Goal: Task Accomplishment & Management: Use online tool/utility

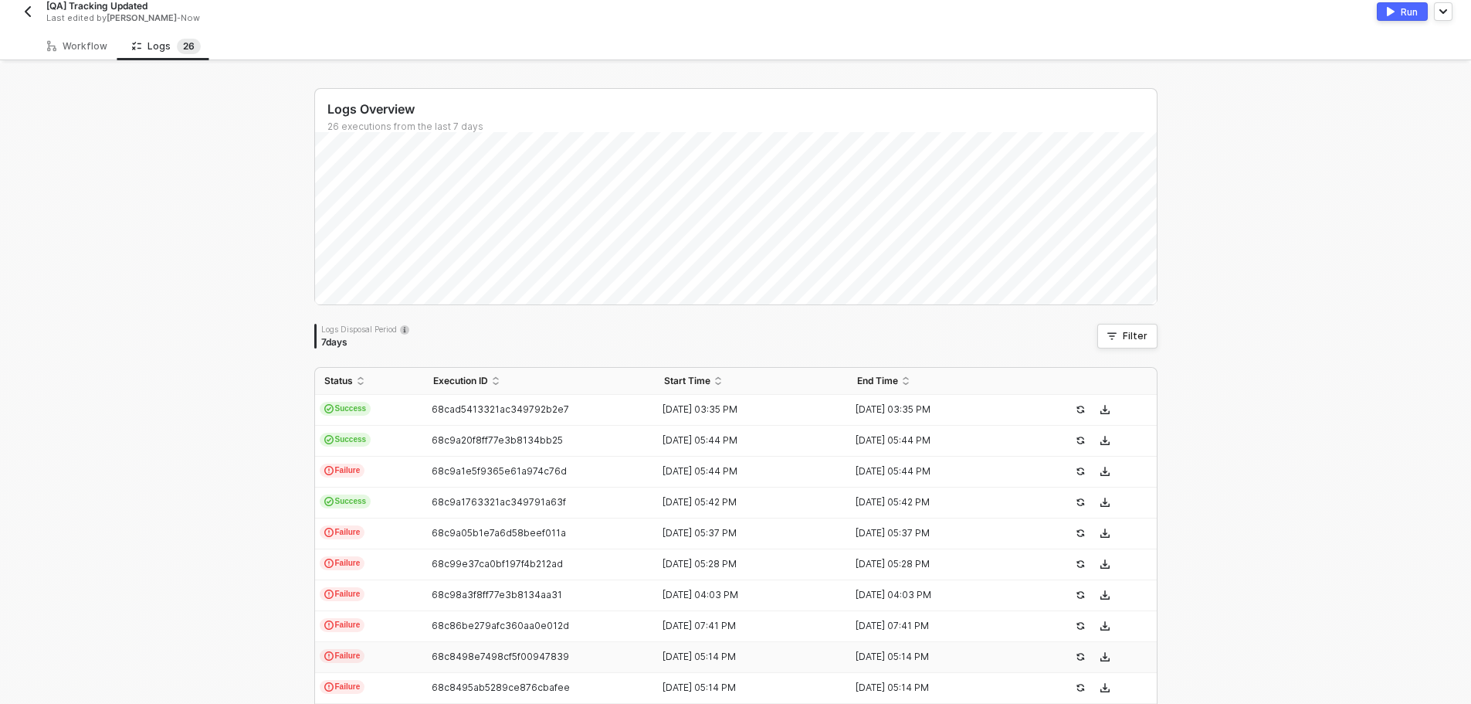
scroll to position [3, 0]
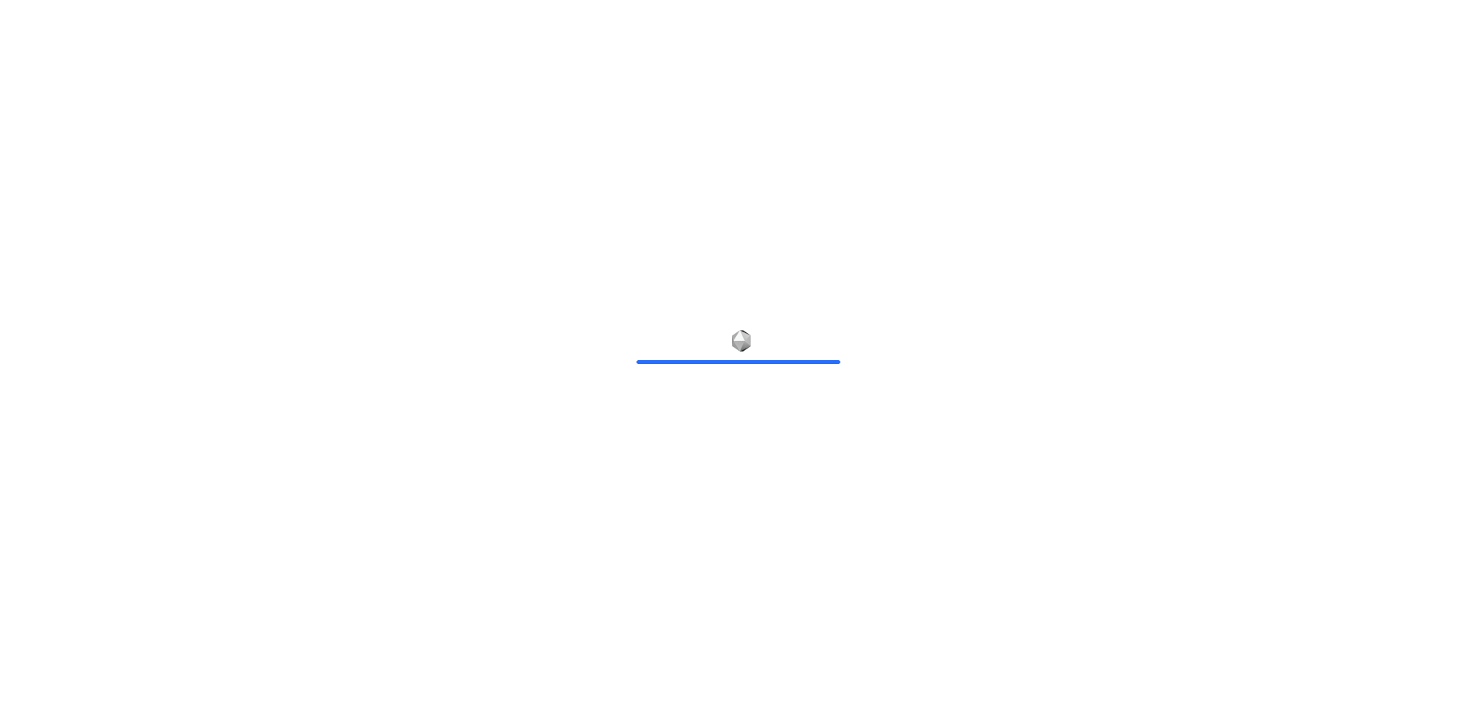
click at [1229, 300] on div at bounding box center [741, 352] width 1483 height 704
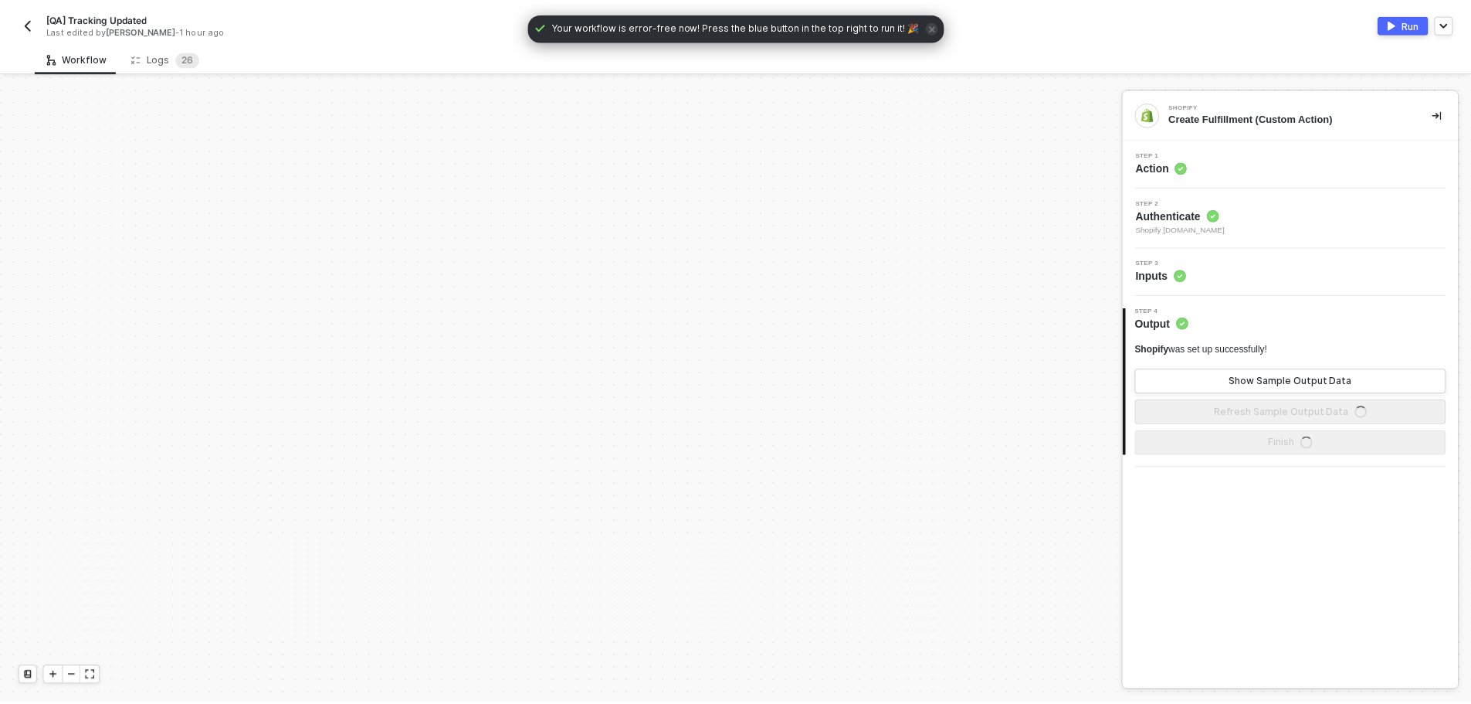
scroll to position [852, 0]
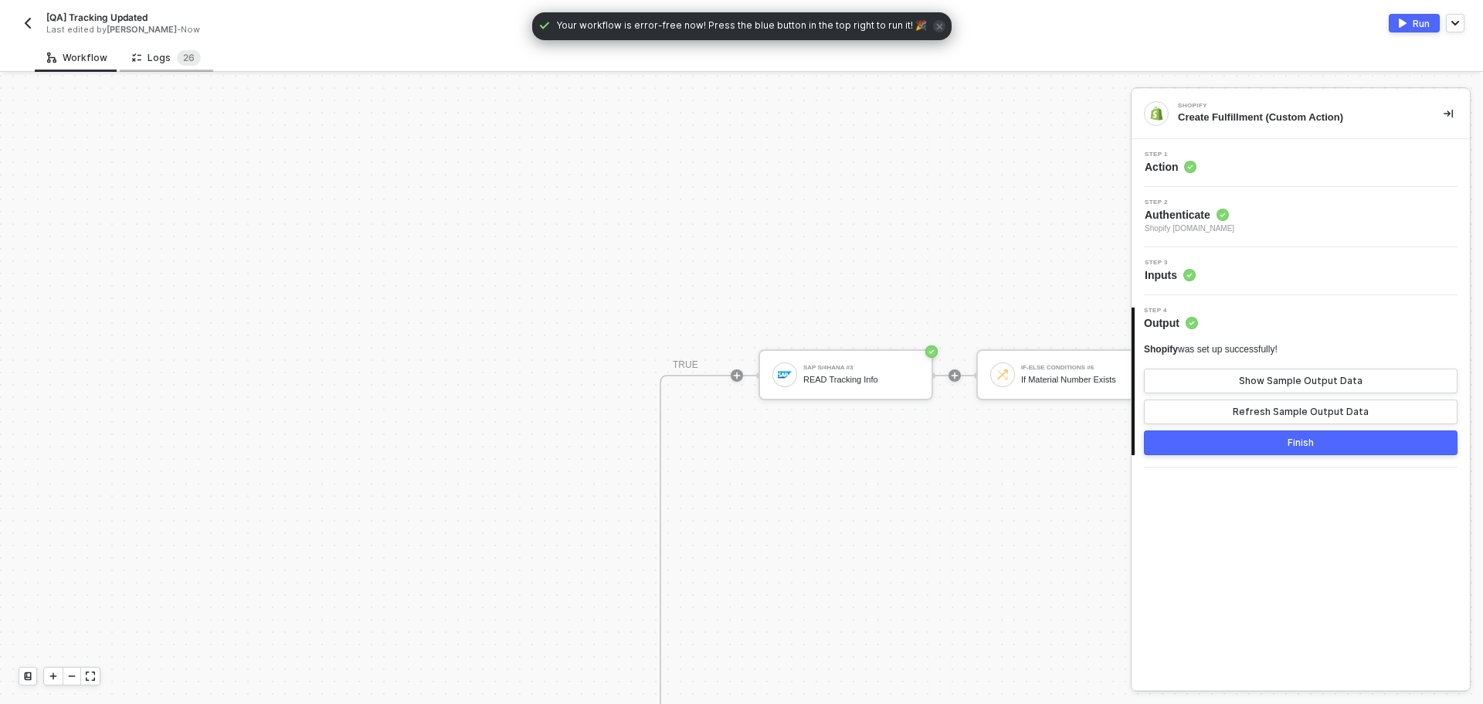
click at [151, 61] on div "Logs 2 6" at bounding box center [166, 57] width 69 height 15
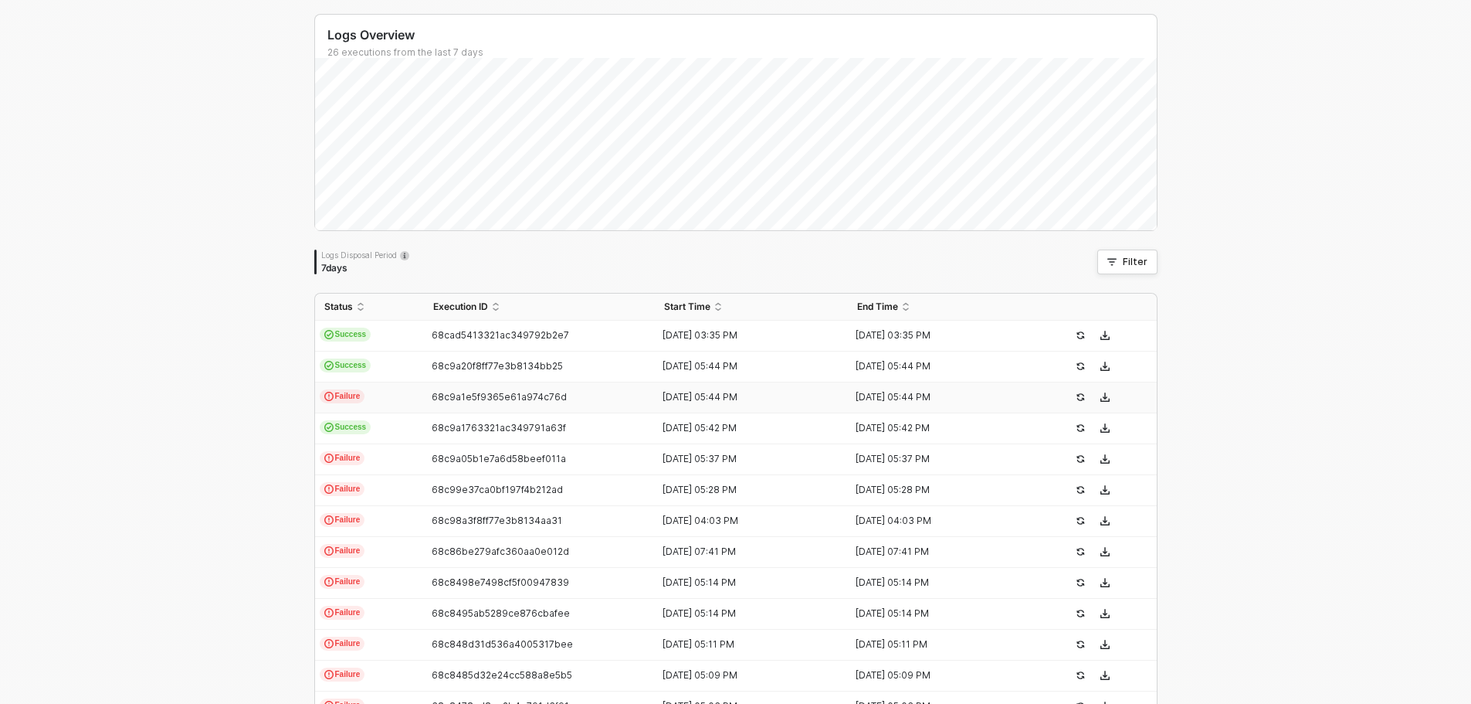
scroll to position [77, 0]
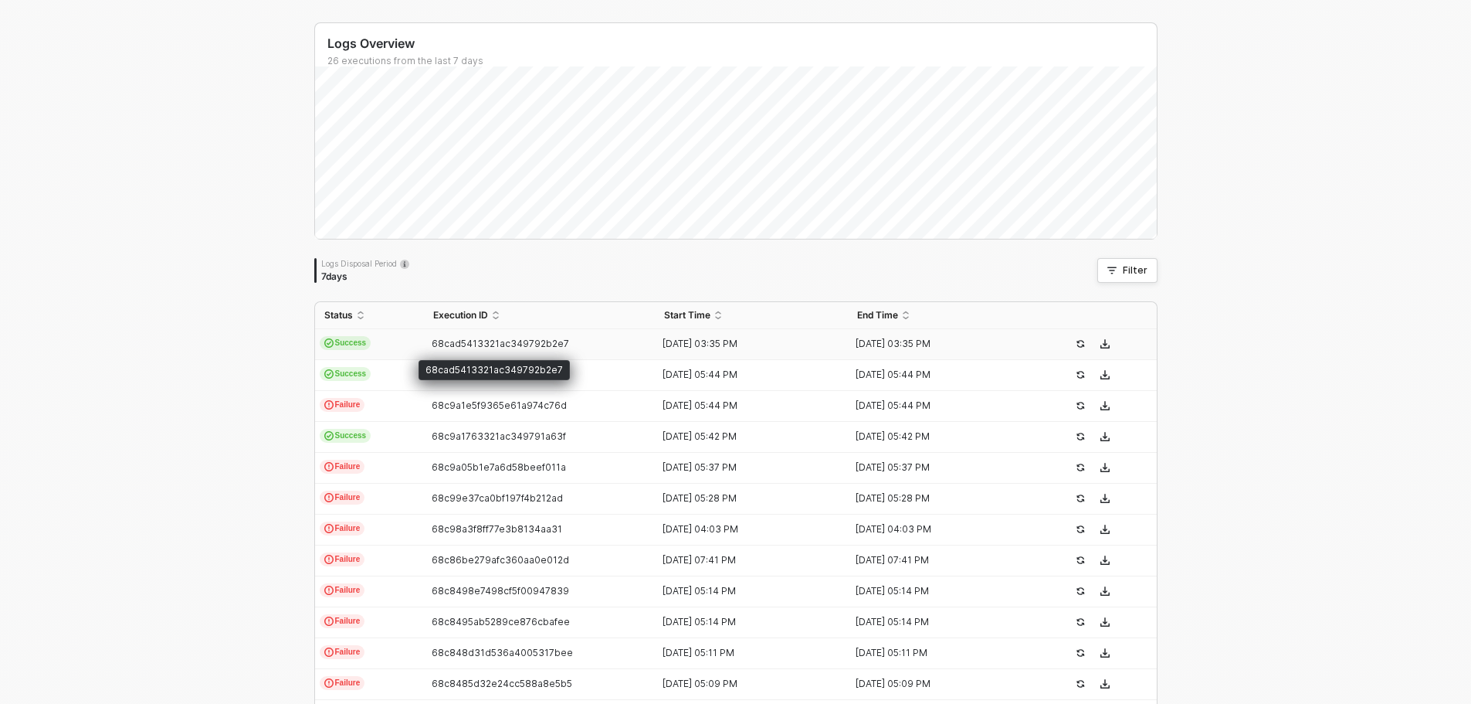
click at [433, 343] on span "68cad5413321ac349792b2e7" at bounding box center [500, 344] width 137 height 12
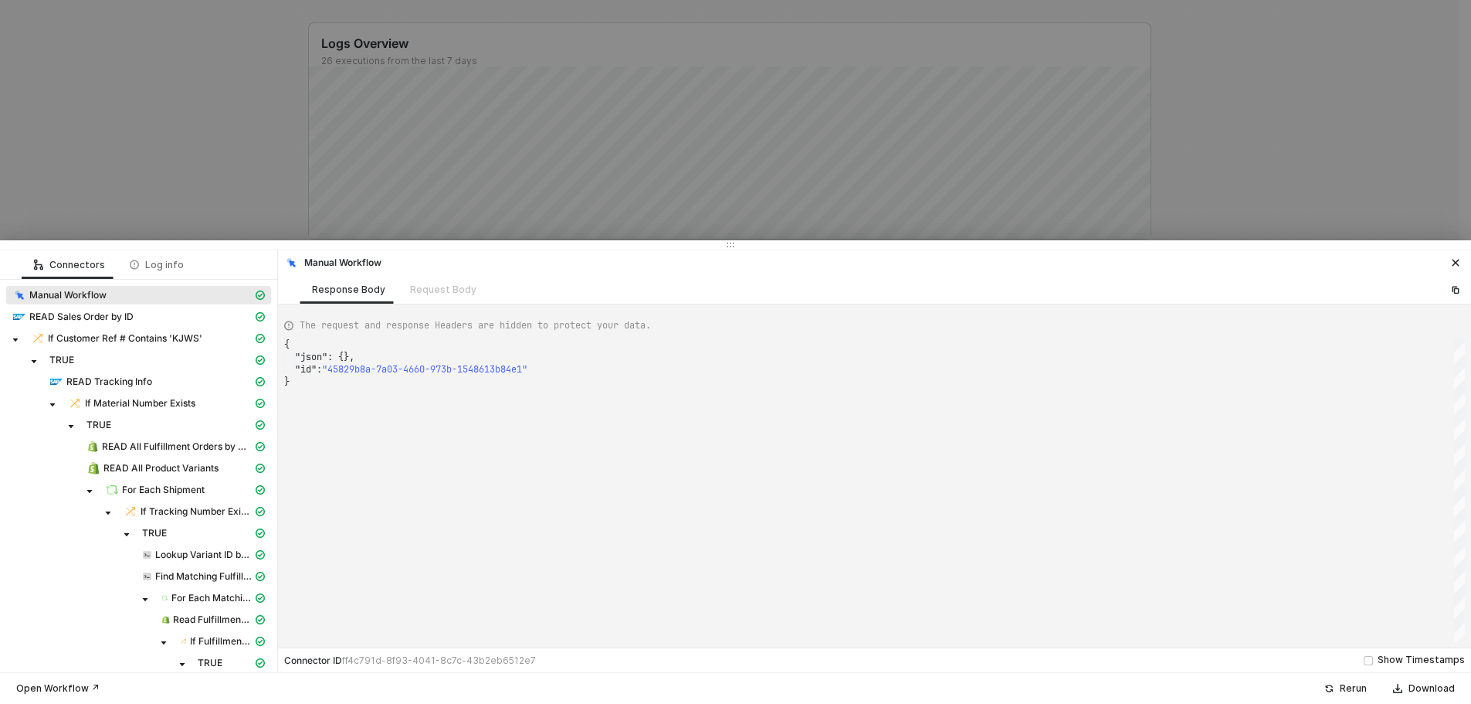
click at [192, 204] on div at bounding box center [735, 352] width 1471 height 704
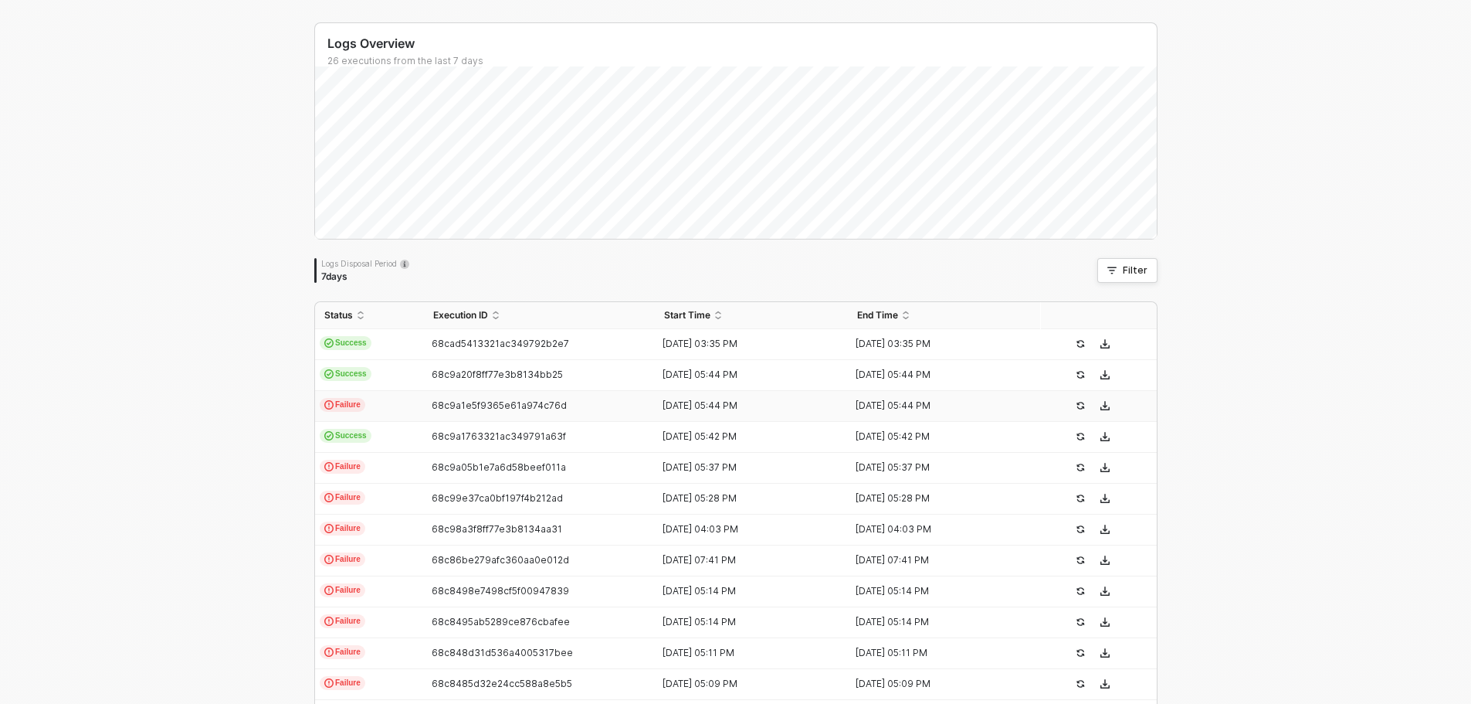
click at [439, 413] on td "68c9a1e5f9365e61a974c76d" at bounding box center [540, 406] width 232 height 31
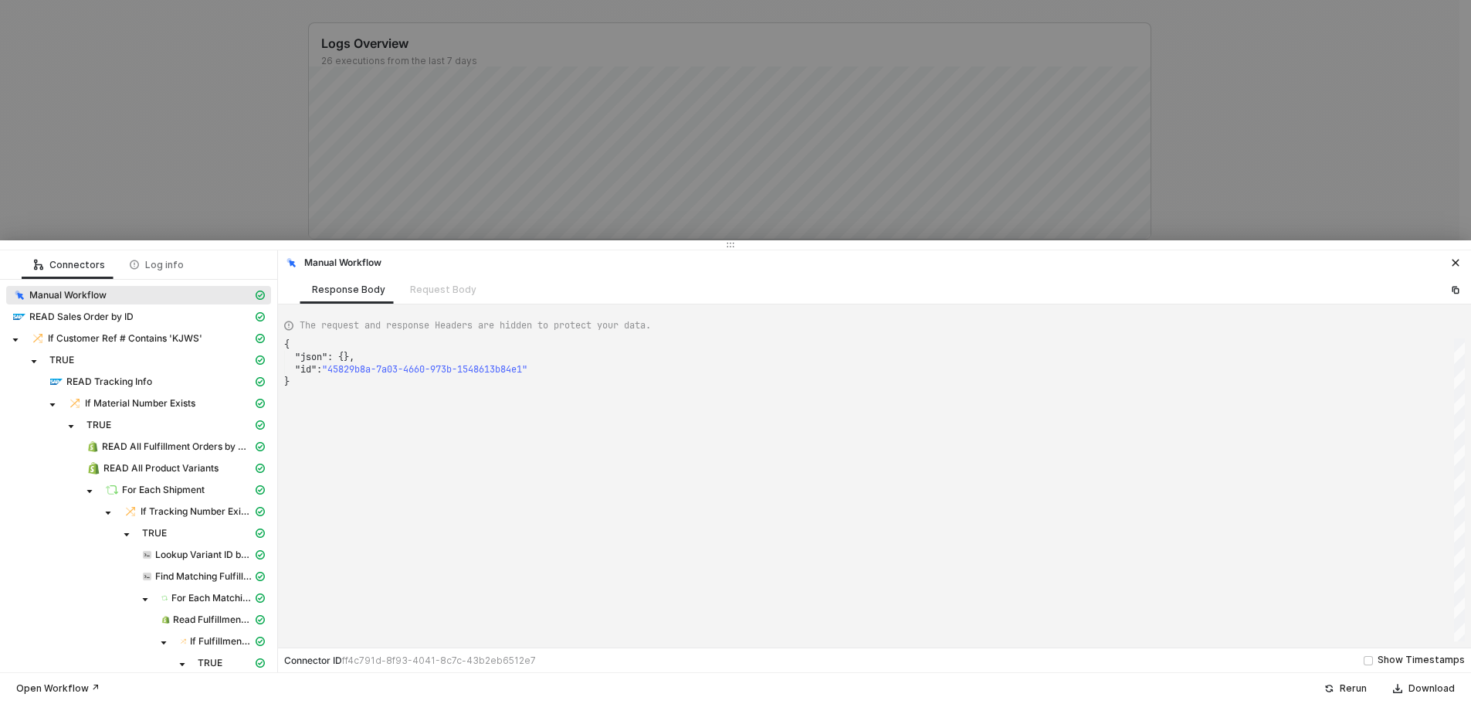
type textarea "{ "json": {}, "id": "e0561471-0940-4ae4-a2f1-85aadc20d489" }"
click at [165, 207] on div at bounding box center [735, 352] width 1471 height 704
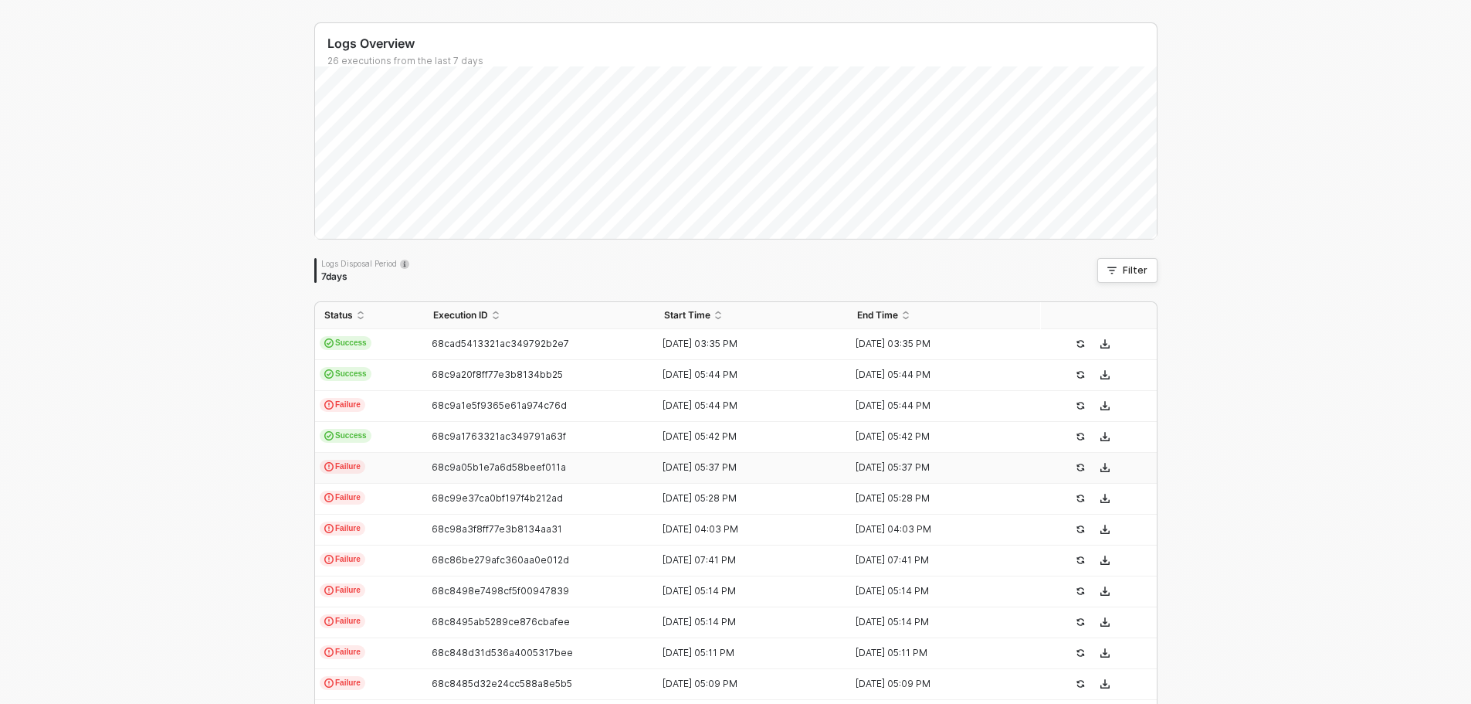
click at [425, 472] on div "68c9a05b1e7a6d58beef011a" at bounding box center [533, 467] width 219 height 12
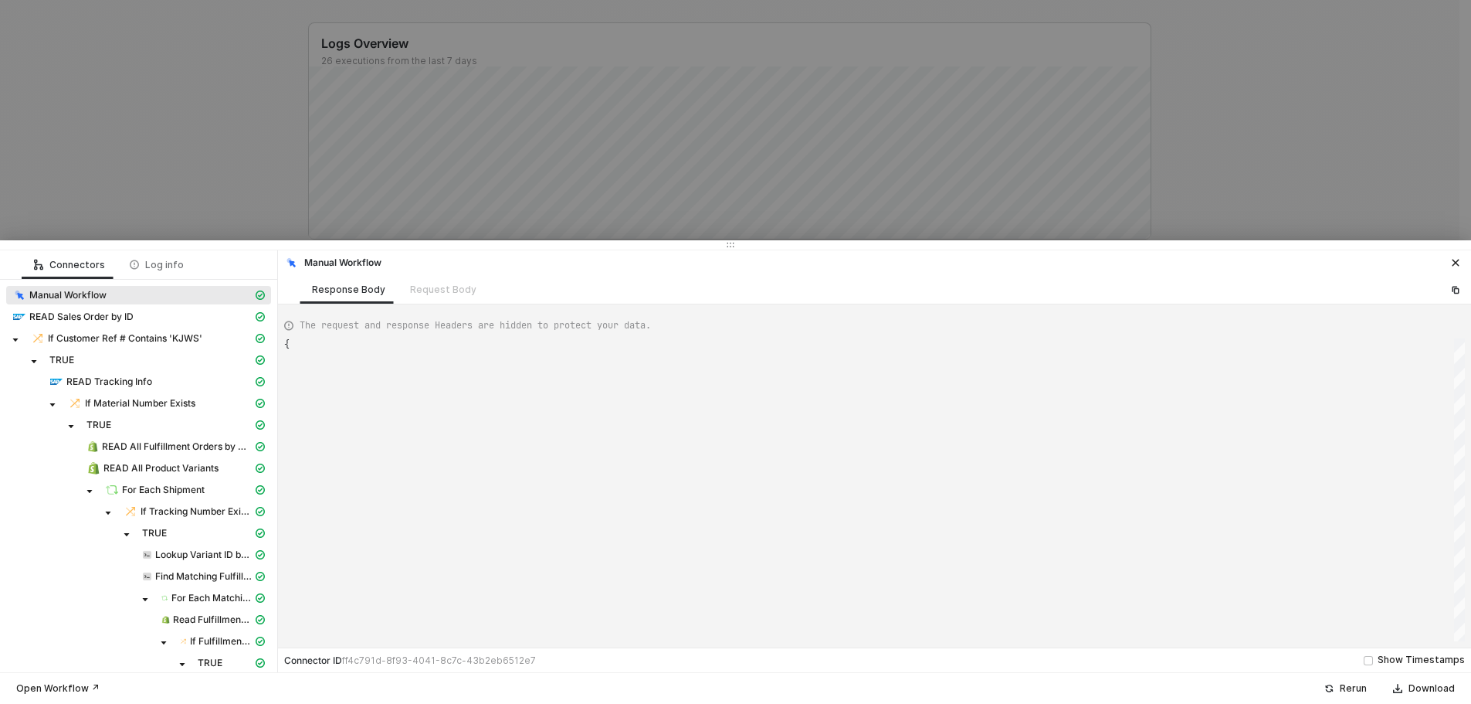
type textarea "{ "json": {}, "id": "e0561471-0940-4ae4-a2f1-85aadc20d489" }"
click at [160, 189] on div at bounding box center [735, 352] width 1471 height 704
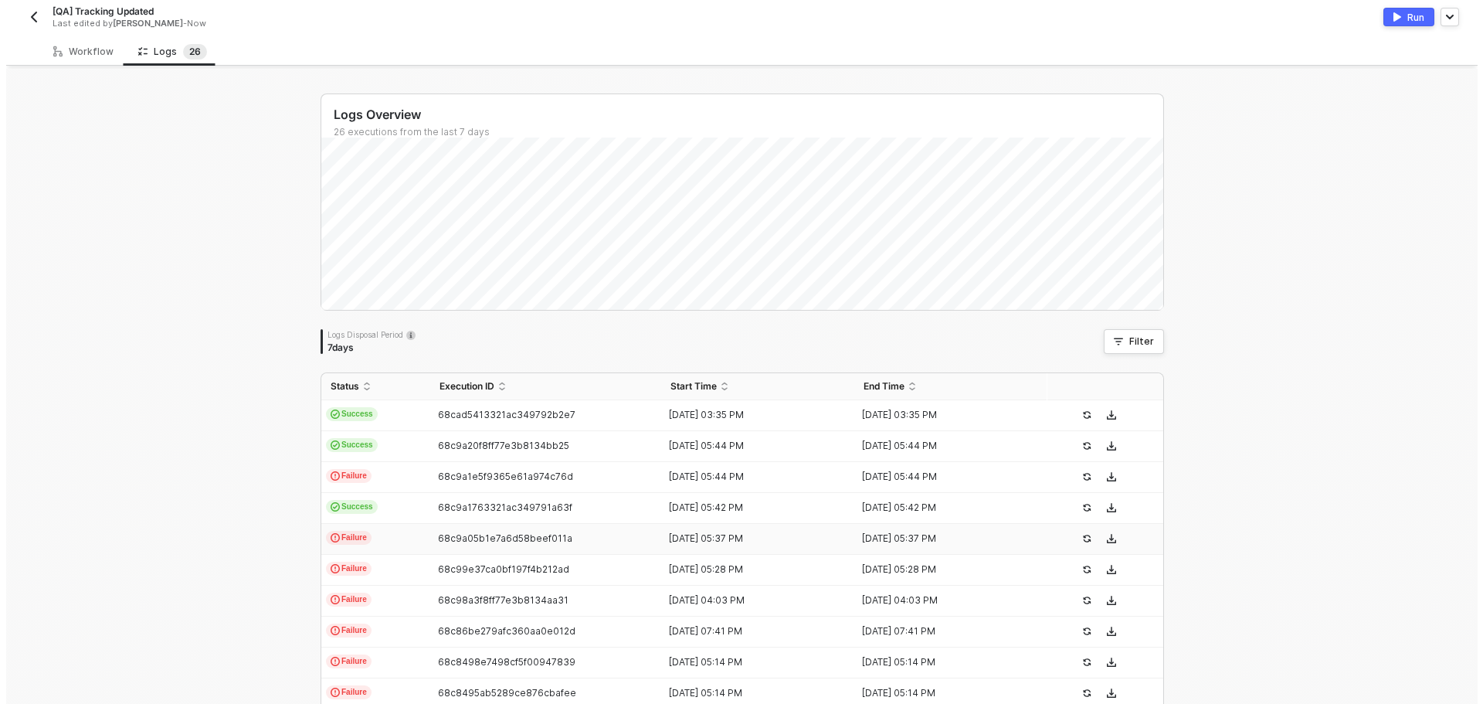
scroll to position [0, 0]
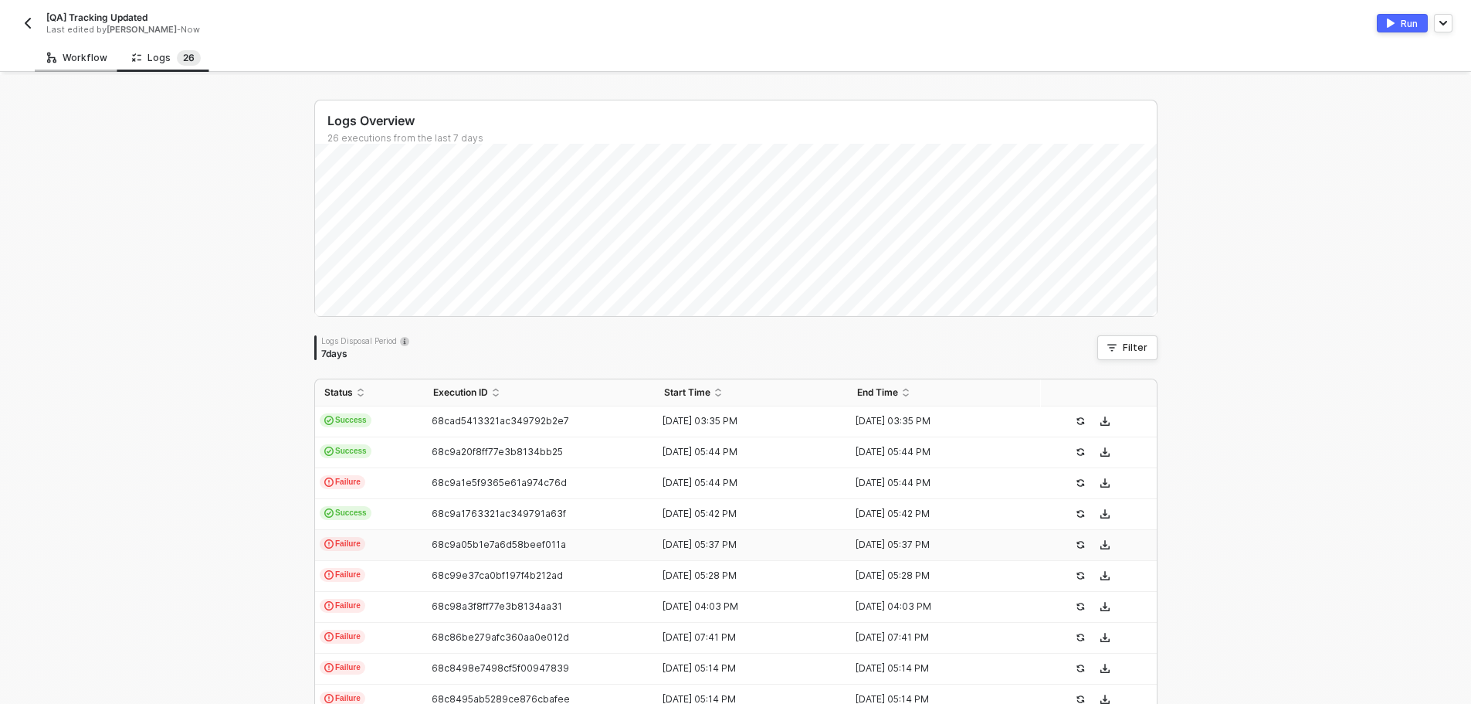
click at [72, 54] on div "Workflow" at bounding box center [77, 58] width 60 height 12
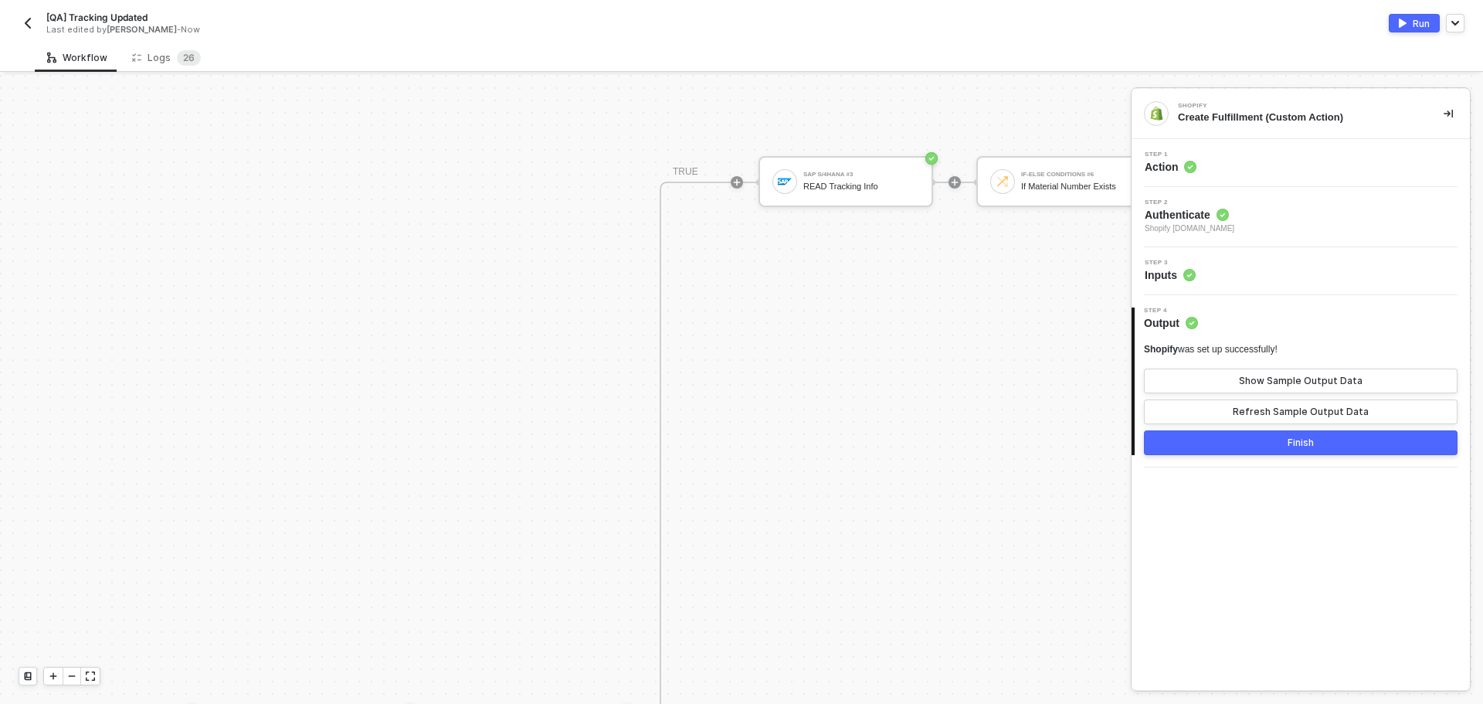
scroll to position [929, 0]
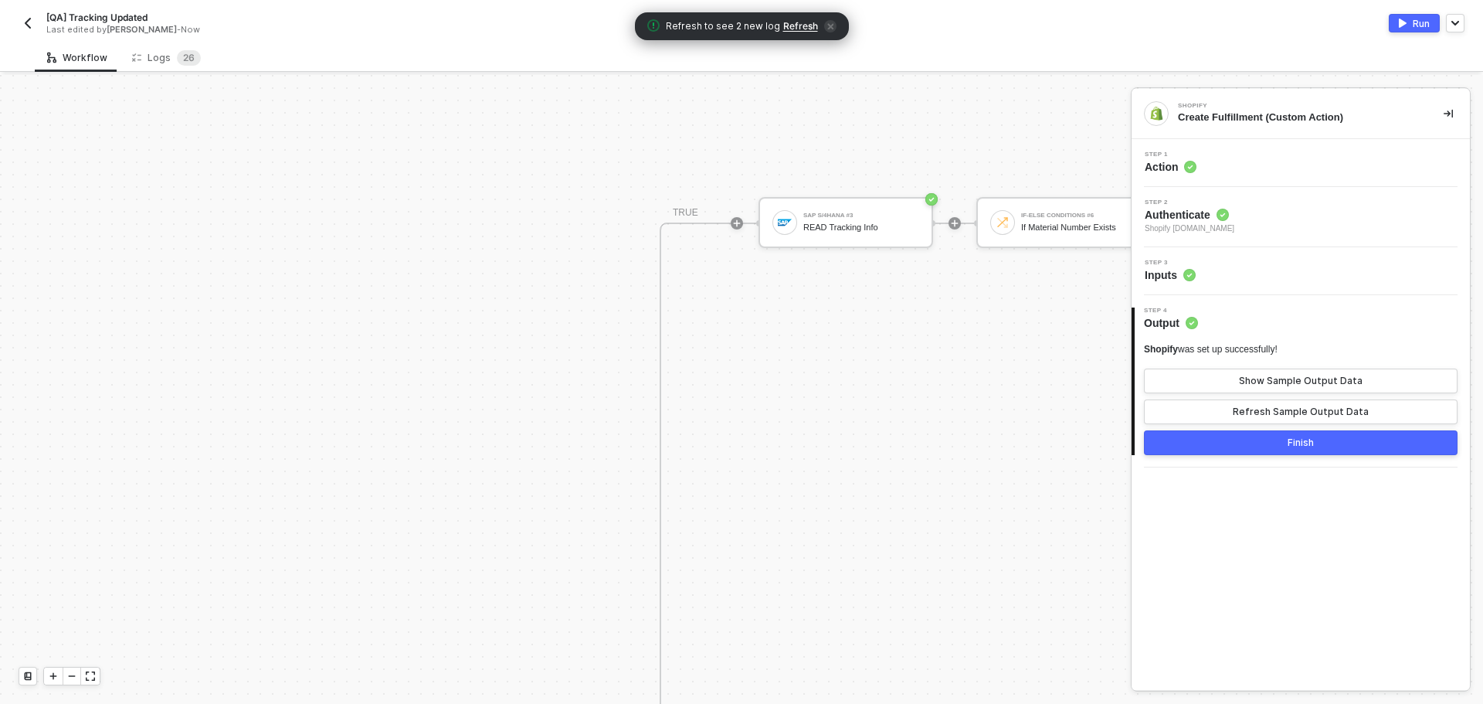
scroll to position [1006, 0]
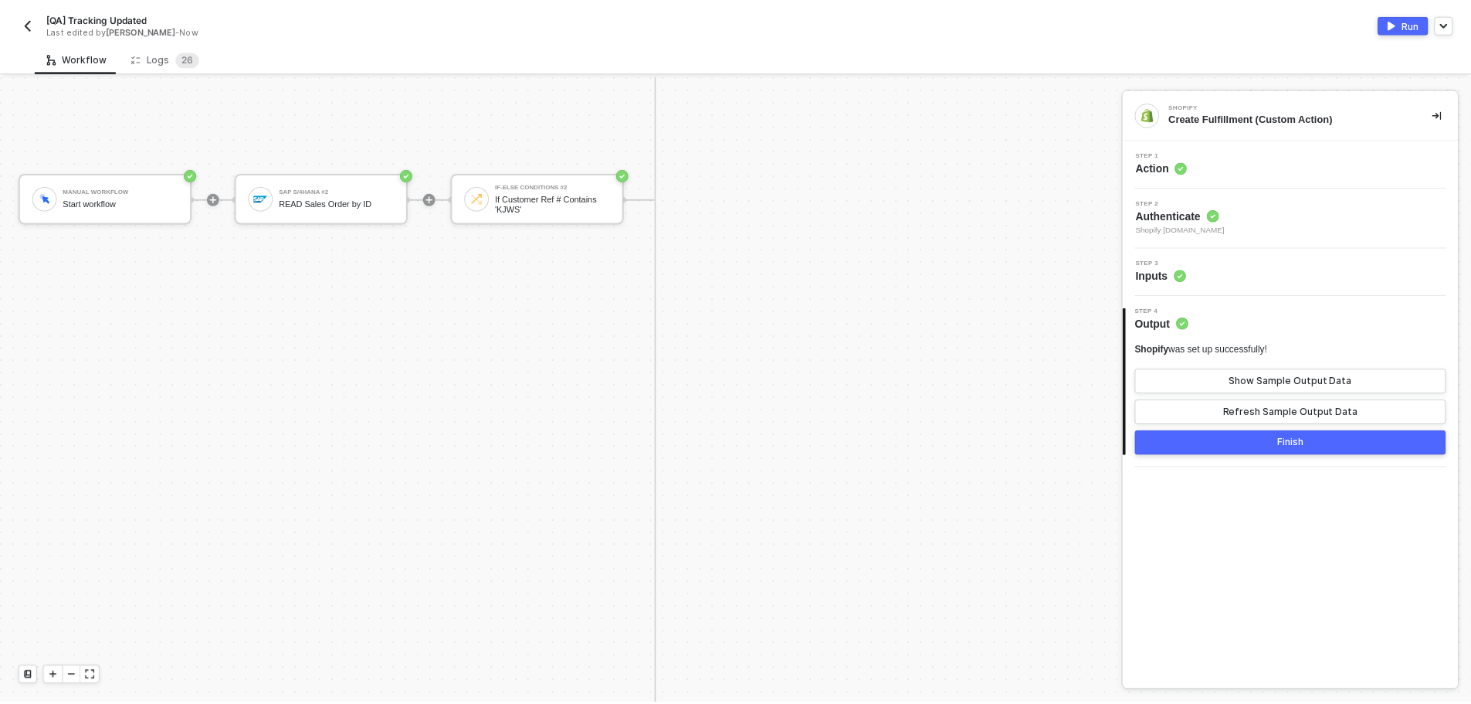
scroll to position [1470, 0]
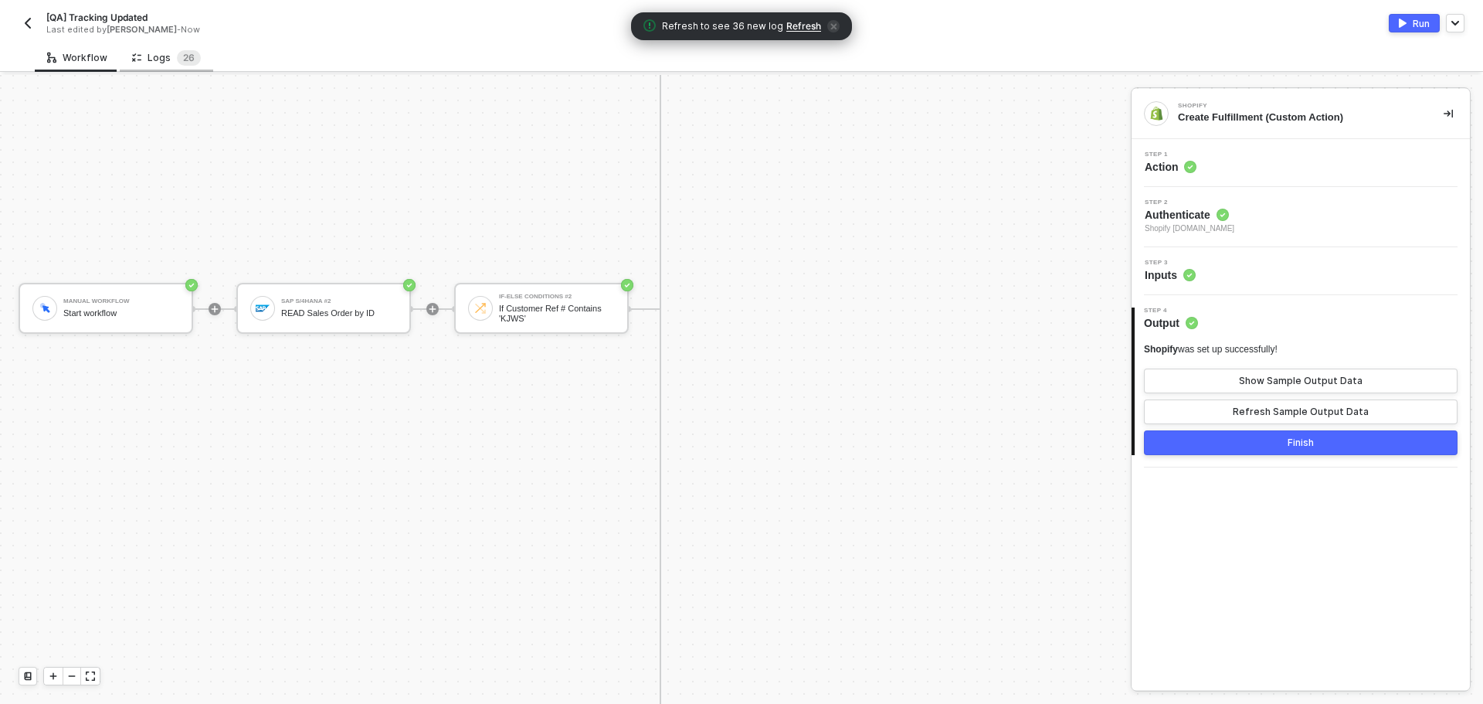
click at [160, 62] on div "Logs 2 6" at bounding box center [166, 57] width 69 height 15
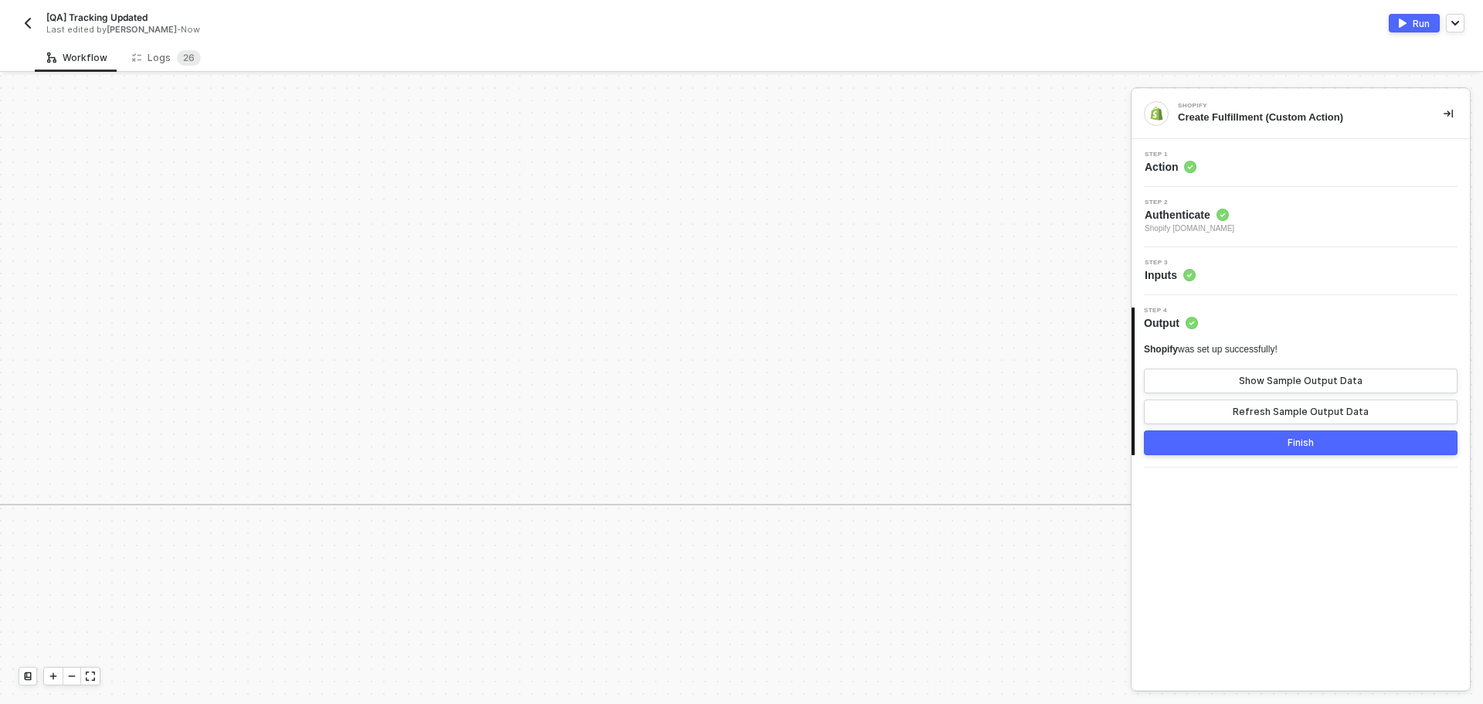
scroll to position [929, 1436]
click at [75, 674] on icon "icon-minus" at bounding box center [71, 675] width 9 height 9
click at [76, 674] on div at bounding box center [72, 675] width 19 height 17
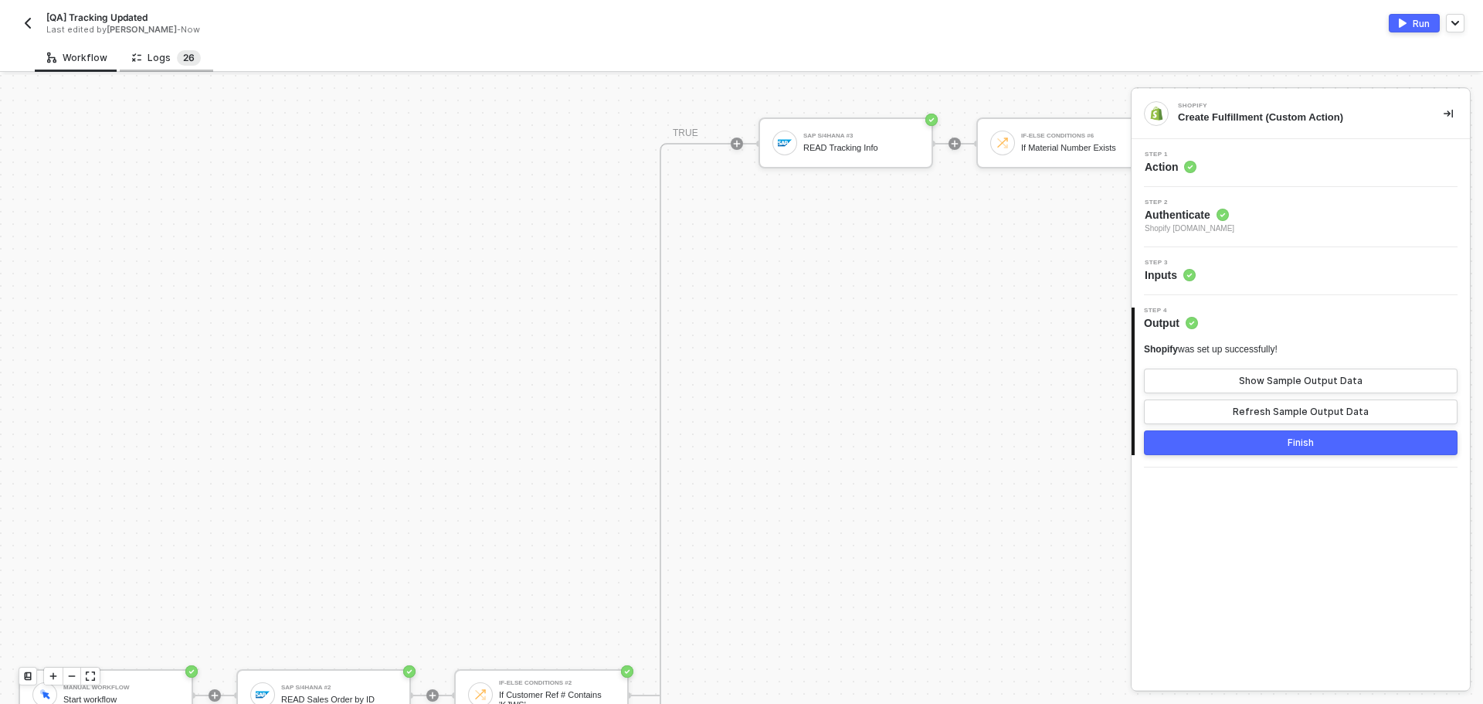
click at [194, 58] on sup "2 6" at bounding box center [189, 57] width 24 height 15
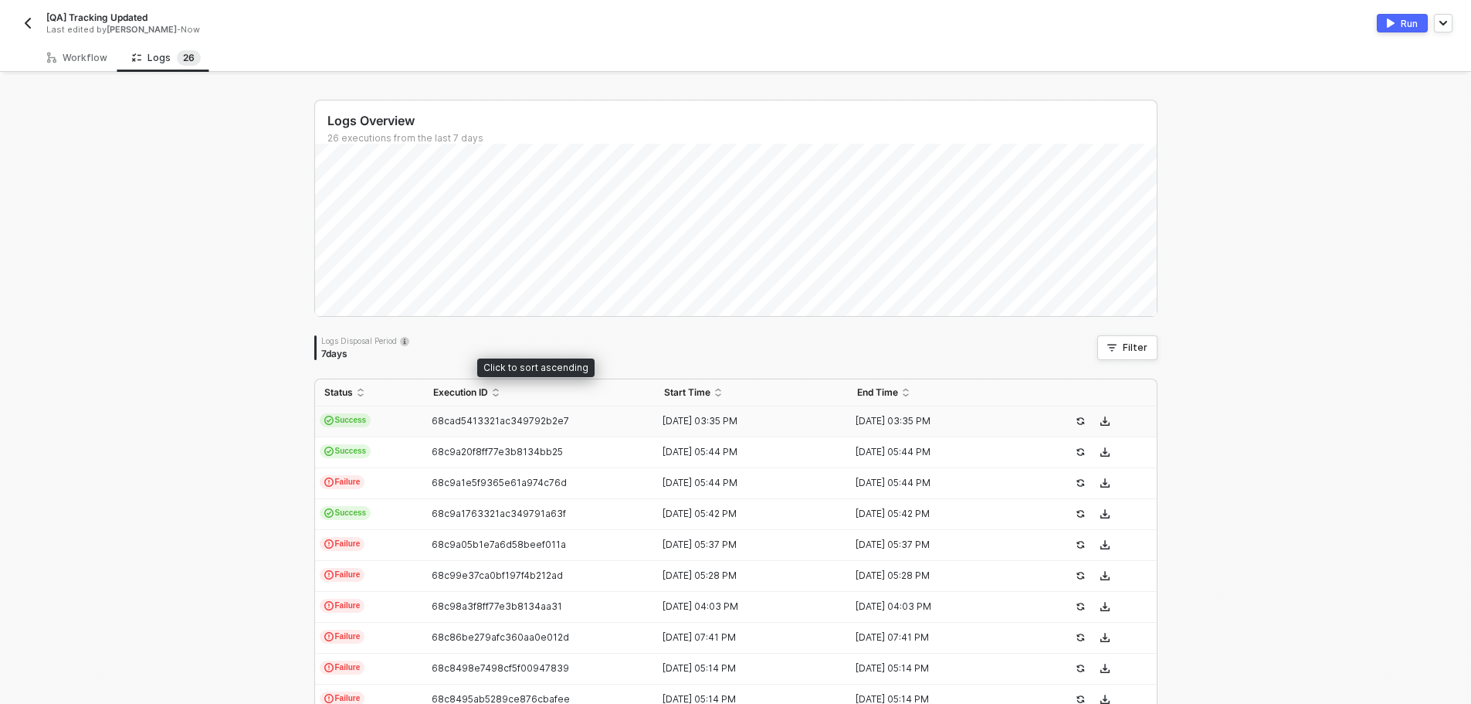
click at [440, 406] on td "68cad5413321ac349792b2e7" at bounding box center [540, 421] width 232 height 31
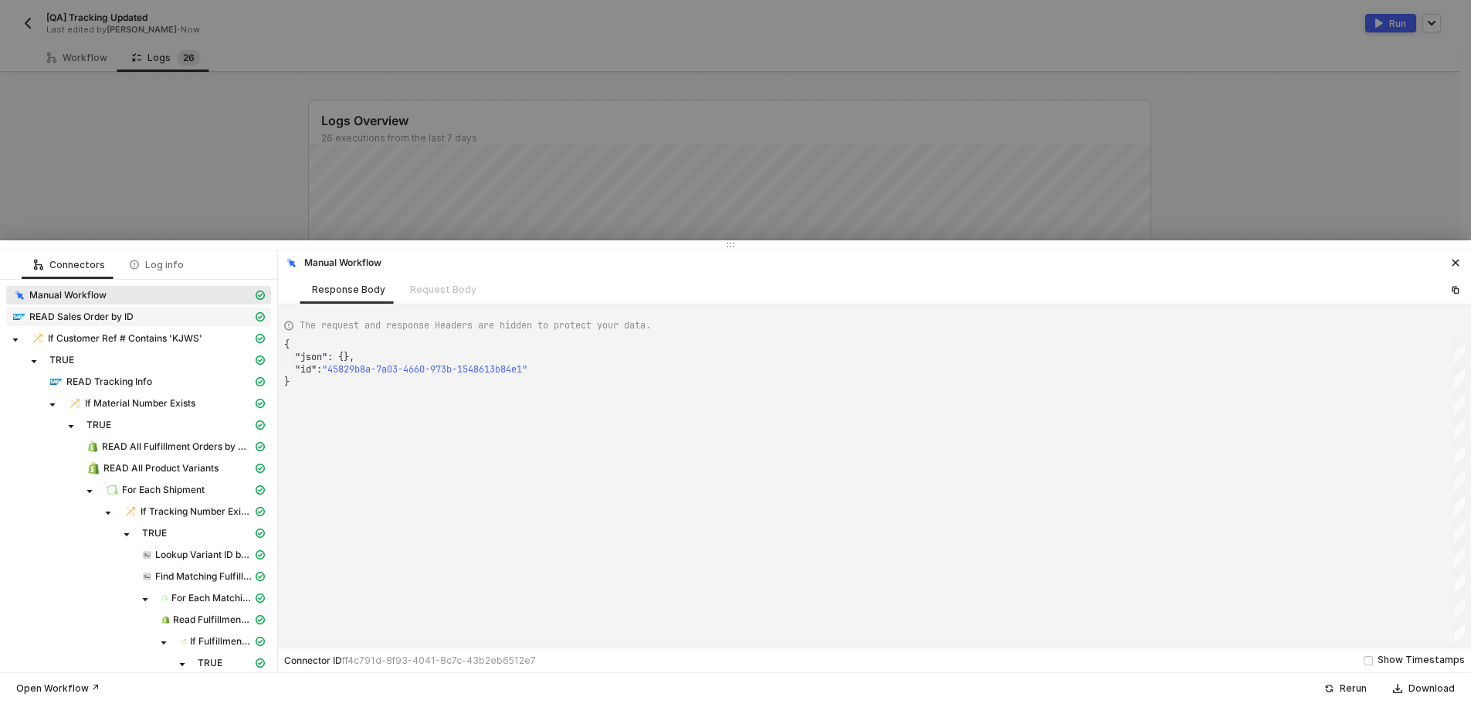
click at [170, 318] on div "READ Sales Order by ID" at bounding box center [132, 317] width 240 height 14
type textarea "{ "json": { "salesOrder": { "__metadata": { "id": "[URL][DOMAIN_NAME]", "uri": …"
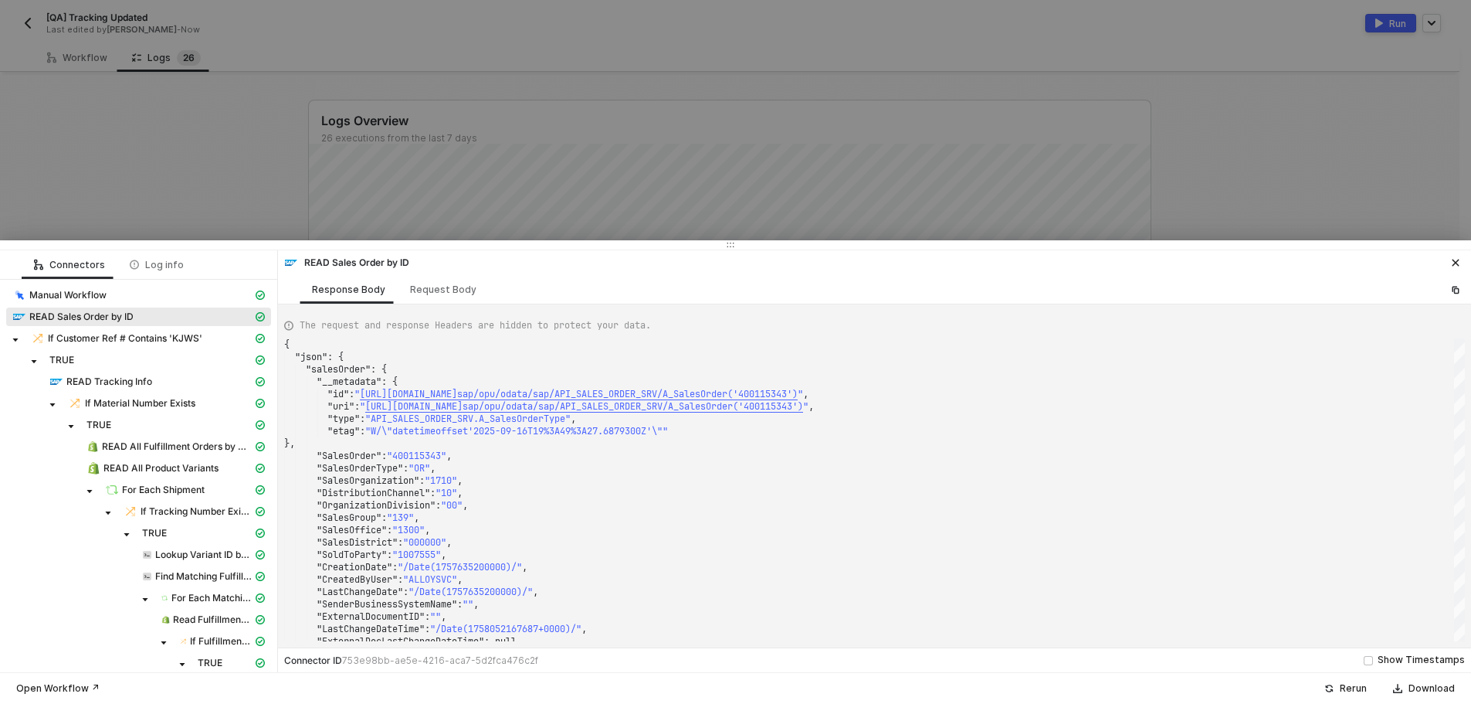
click at [183, 165] on div at bounding box center [735, 352] width 1471 height 704
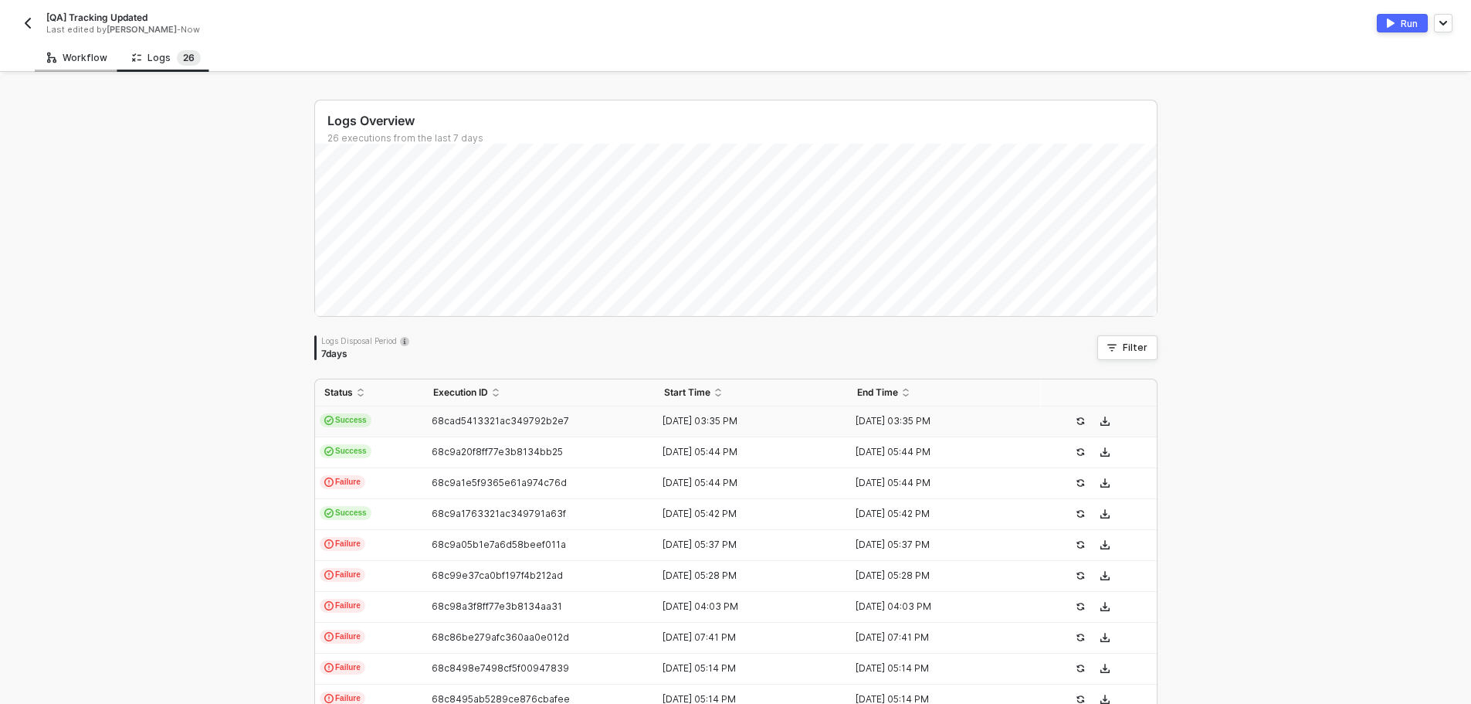
click at [56, 66] on div "Workflow" at bounding box center [77, 57] width 85 height 29
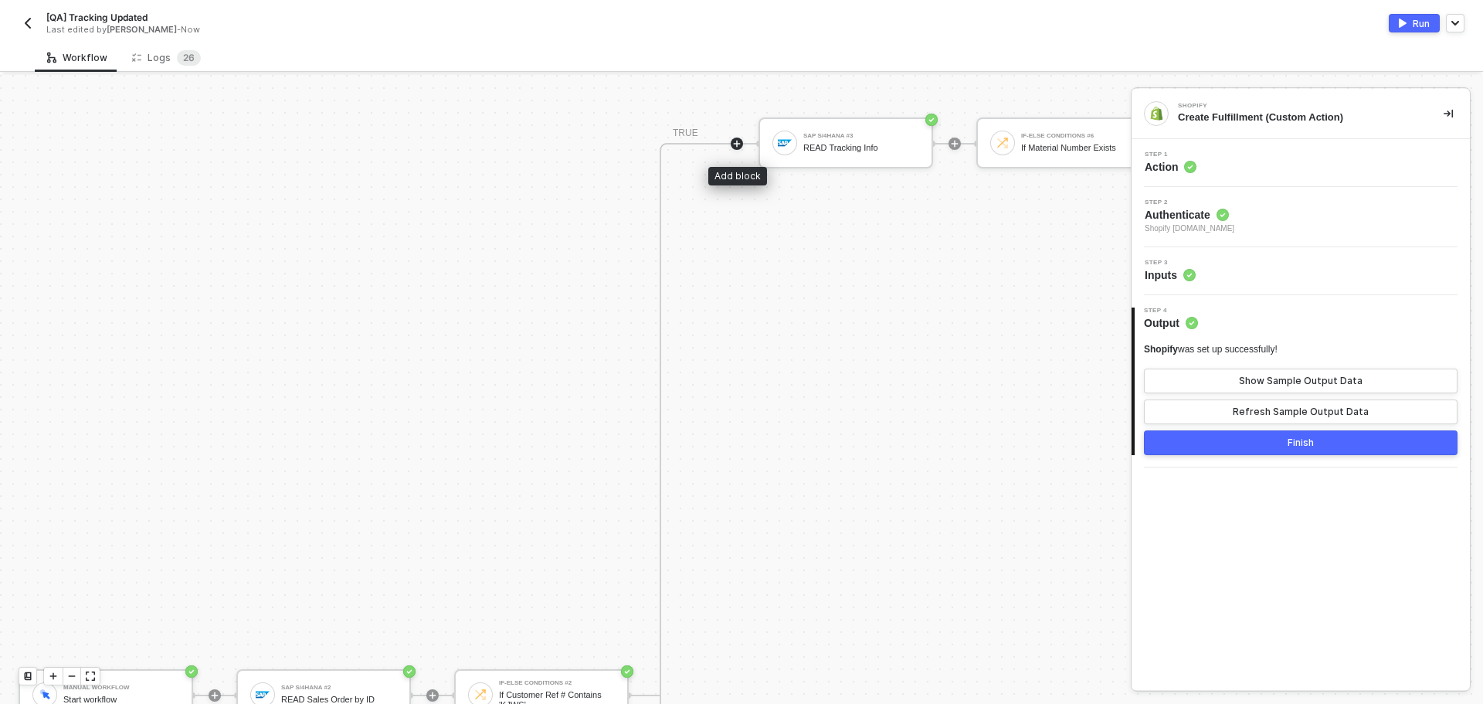
click at [735, 147] on icon "icon-play" at bounding box center [736, 143] width 9 height 9
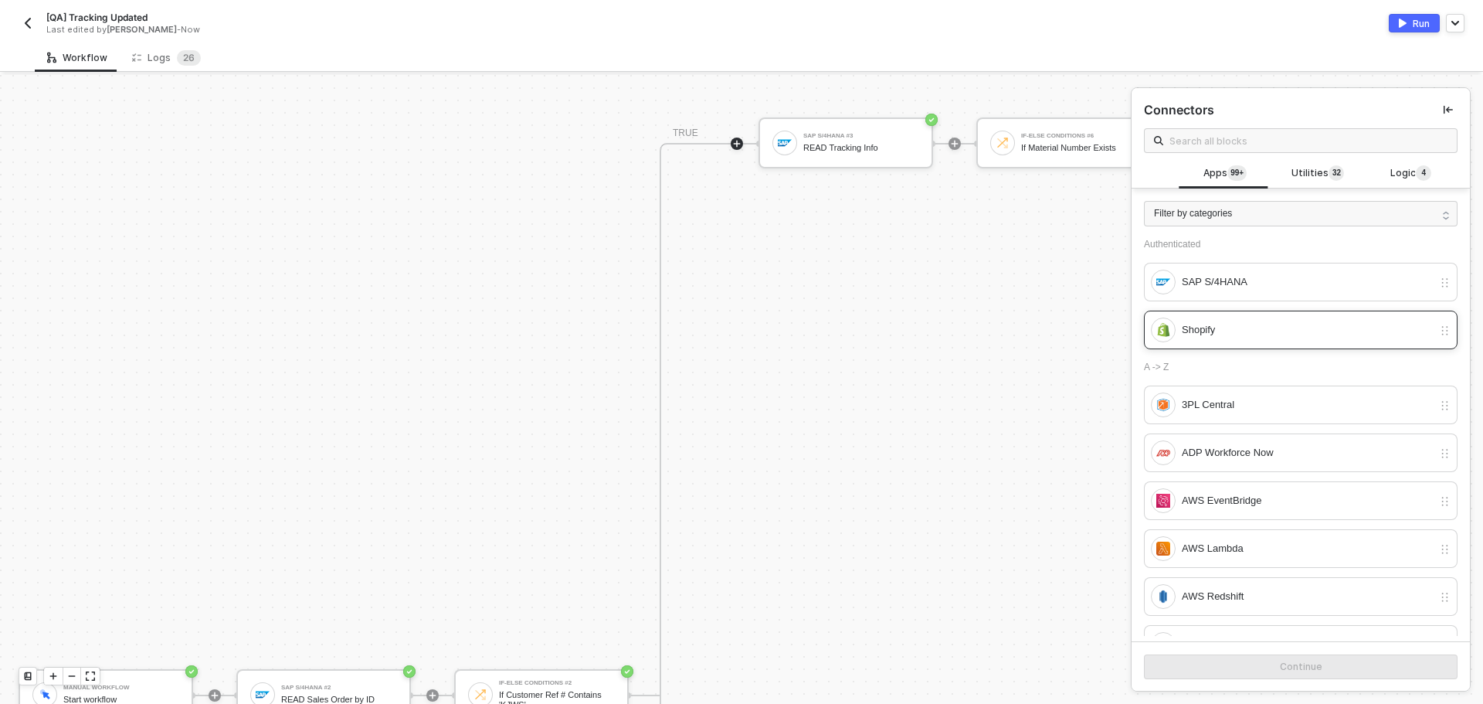
click at [1176, 330] on div "Shopify" at bounding box center [1292, 329] width 282 height 25
click at [1177, 671] on button "Continue" at bounding box center [1301, 666] width 314 height 25
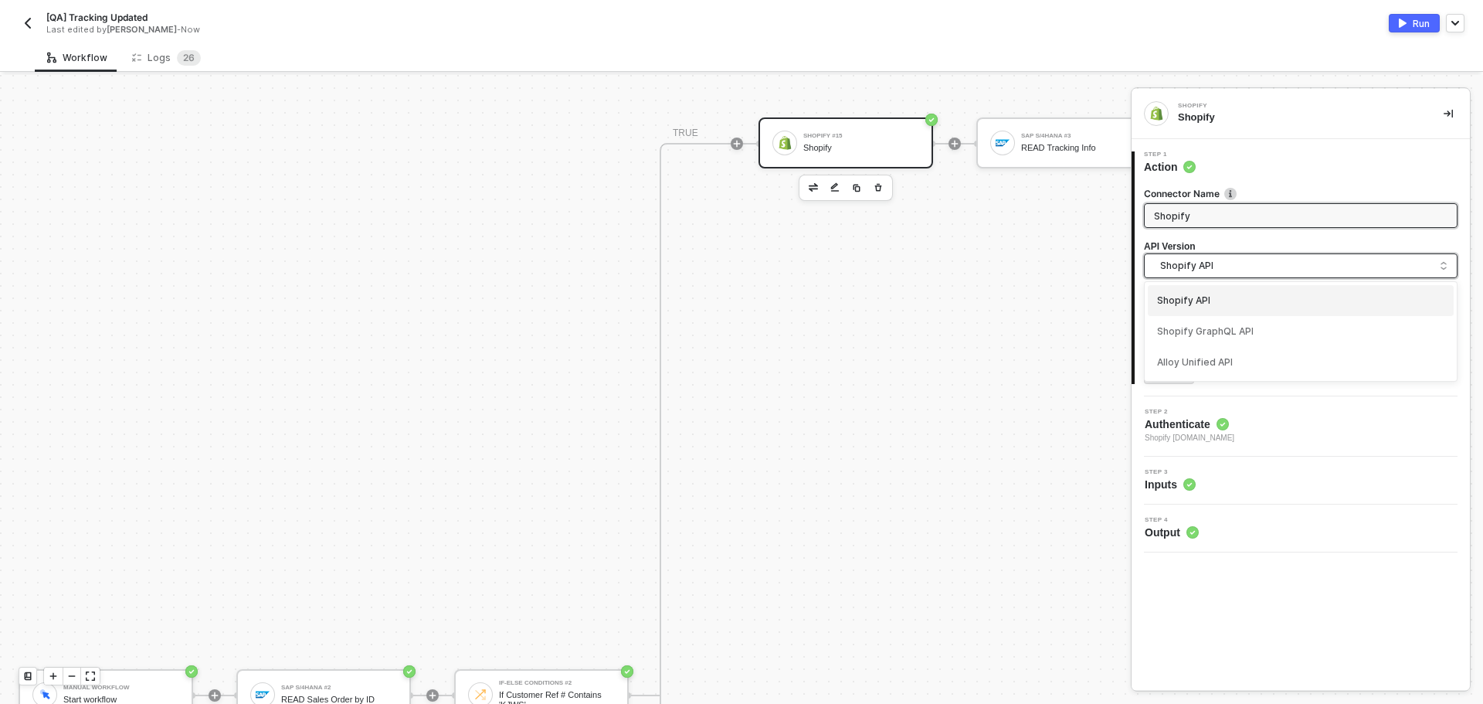
click at [1176, 270] on span "Shopify API" at bounding box center [1303, 265] width 287 height 17
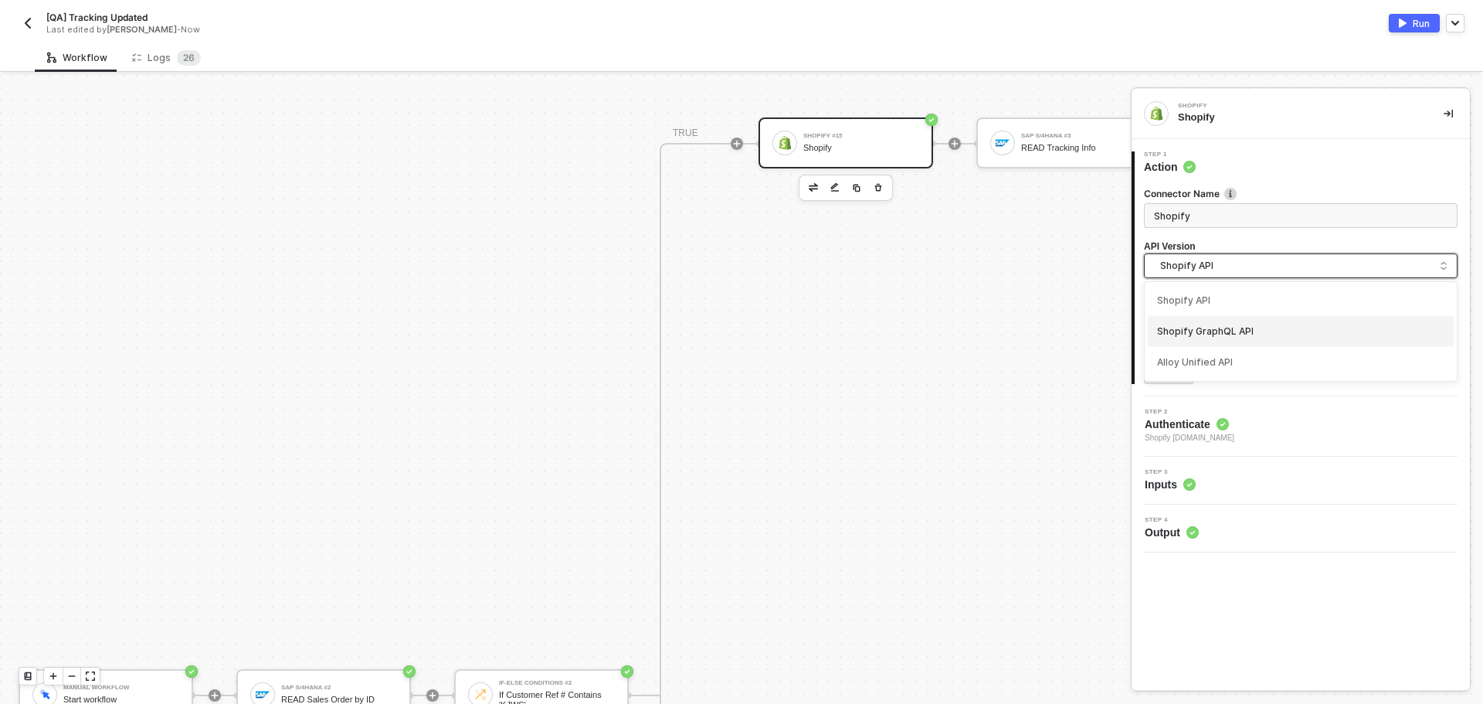
click at [1202, 333] on div "Shopify GraphQL API" at bounding box center [1300, 331] width 287 height 15
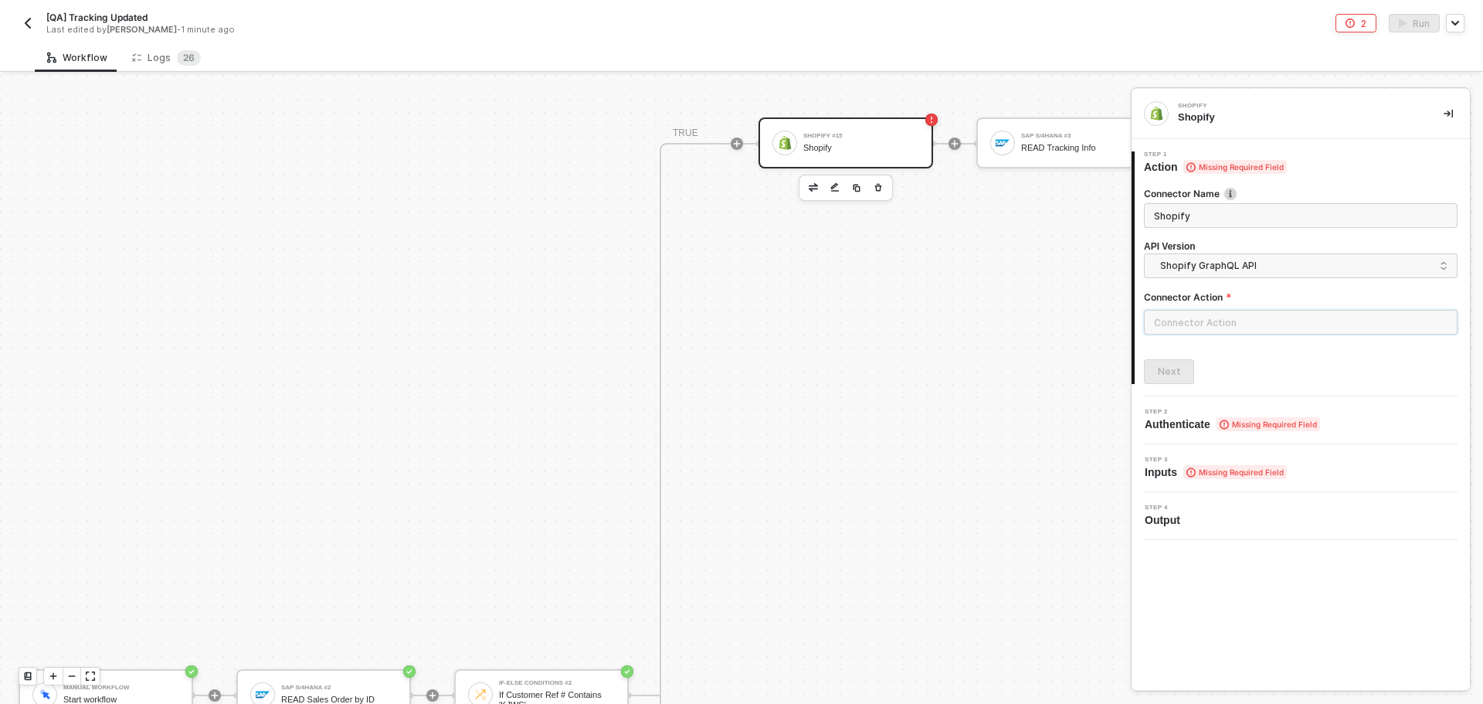
click at [1185, 326] on input "text" at bounding box center [1301, 322] width 314 height 25
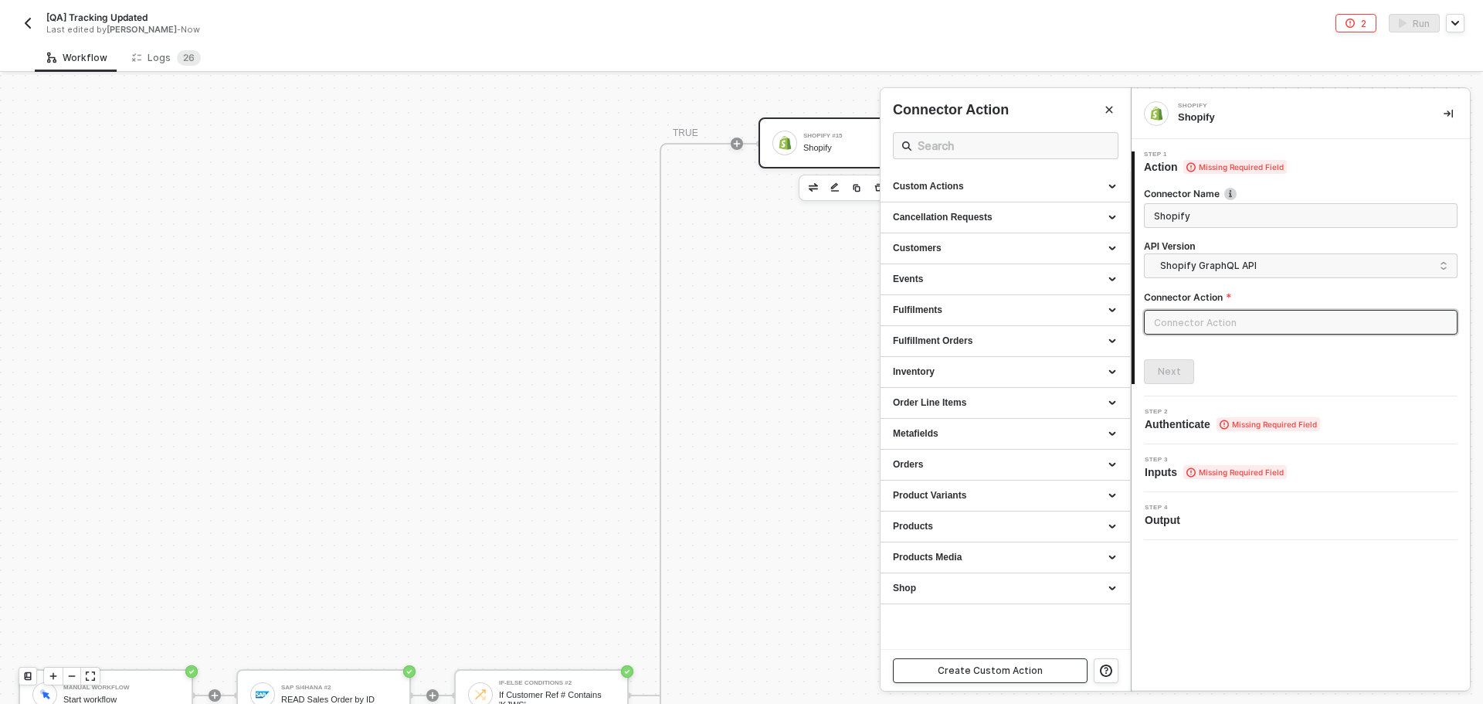
click at [993, 672] on div "Create Custom Action" at bounding box center [990, 670] width 105 height 12
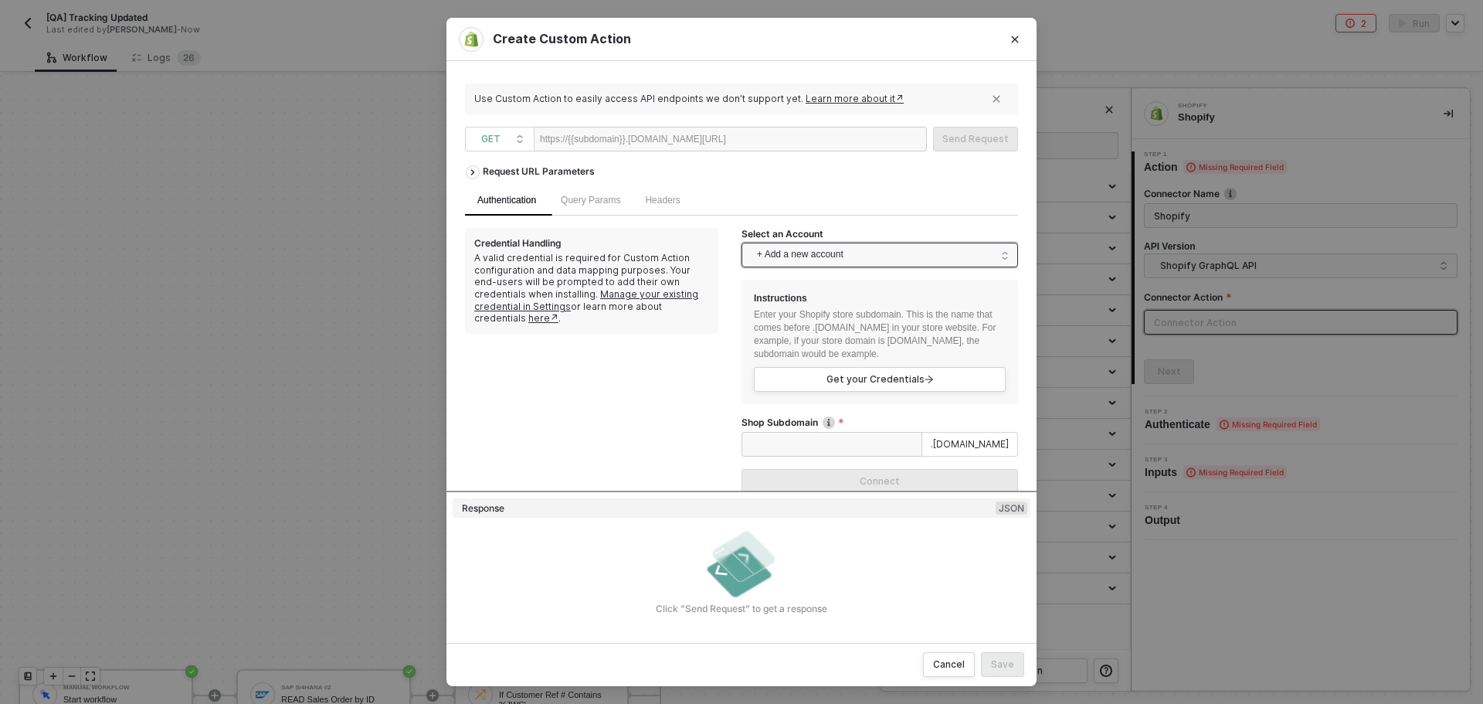
click at [779, 256] on span "+ Add a new account" at bounding box center [883, 255] width 252 height 25
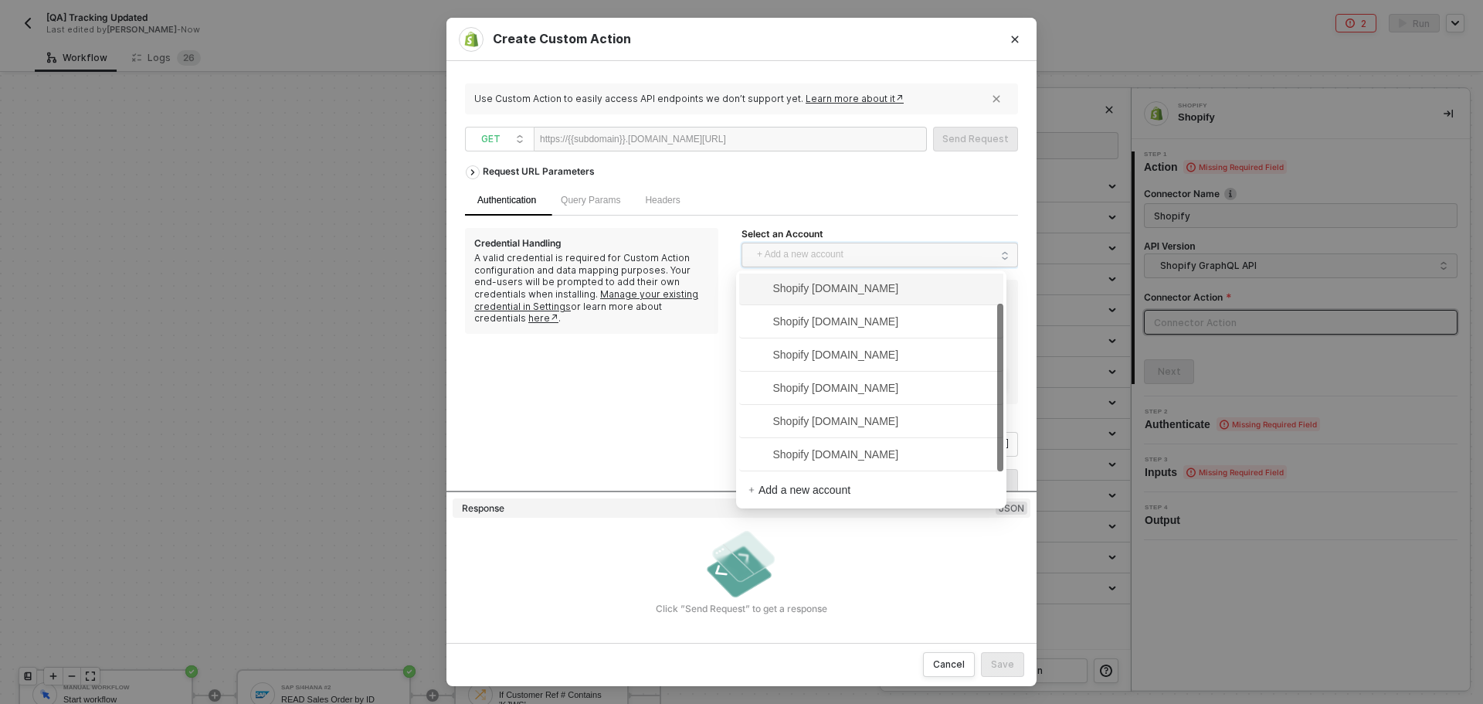
scroll to position [0, 0]
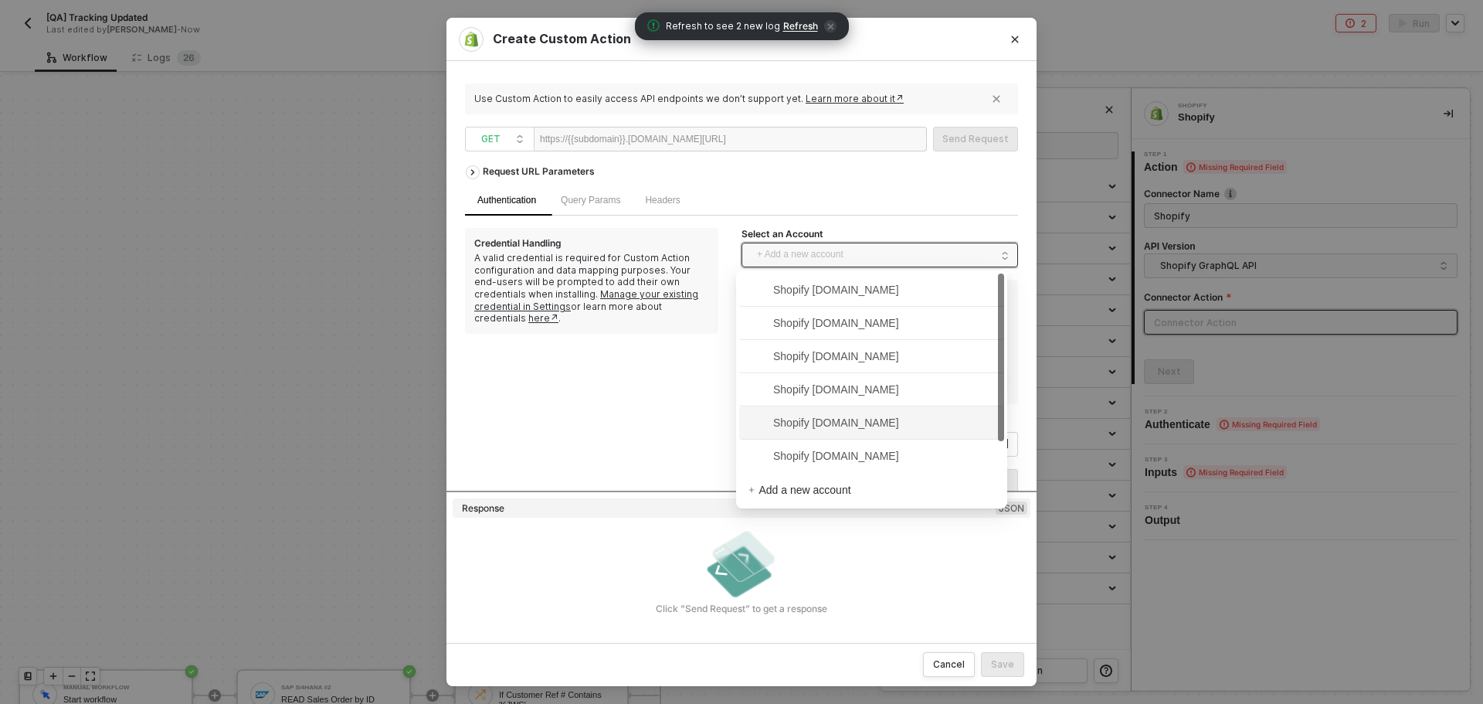
click at [861, 255] on span "+ Add a new account" at bounding box center [883, 255] width 252 height 25
click at [862, 294] on span "Shopify kjrests-com.myshopify.com" at bounding box center [823, 289] width 151 height 17
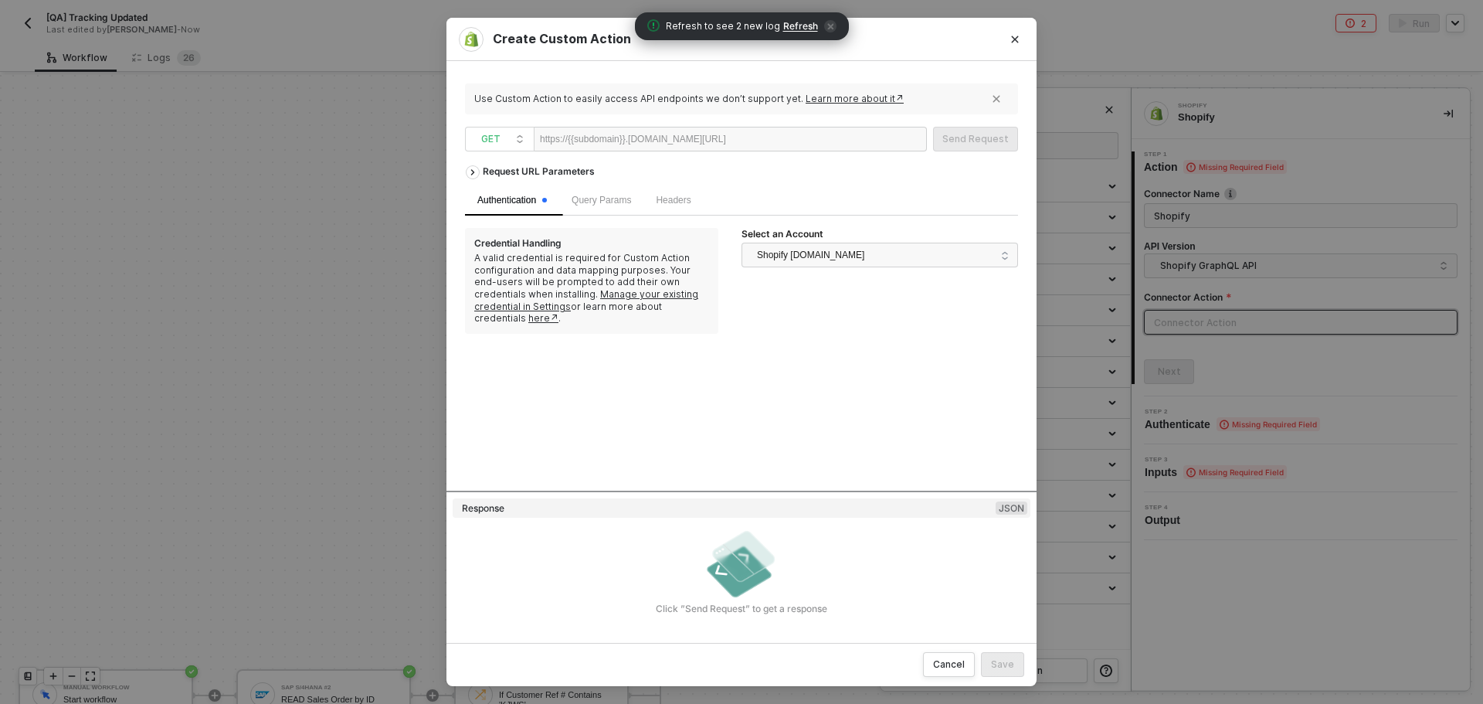
click at [762, 145] on div at bounding box center [773, 139] width 95 height 25
click at [627, 202] on span "Query Params" at bounding box center [601, 200] width 59 height 11
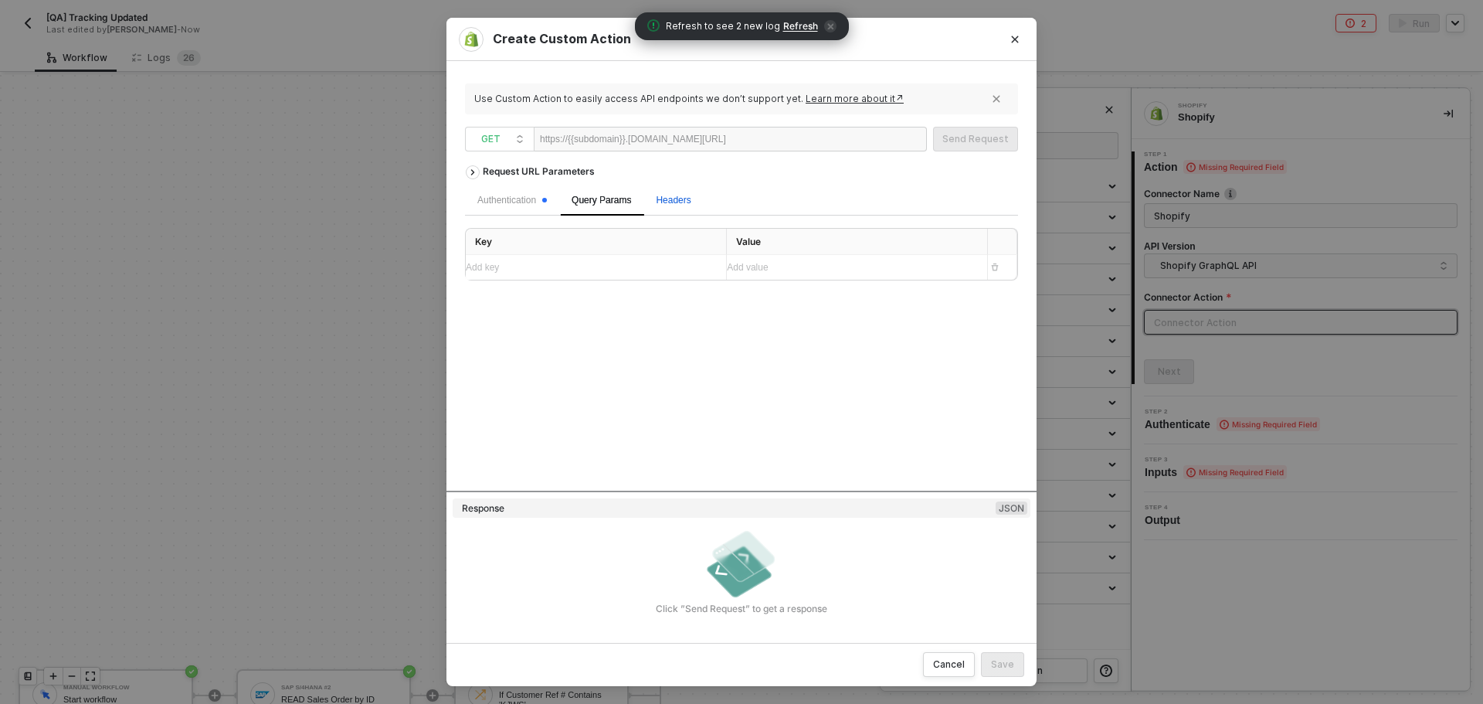
click at [679, 195] on span "Headers" at bounding box center [673, 200] width 35 height 11
click at [557, 206] on div "Authentication" at bounding box center [512, 200] width 94 height 30
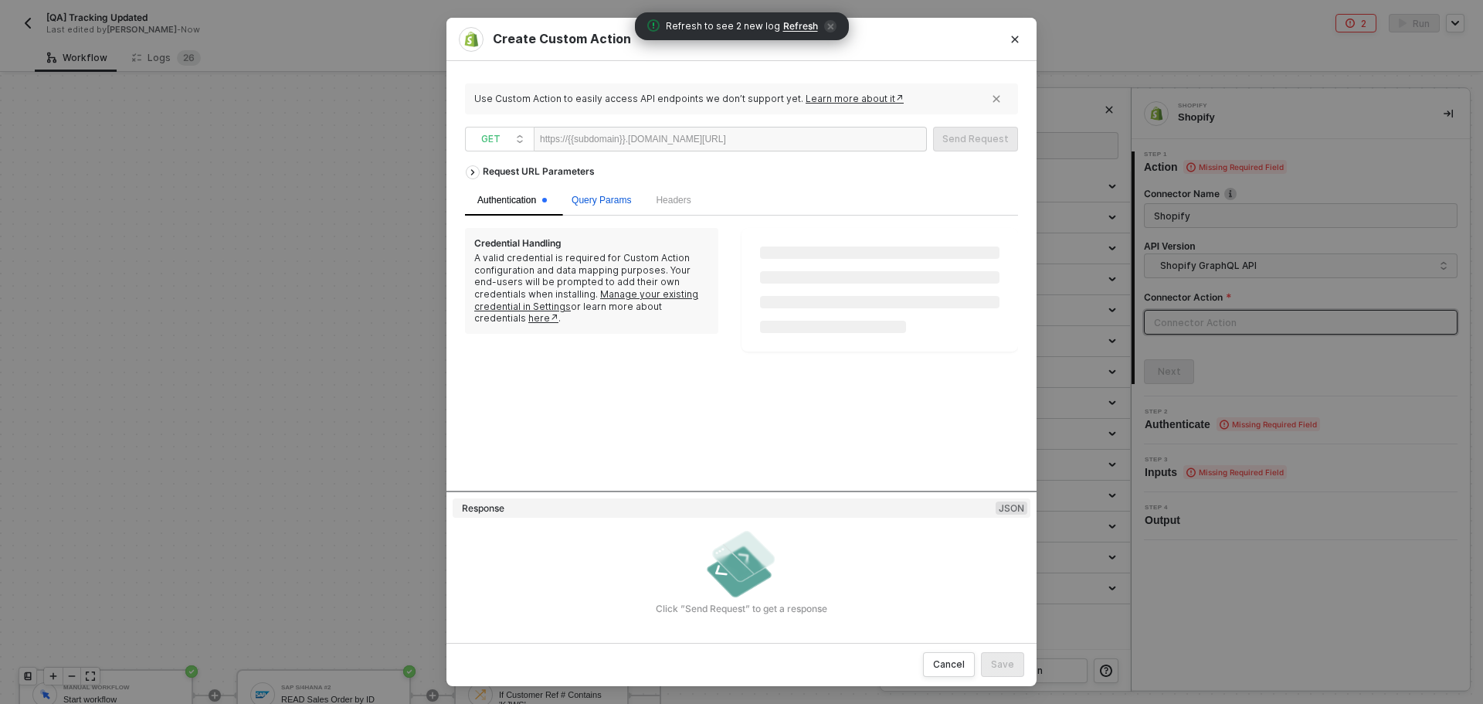
click at [589, 196] on span "Query Params" at bounding box center [601, 200] width 59 height 11
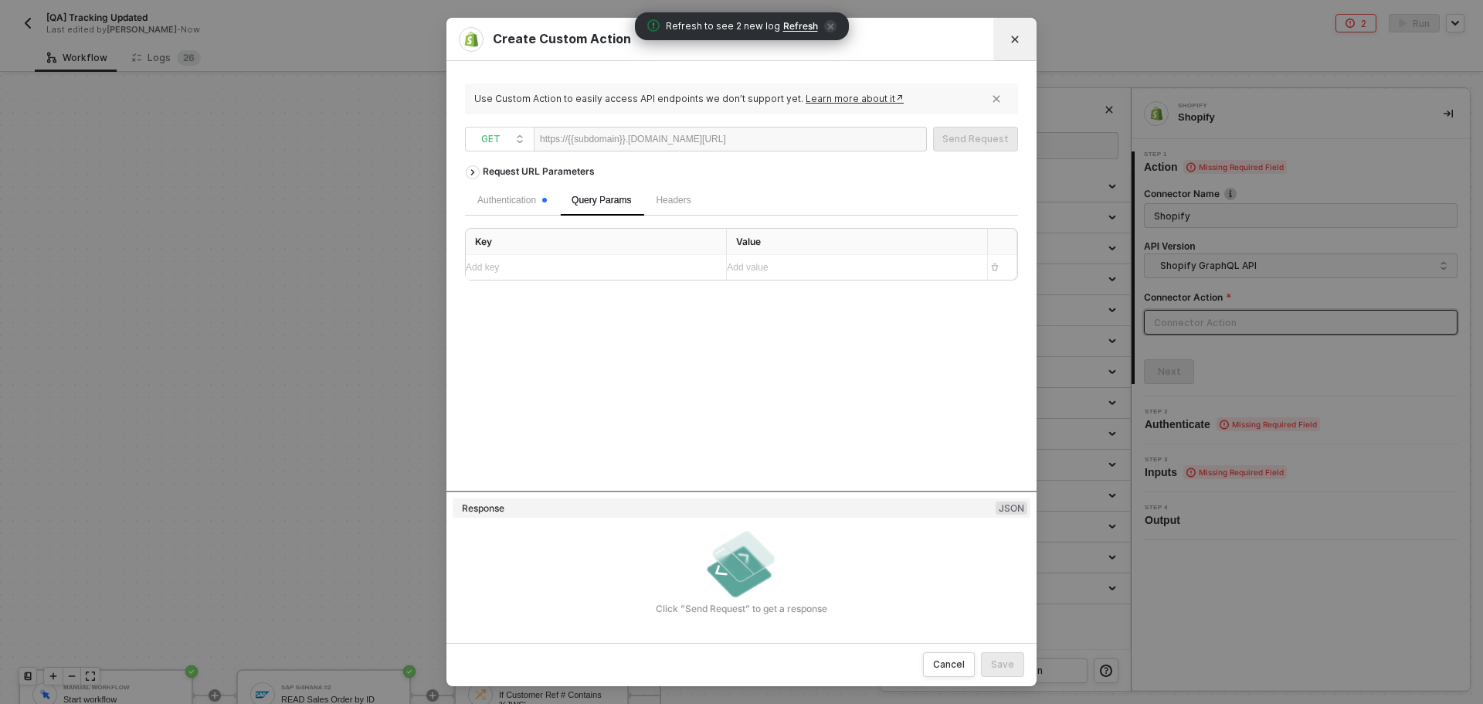
click at [1006, 36] on button "Close" at bounding box center [1015, 39] width 25 height 25
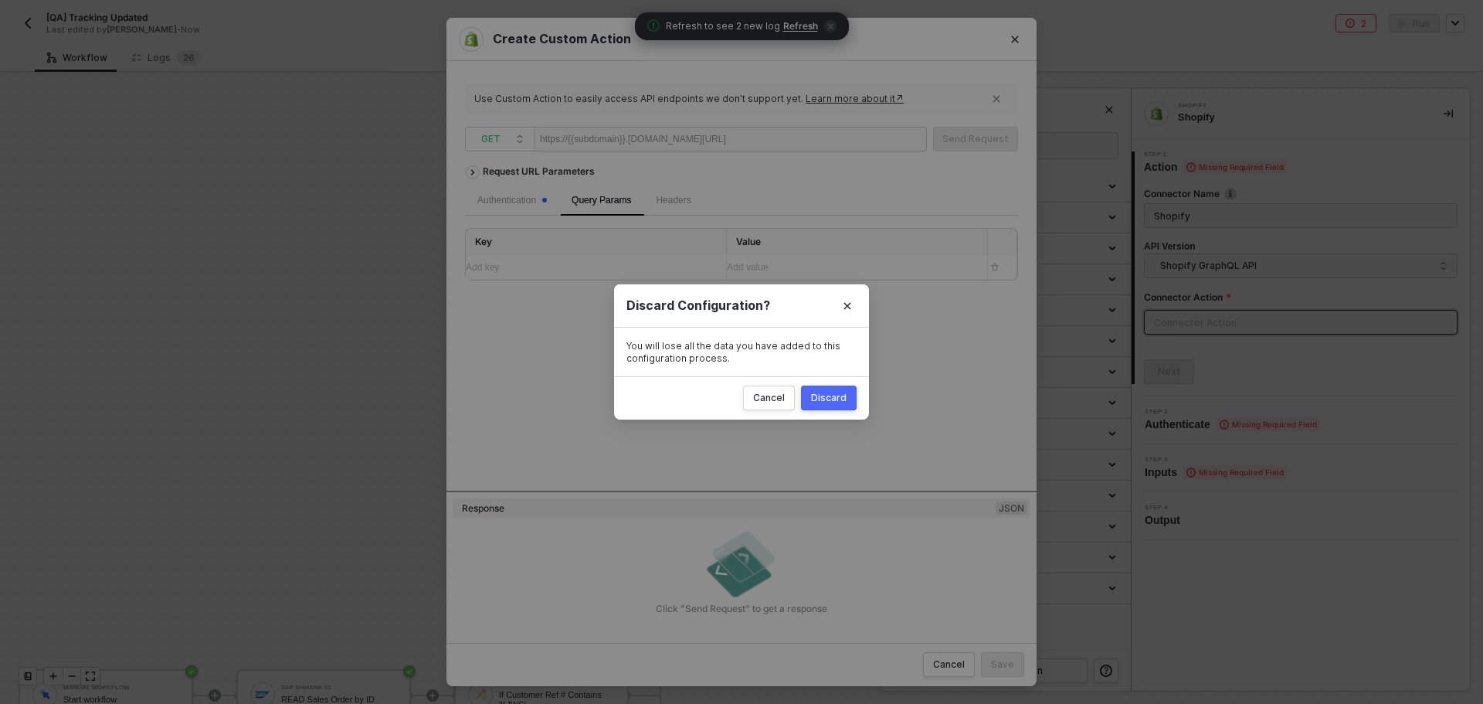
click at [821, 390] on button "Discard" at bounding box center [829, 397] width 56 height 25
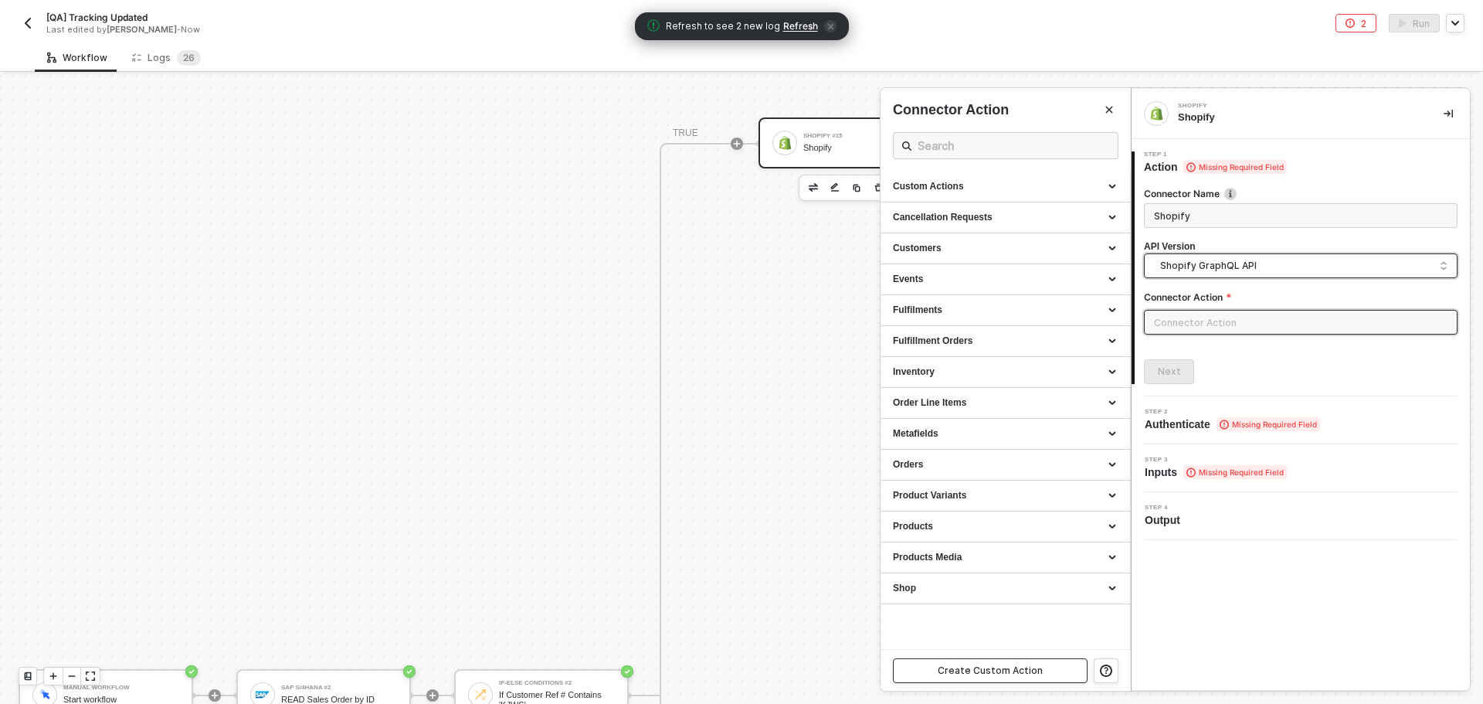
click at [1240, 269] on span "Shopify GraphQL API" at bounding box center [1303, 265] width 287 height 17
click at [1236, 340] on div "Shopify GraphQL API" at bounding box center [1301, 331] width 306 height 31
click at [997, 182] on div "Custom Actions" at bounding box center [1005, 186] width 225 height 13
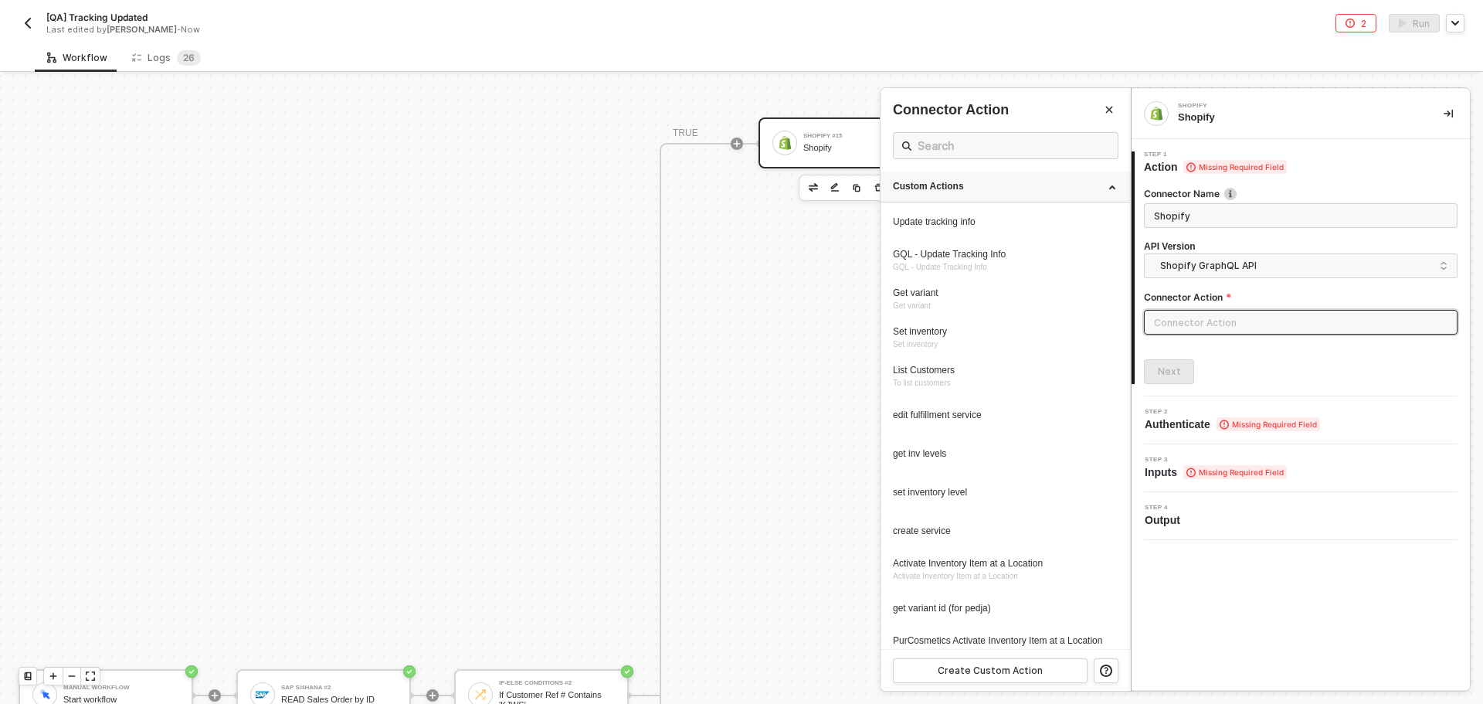
click at [997, 182] on div "Custom Actions" at bounding box center [1005, 186] width 225 height 13
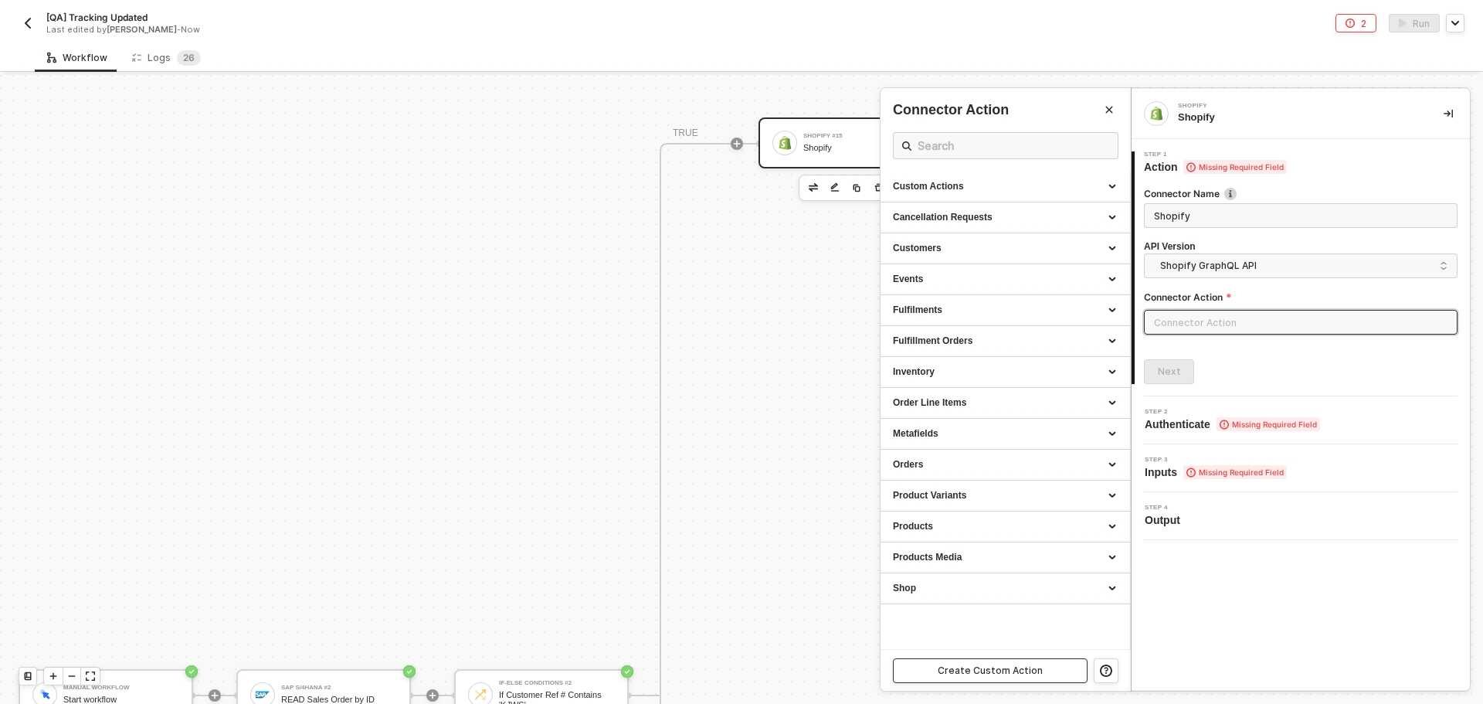
click at [1003, 668] on div "Create Custom Action" at bounding box center [990, 670] width 105 height 12
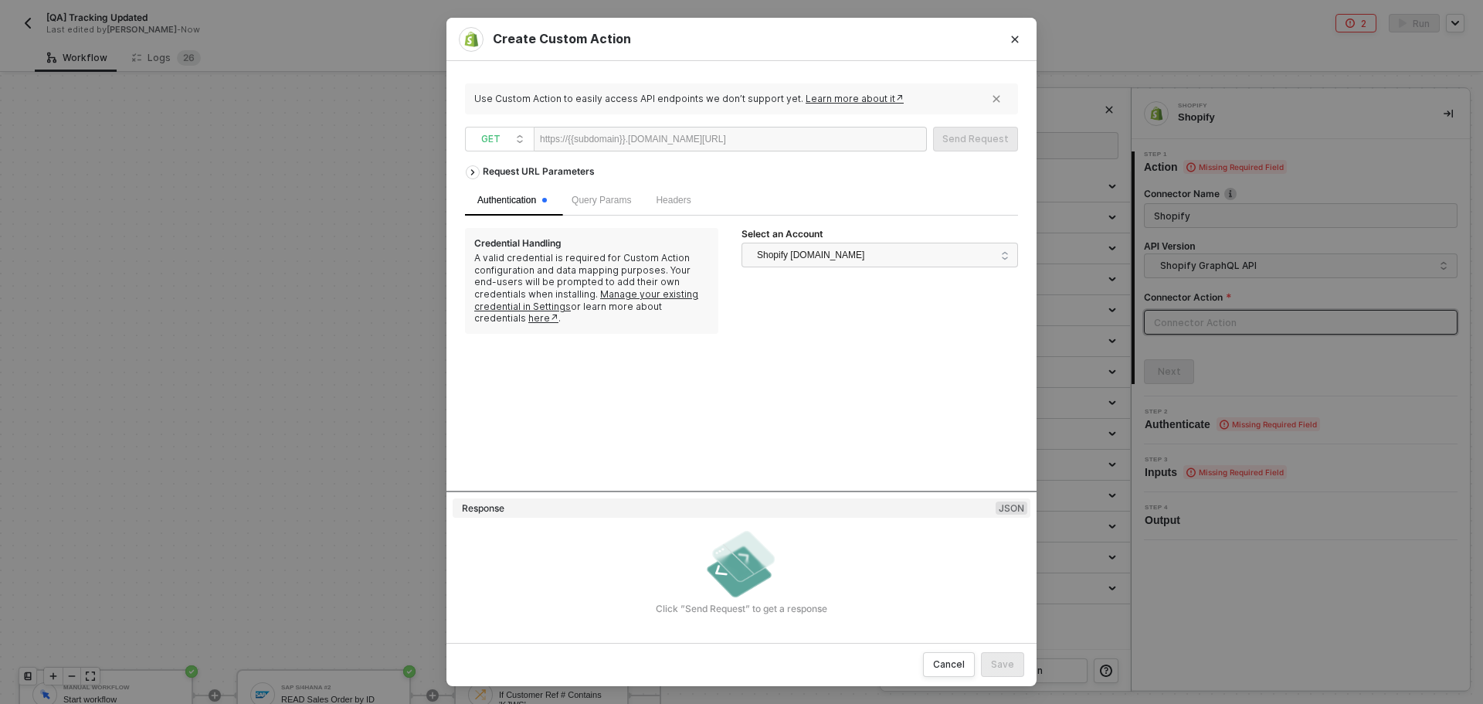
click at [766, 140] on div at bounding box center [773, 139] width 95 height 25
click at [599, 204] on span "Query Params" at bounding box center [601, 200] width 59 height 11
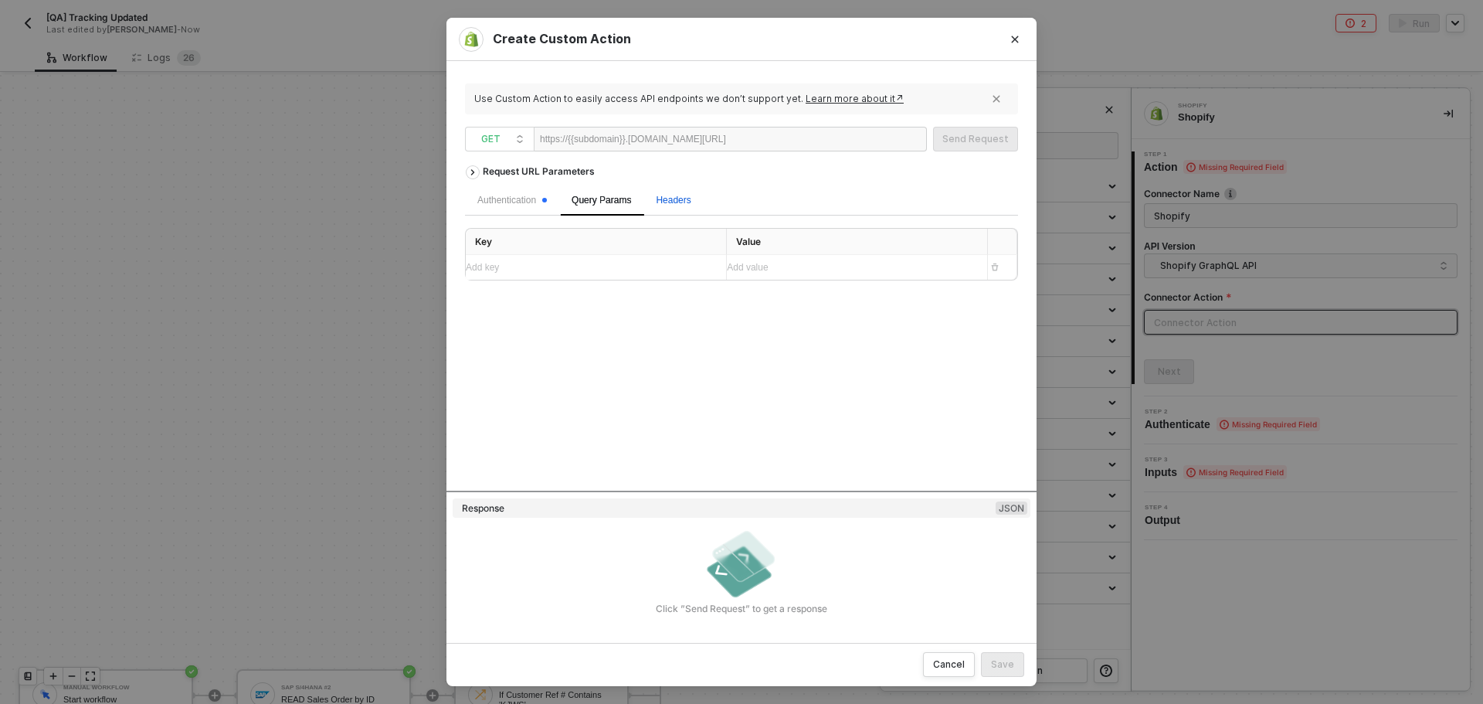
click at [683, 204] on span "Headers" at bounding box center [673, 200] width 35 height 11
click at [792, 137] on div at bounding box center [773, 139] width 95 height 25
click at [598, 210] on div "Query Params" at bounding box center [601, 200] width 84 height 30
click at [518, 202] on div "Authentication" at bounding box center [512, 200] width 70 height 15
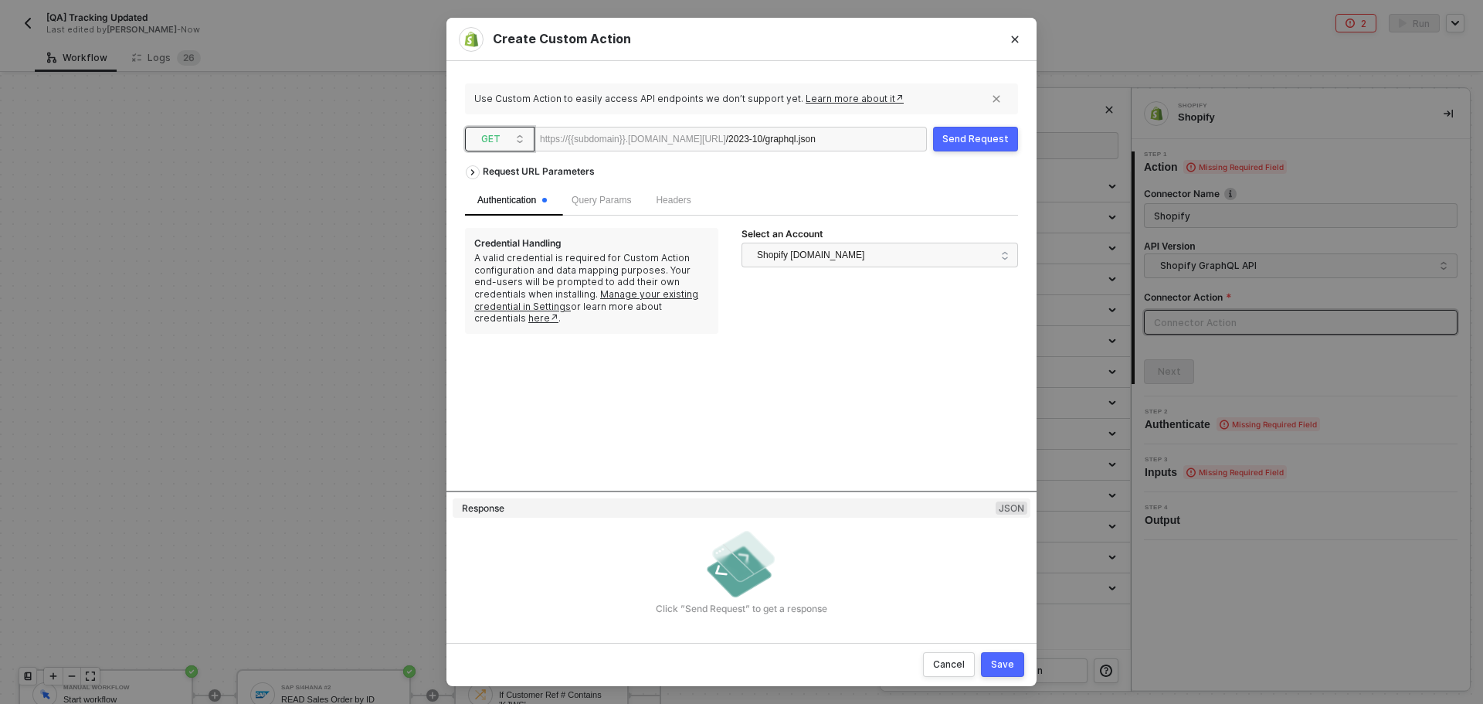
click at [504, 146] on span "GET" at bounding box center [502, 138] width 43 height 23
click at [516, 188] on div "POST" at bounding box center [499, 194] width 57 height 19
click at [717, 199] on span "Body" at bounding box center [726, 200] width 21 height 11
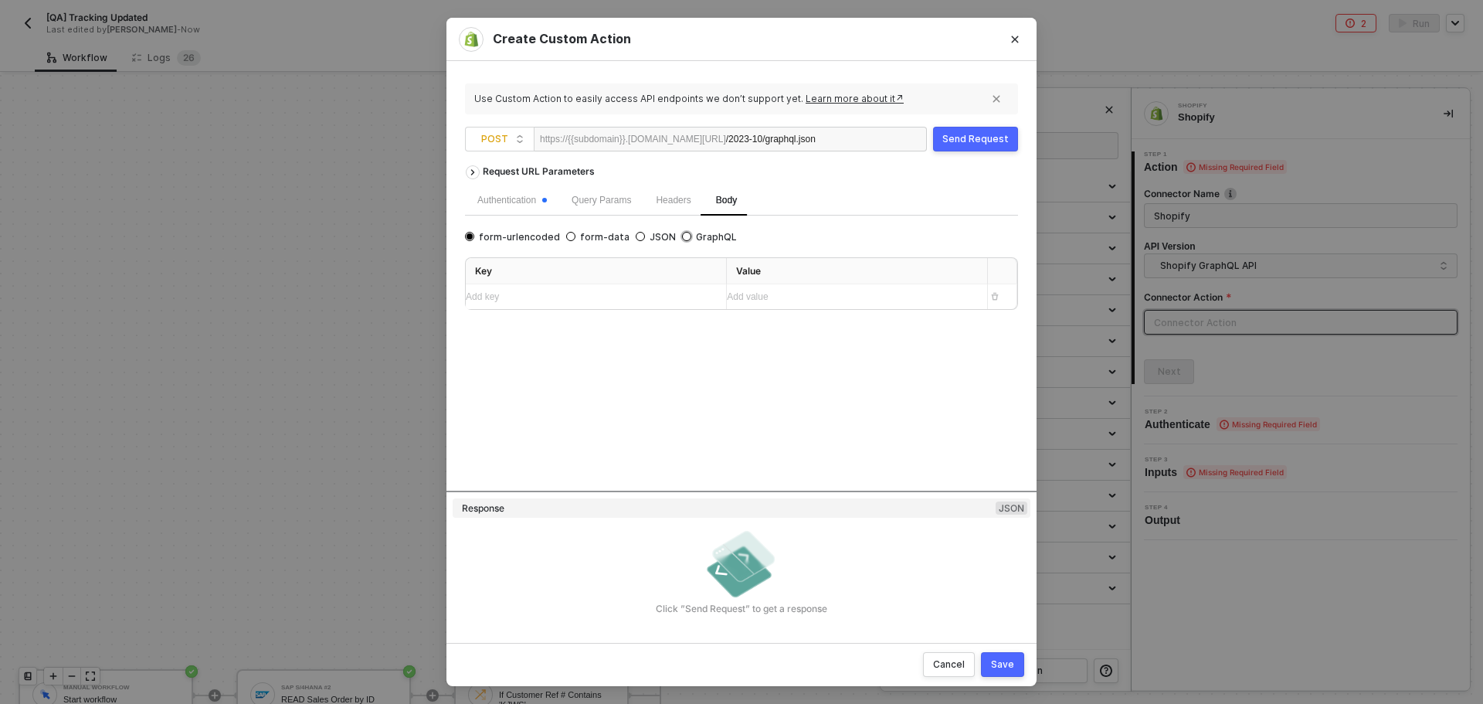
click at [691, 239] on span "GraphQL" at bounding box center [714, 237] width 46 height 12
click at [686, 239] on input "GraphQL" at bounding box center [686, 236] width 9 height 9
radio input "true"
radio input "false"
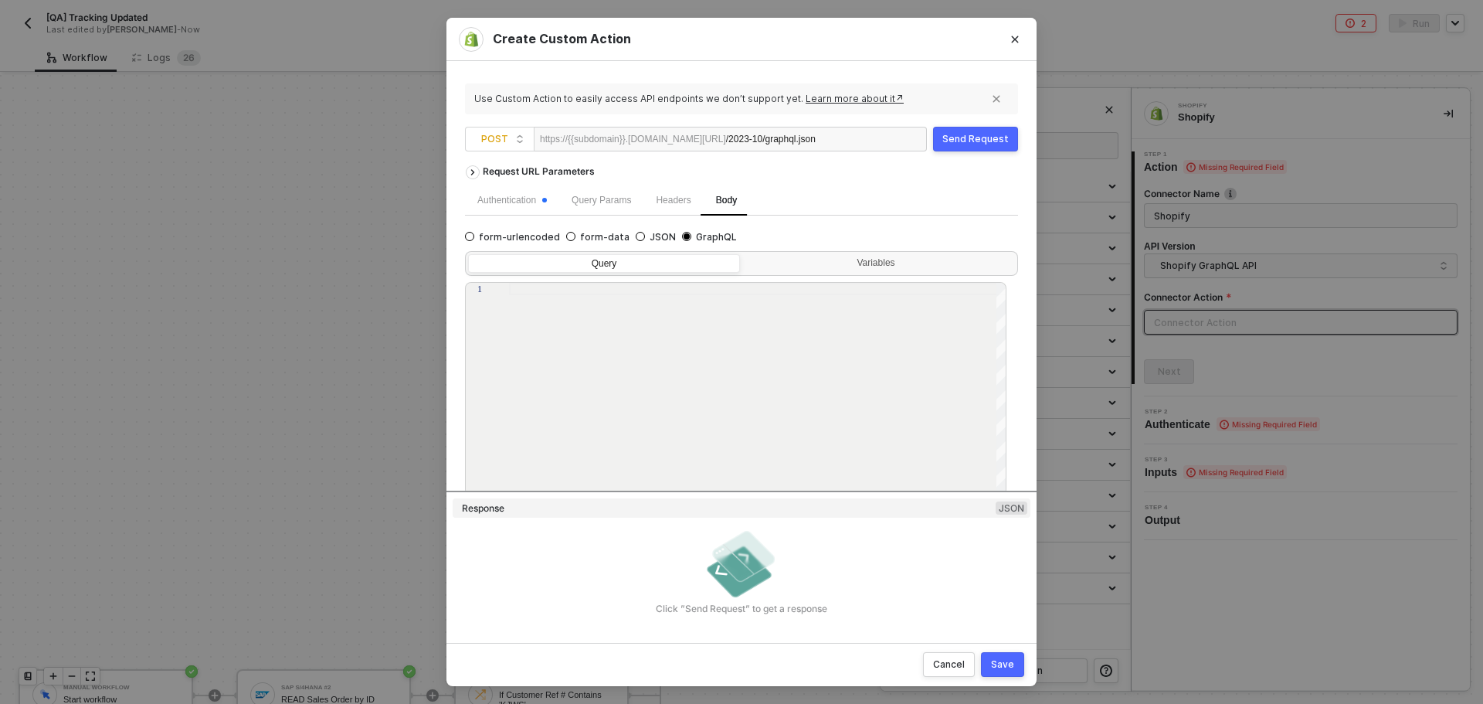
click at [561, 331] on div at bounding box center [758, 389] width 498 height 213
paste textarea "id } } } } }"
type textarea "id } } } } }"
click at [819, 276] on div "Query Variables 1 2 3 4 5 6 7 8 9 10 11 12 13 14 15 16 query getVariants($keywo…" at bounding box center [741, 370] width 553 height 250
click at [797, 270] on div "Variables" at bounding box center [879, 265] width 272 height 22
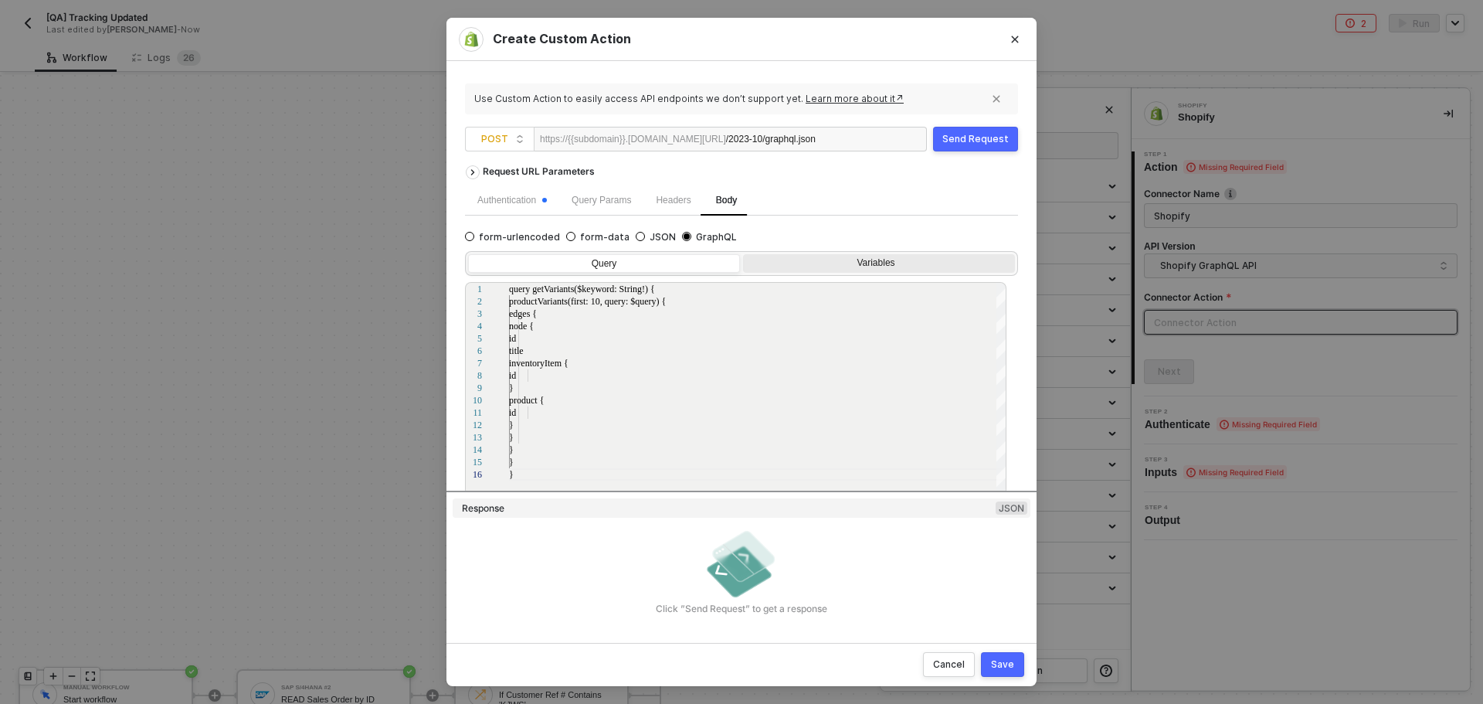
click at [743, 254] on input "Variables" at bounding box center [743, 254] width 0 height 0
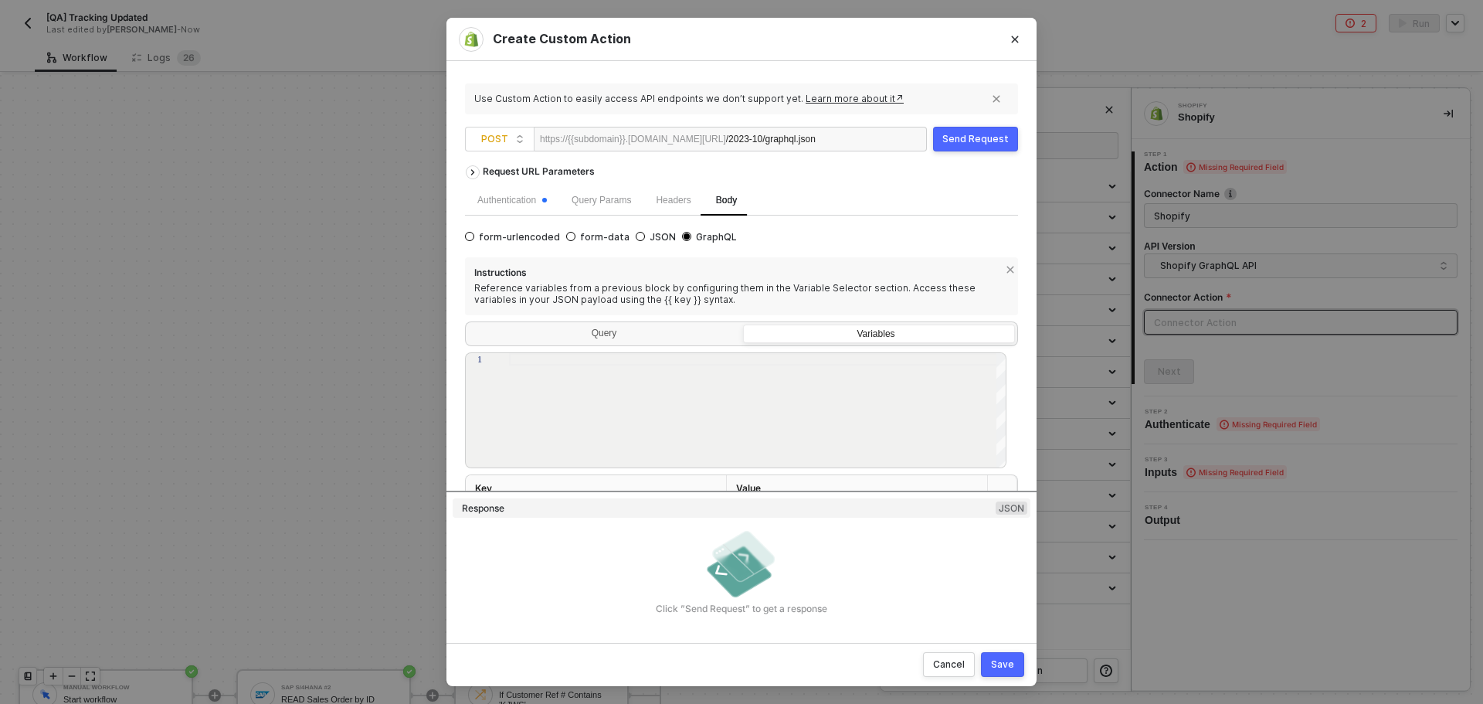
click at [661, 380] on div at bounding box center [758, 411] width 498 height 116
click at [673, 426] on div "{ "query" :{{material_no } } }" at bounding box center [758, 423] width 498 height 141
click at [548, 371] on span ":{{material_no}}" at bounding box center [579, 371] width 65 height 11
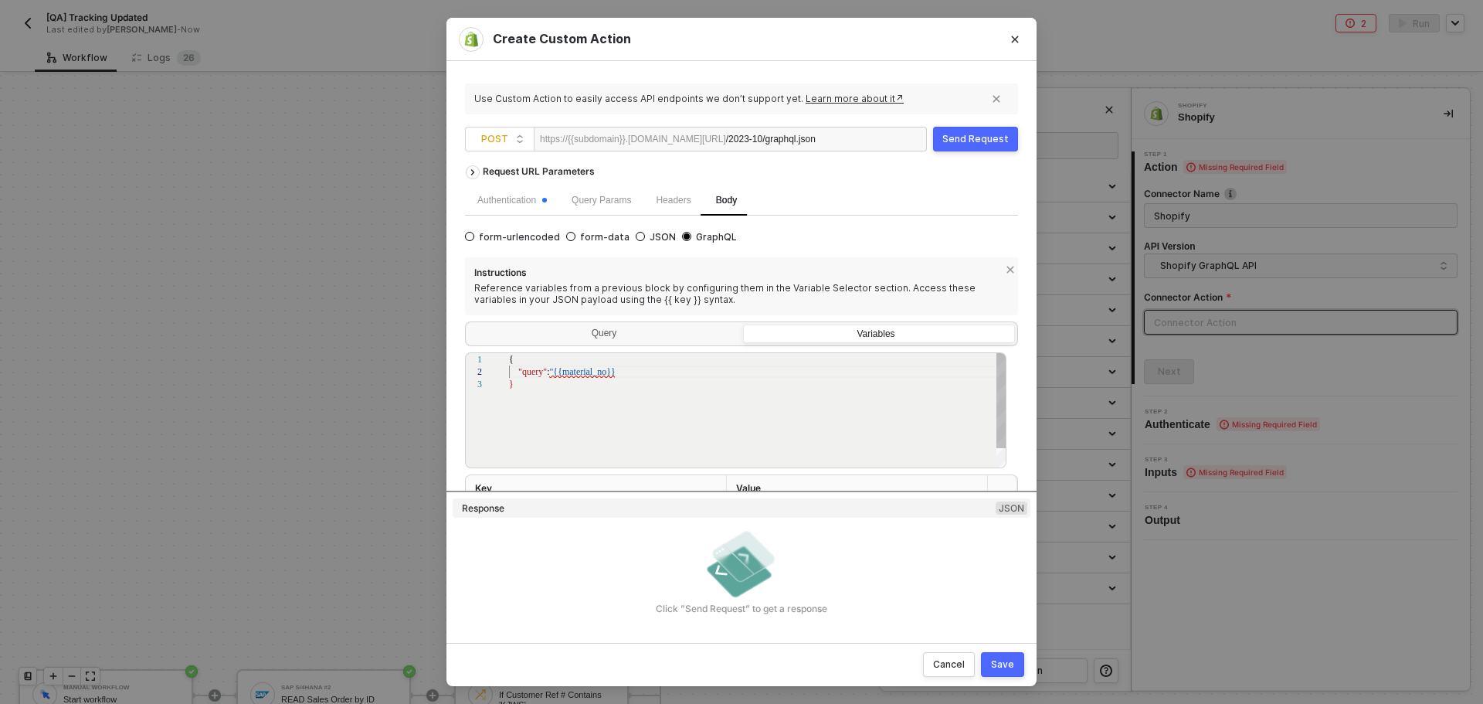
click at [640, 373] on div ""query" : "{{material_no}}" at bounding box center [758, 371] width 498 height 12
type textarea "{ "query":"{{material_no}}" }"
click at [941, 134] on button "Send Request" at bounding box center [975, 139] width 85 height 25
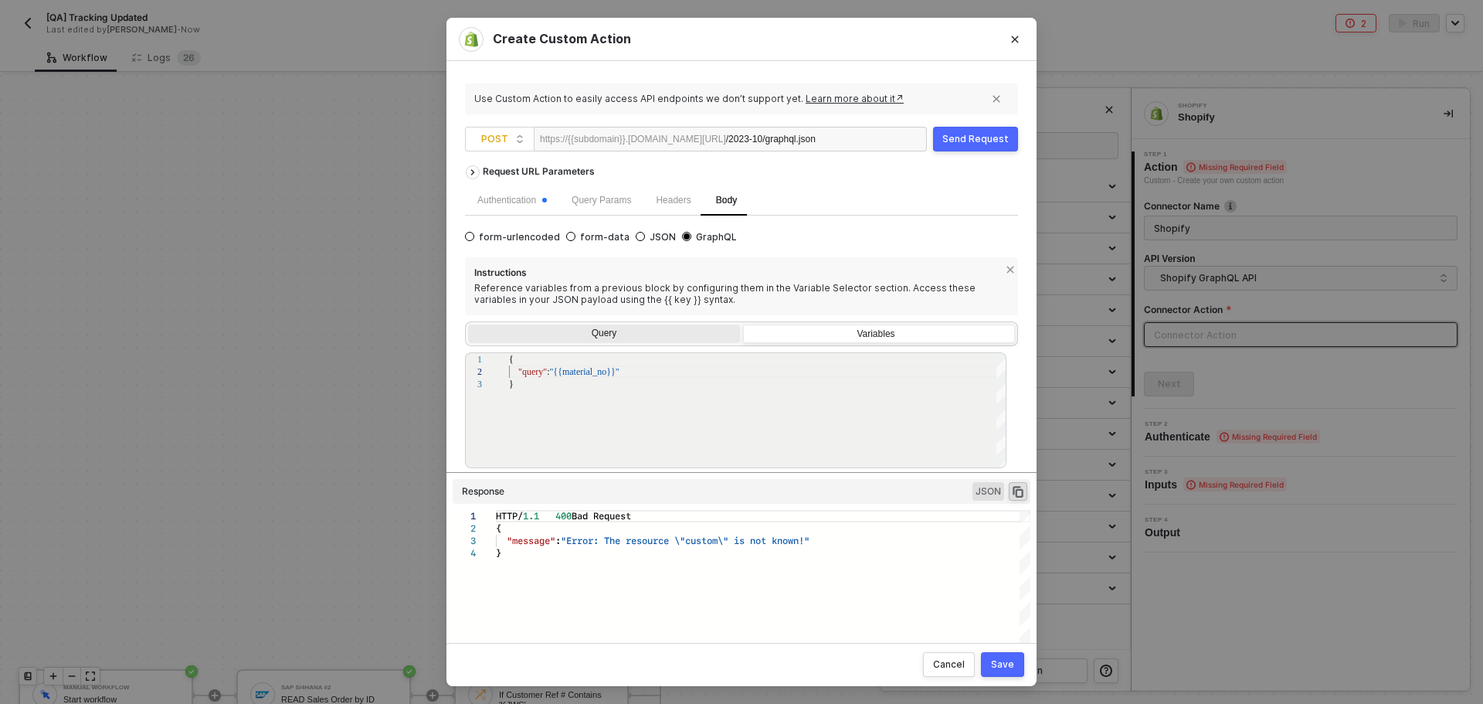
click at [659, 334] on div "Query" at bounding box center [604, 335] width 272 height 22
click at [468, 324] on input "Query" at bounding box center [468, 324] width 0 height 0
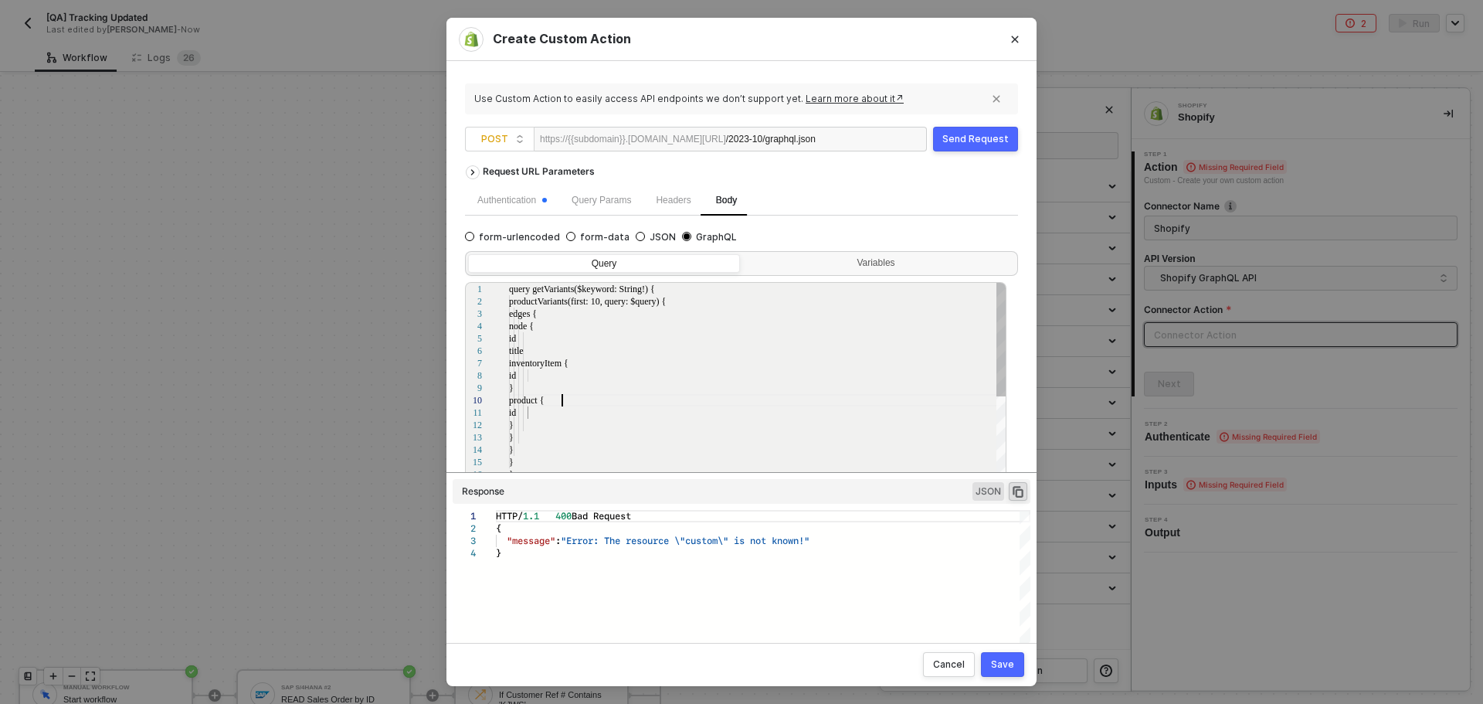
click at [705, 393] on div "}" at bounding box center [758, 388] width 498 height 12
type textarea "query getVariants($keyword: String!) { productVariants(first: 10, query: $query…"
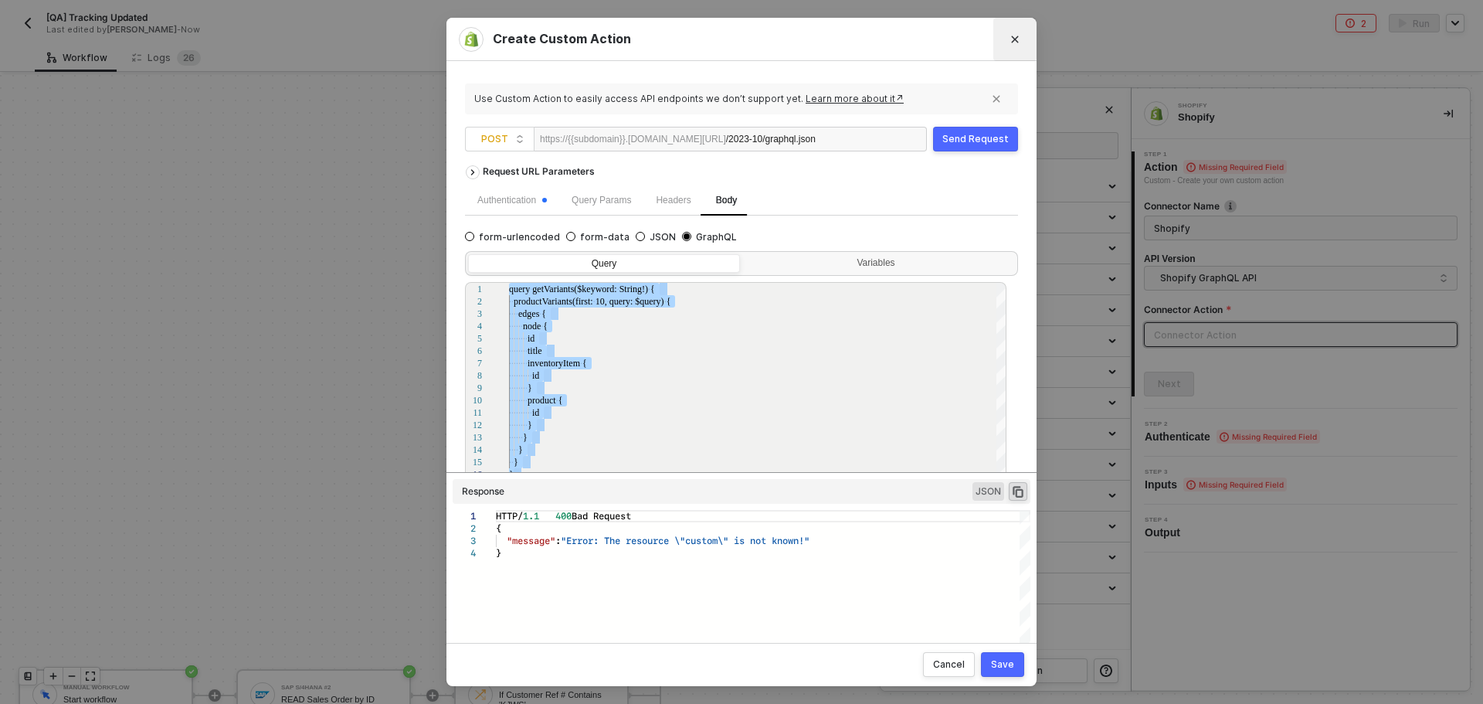
click at [1006, 38] on button "Close" at bounding box center [1015, 39] width 25 height 25
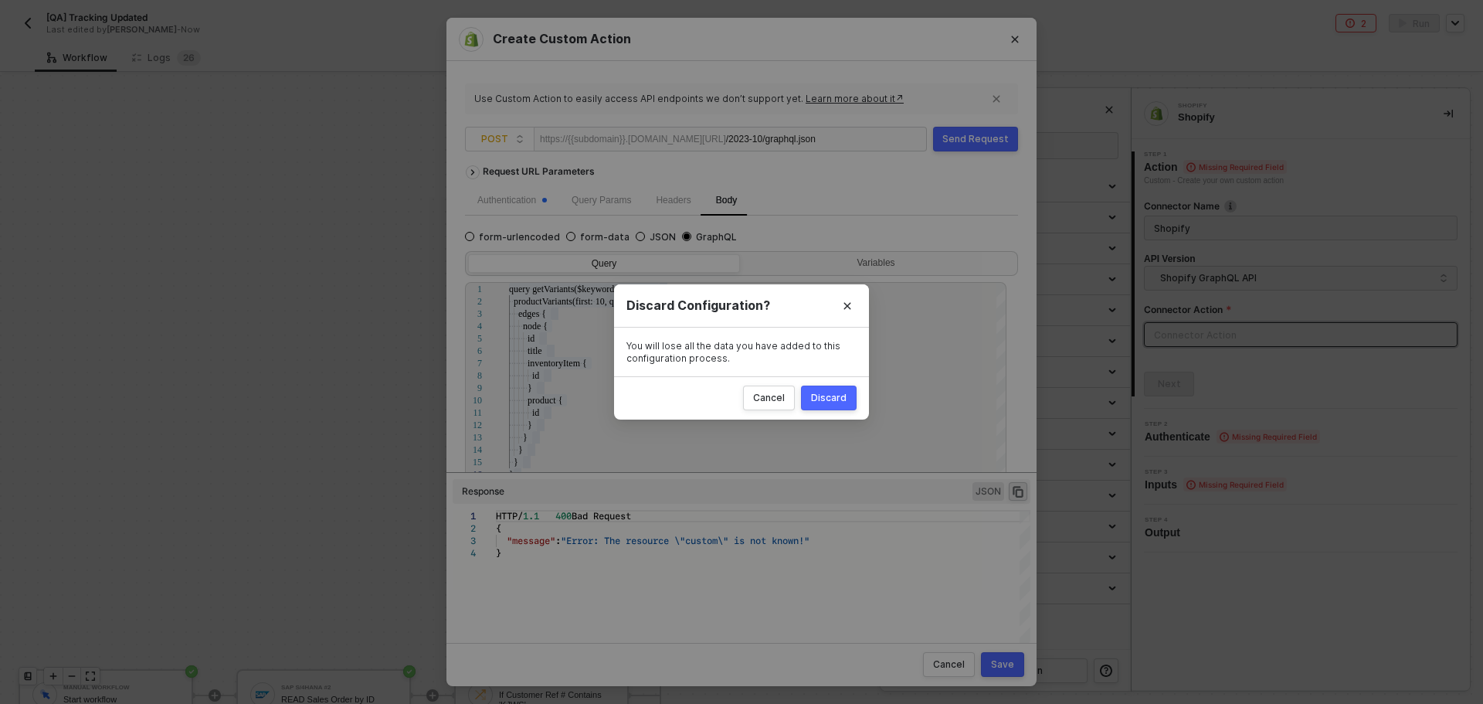
click at [810, 403] on button "Discard" at bounding box center [829, 397] width 56 height 25
radio input "true"
radio input "false"
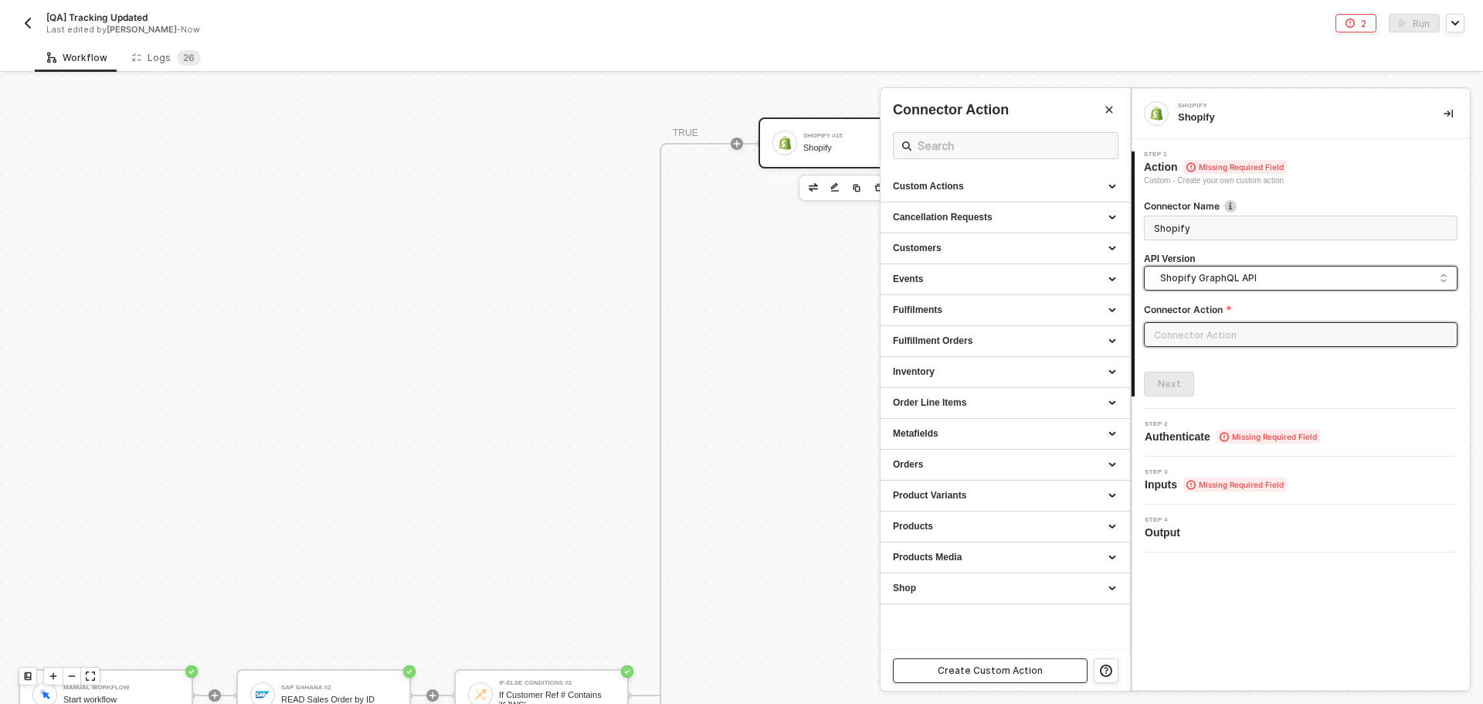
click at [1166, 277] on span "Shopify GraphQL API" at bounding box center [1303, 278] width 287 height 17
click at [1164, 348] on div "Shopify GraphQL API" at bounding box center [1300, 344] width 287 height 15
click at [1176, 272] on span "Shopify GraphQL API" at bounding box center [1303, 278] width 287 height 17
click at [1166, 314] on div "Shopify API" at bounding box center [1300, 313] width 287 height 15
click at [1174, 290] on input "search" at bounding box center [1301, 278] width 294 height 25
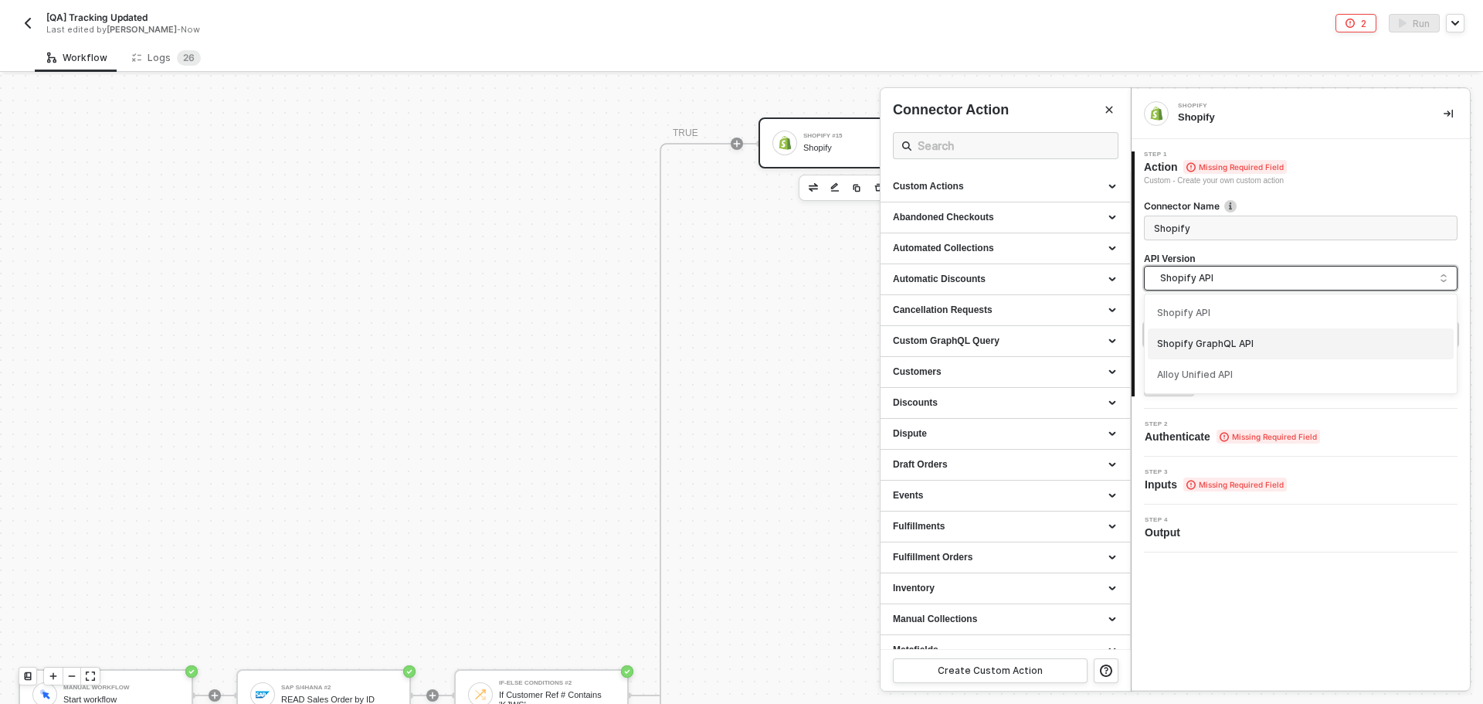
click at [1180, 346] on div "Shopify GraphQL API" at bounding box center [1300, 344] width 287 height 15
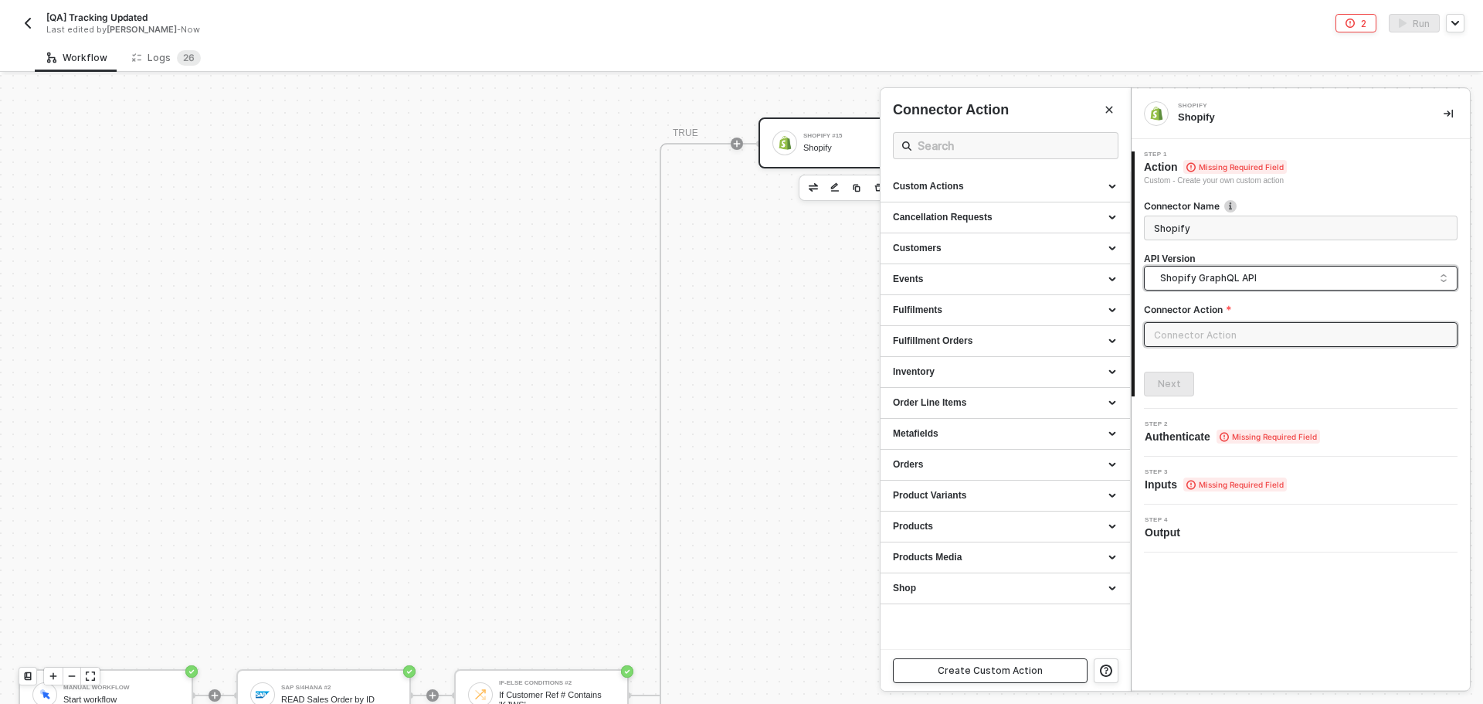
click at [1022, 670] on div "Create Custom Action" at bounding box center [990, 670] width 105 height 12
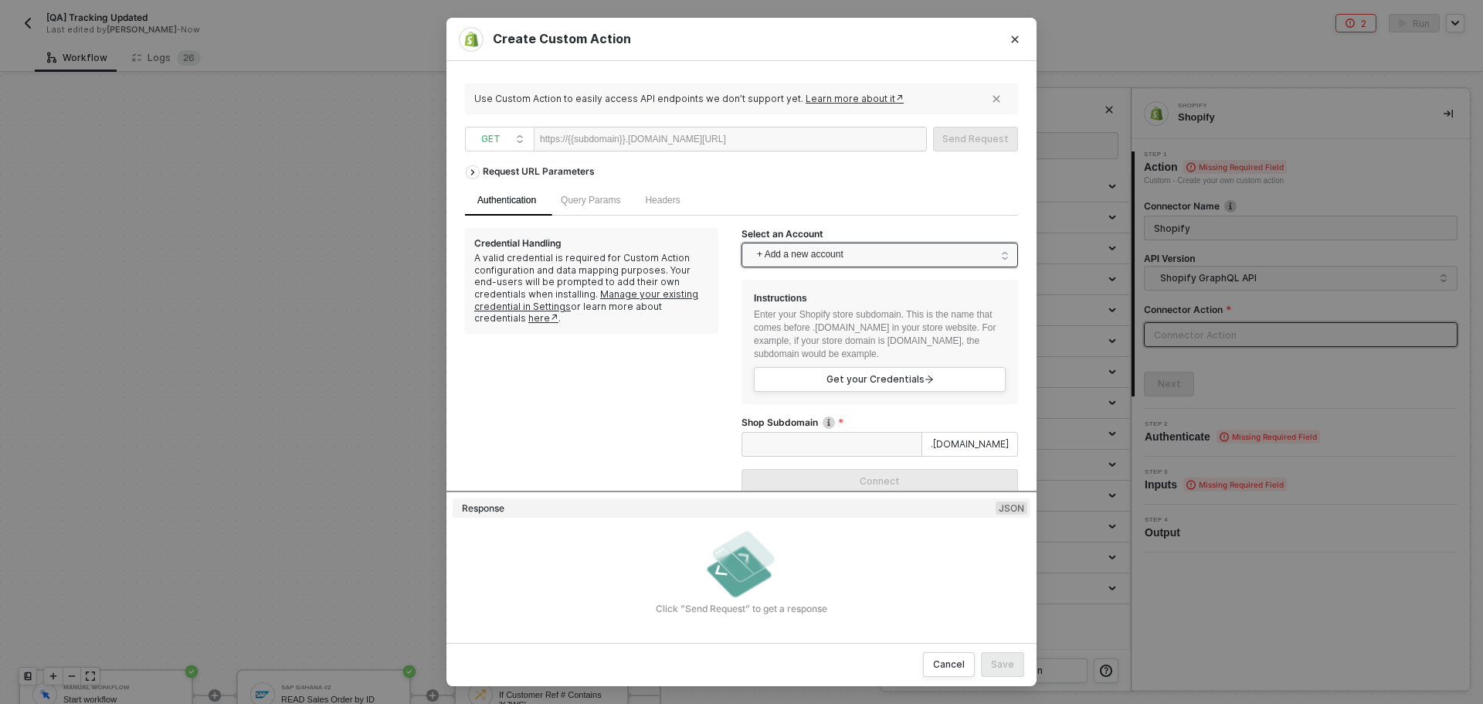
click at [840, 249] on span "+ Add a new account" at bounding box center [883, 255] width 252 height 25
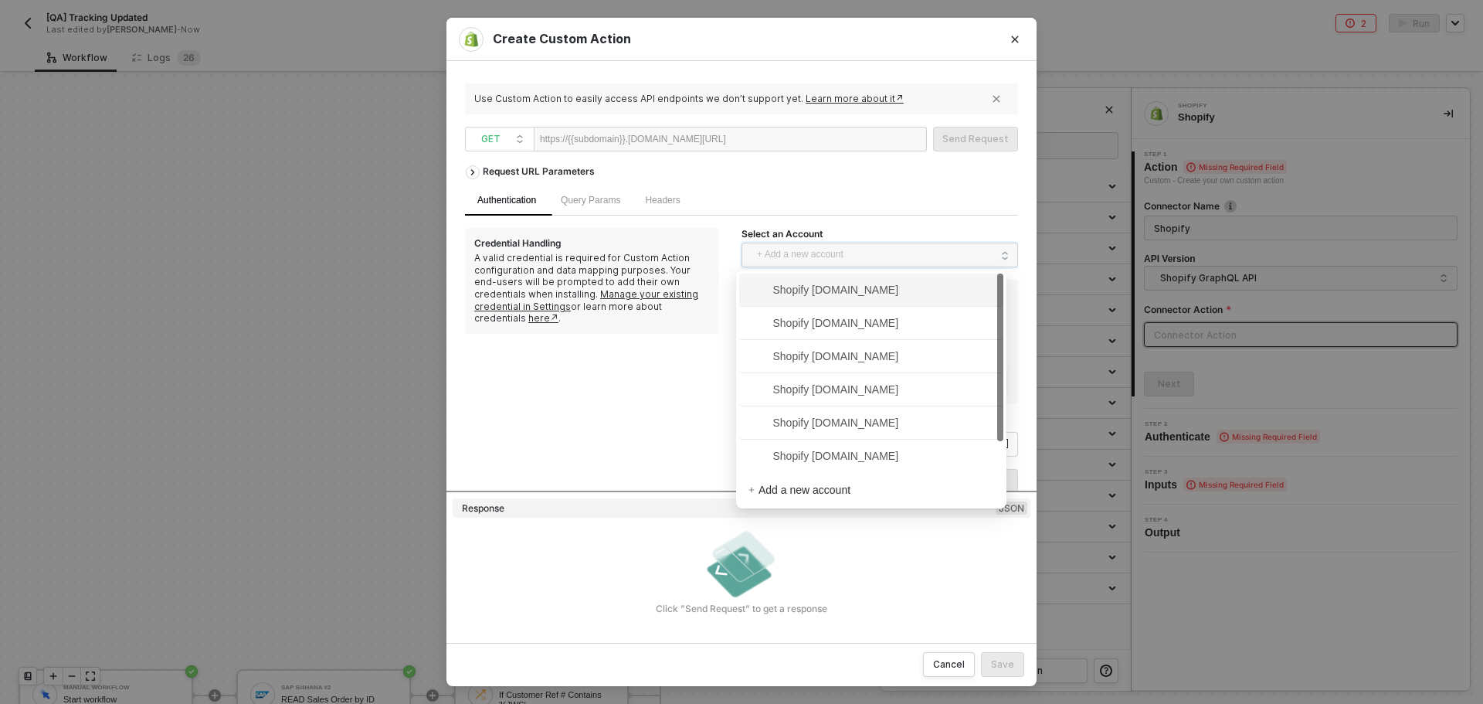
click at [855, 293] on span "Shopify kjrests-com.myshopify.com" at bounding box center [823, 289] width 151 height 17
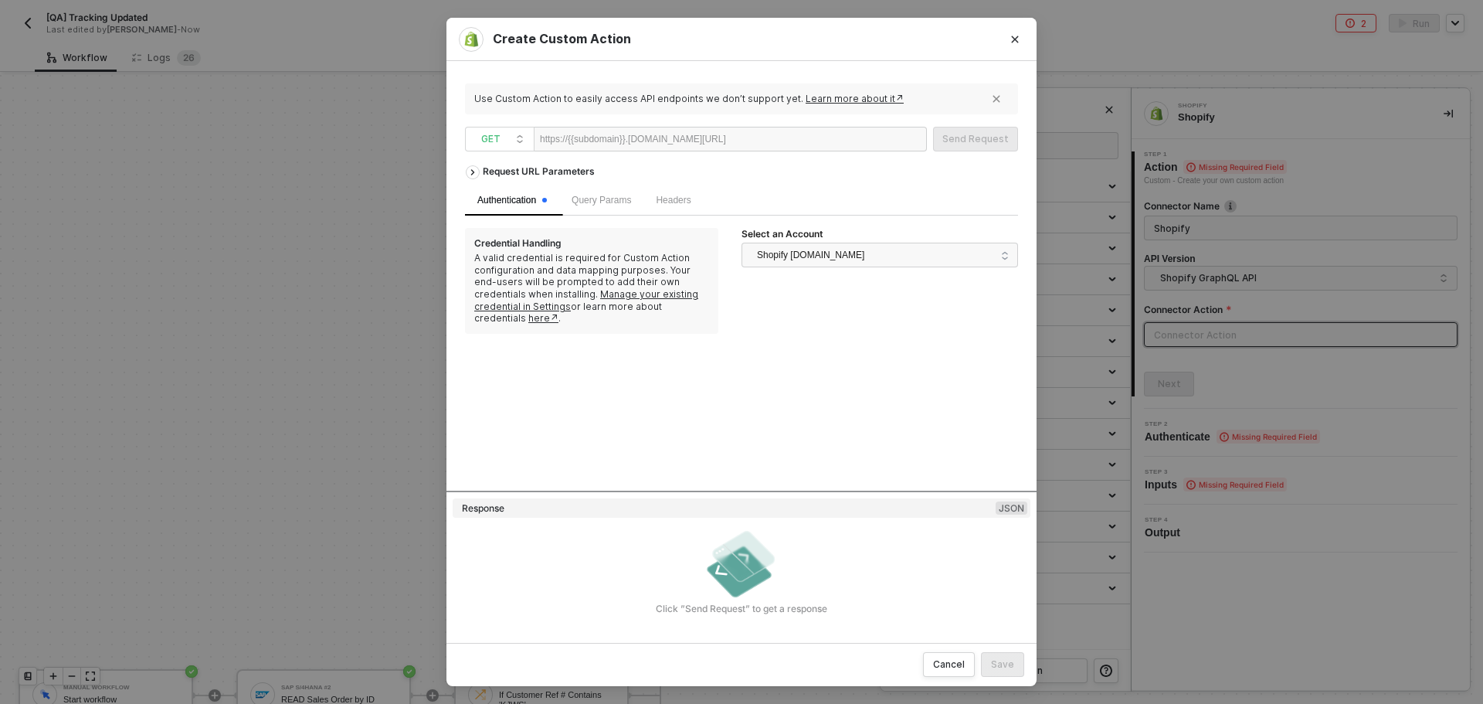
click at [776, 141] on div at bounding box center [773, 139] width 95 height 25
click at [517, 133] on span "GET" at bounding box center [502, 138] width 43 height 23
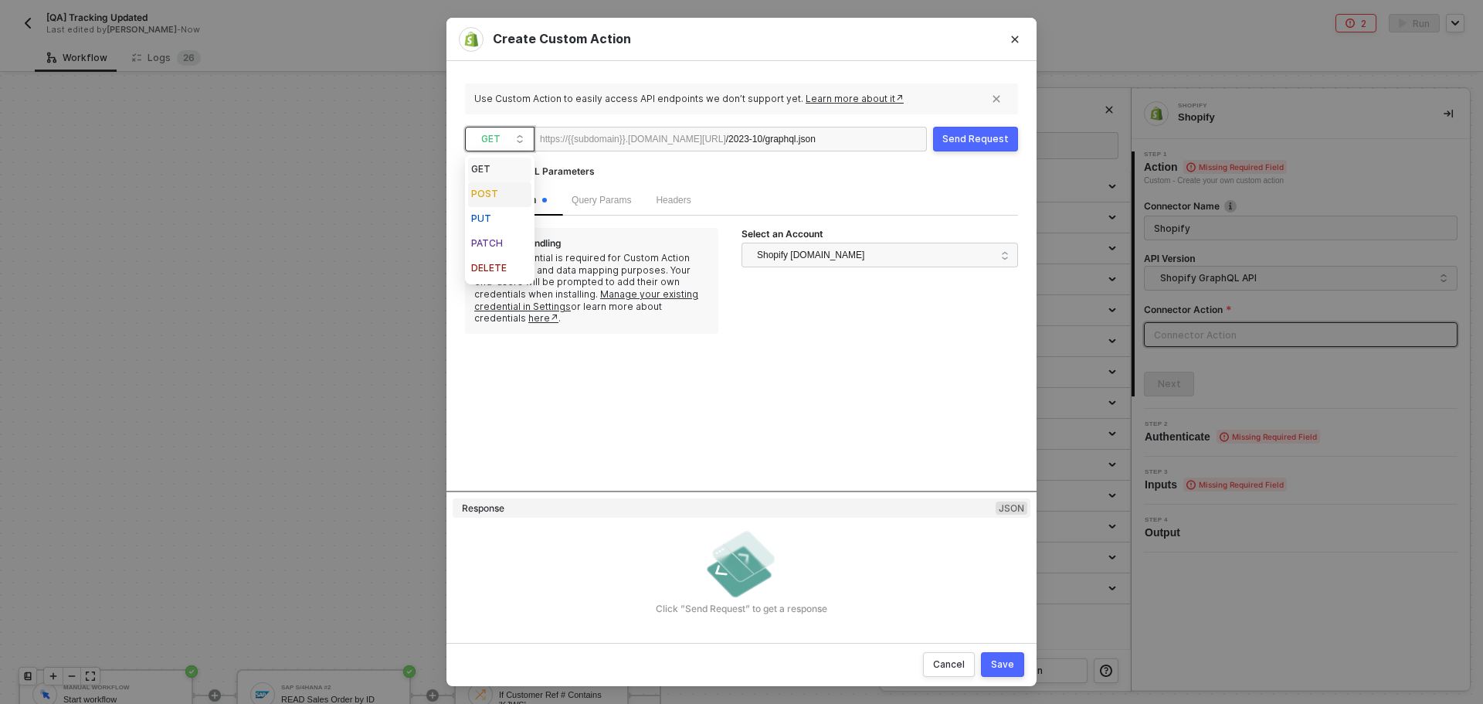
click at [507, 190] on div "POST" at bounding box center [499, 194] width 57 height 19
click at [723, 199] on span "Body" at bounding box center [726, 200] width 21 height 11
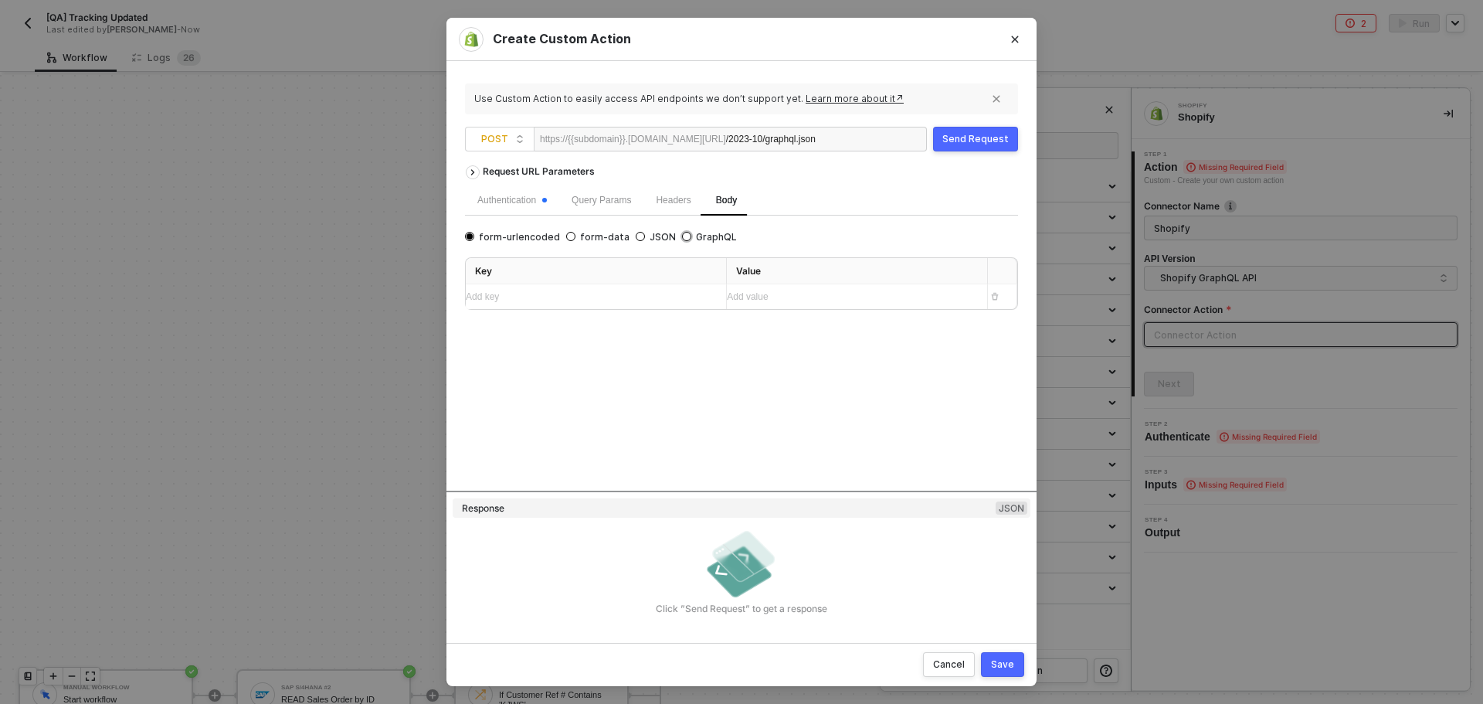
click at [706, 233] on span "GraphQL" at bounding box center [714, 237] width 46 height 12
click at [691, 233] on input "GraphQL" at bounding box center [686, 236] width 9 height 9
radio input "true"
radio input "false"
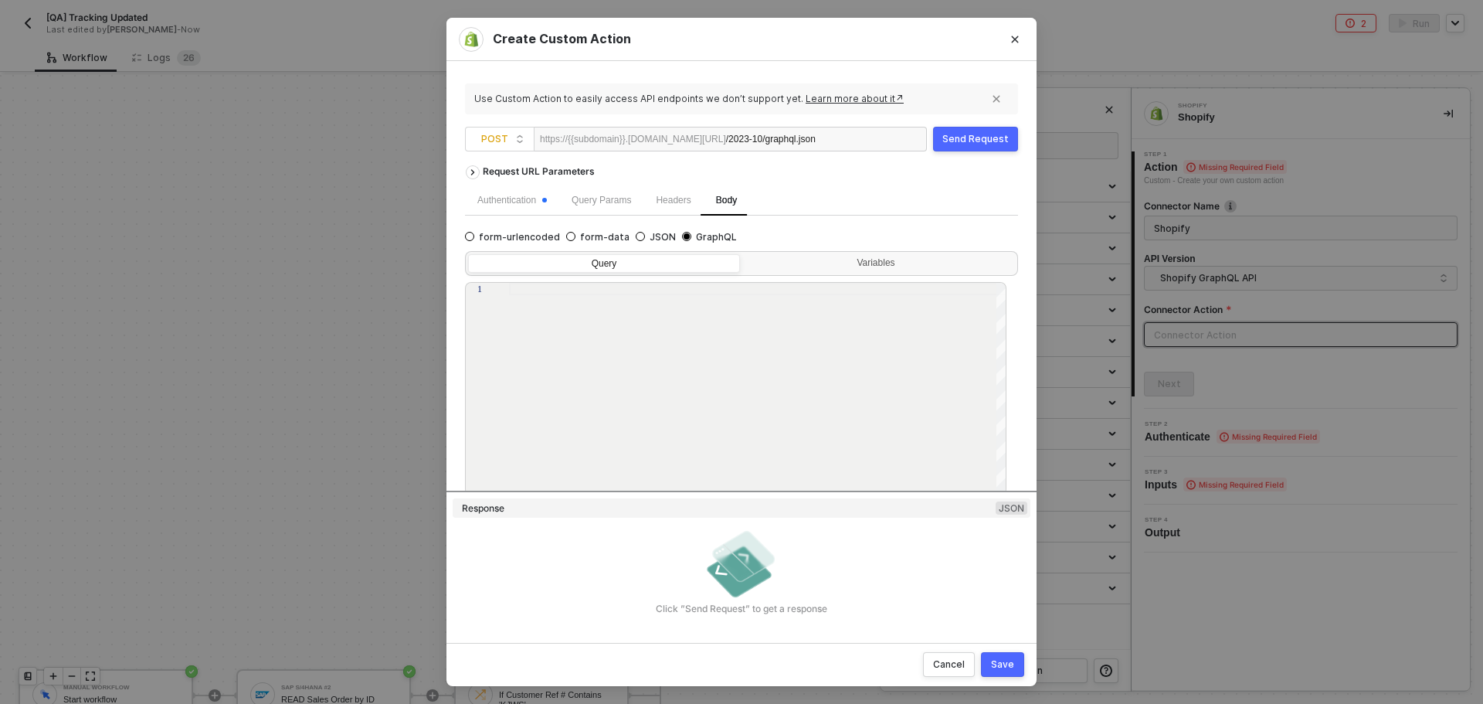
click at [696, 322] on div at bounding box center [758, 389] width 498 height 213
paste textarea "id } } } } }"
type textarea "id } } } } }"
click at [832, 263] on div "Variables" at bounding box center [878, 263] width 252 height 12
click at [743, 254] on input "Variables" at bounding box center [743, 254] width 0 height 0
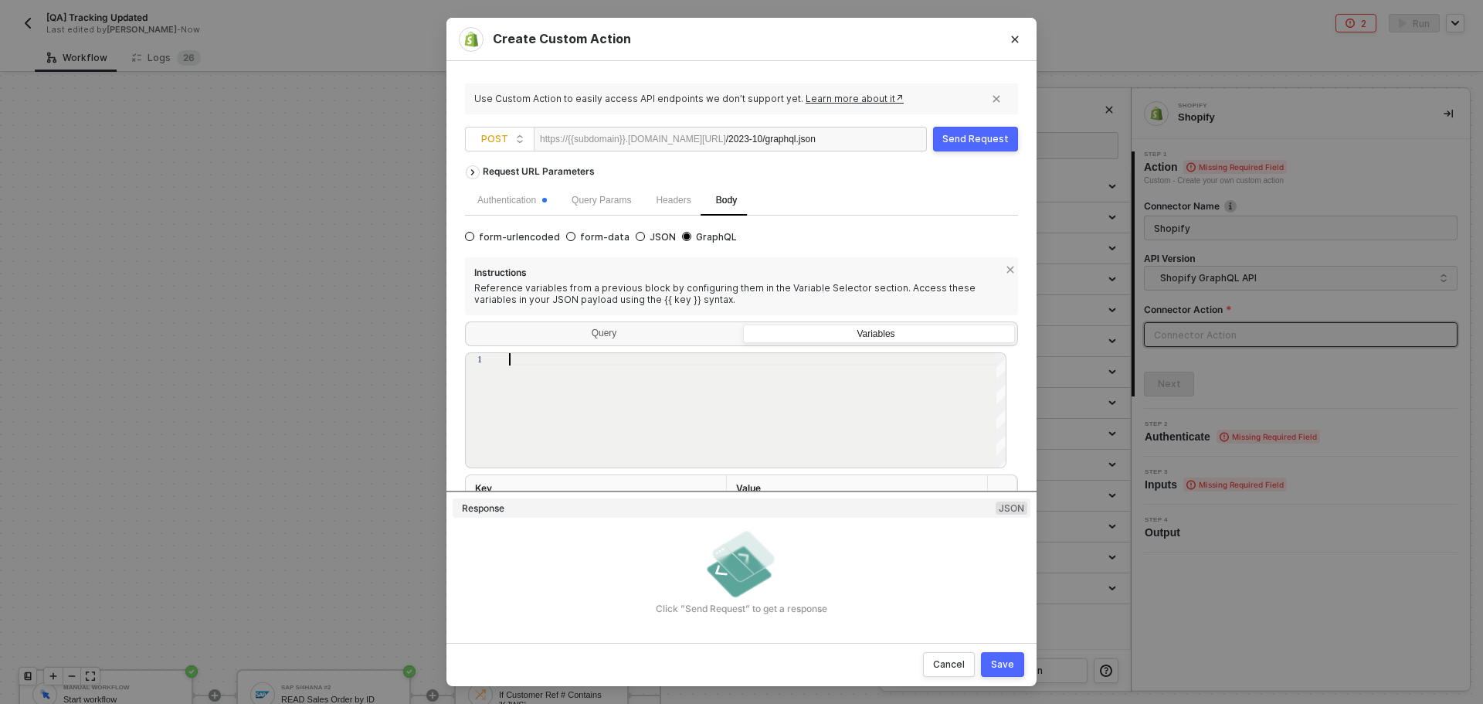
click at [792, 388] on div at bounding box center [758, 411] width 498 height 116
type textarea "{ "query":"{{material_no}}" }"
click at [986, 127] on button "Send Request" at bounding box center [975, 139] width 85 height 25
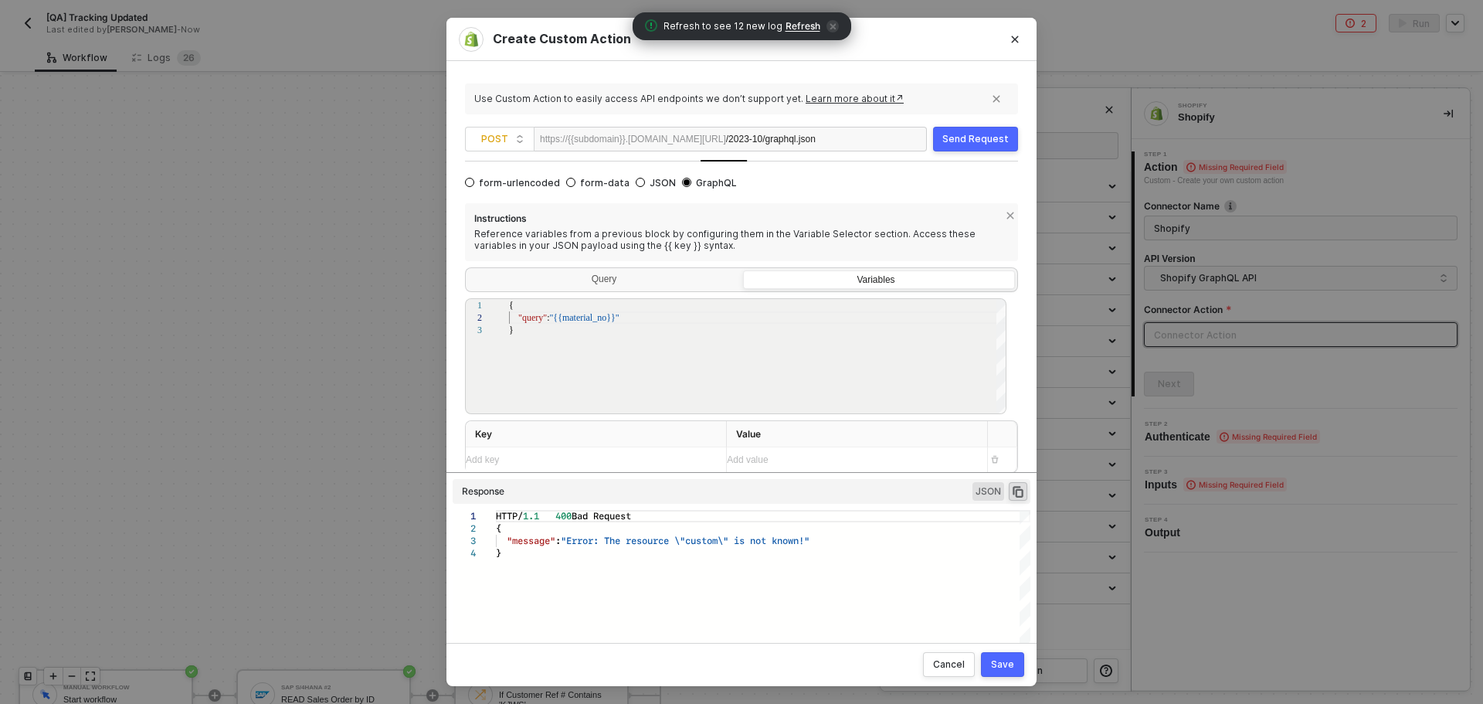
scroll to position [55, 0]
click at [1011, 40] on icon "Close" at bounding box center [1014, 39] width 9 height 9
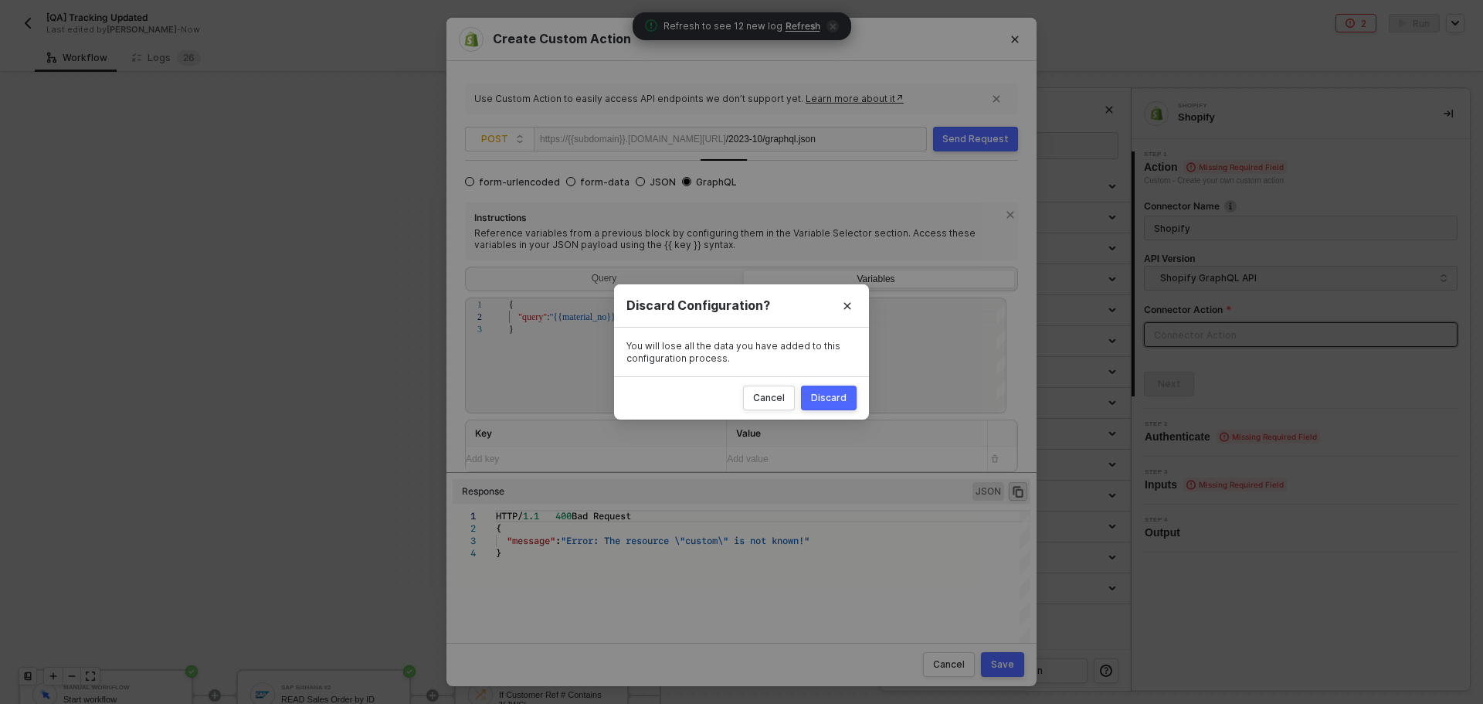
click at [844, 377] on div "Cancel Discard" at bounding box center [741, 397] width 255 height 43
drag, startPoint x: 842, startPoint y: 388, endPoint x: 919, endPoint y: 486, distance: 124.9
click at [842, 389] on button "Discard" at bounding box center [829, 397] width 56 height 25
radio input "true"
radio input "false"
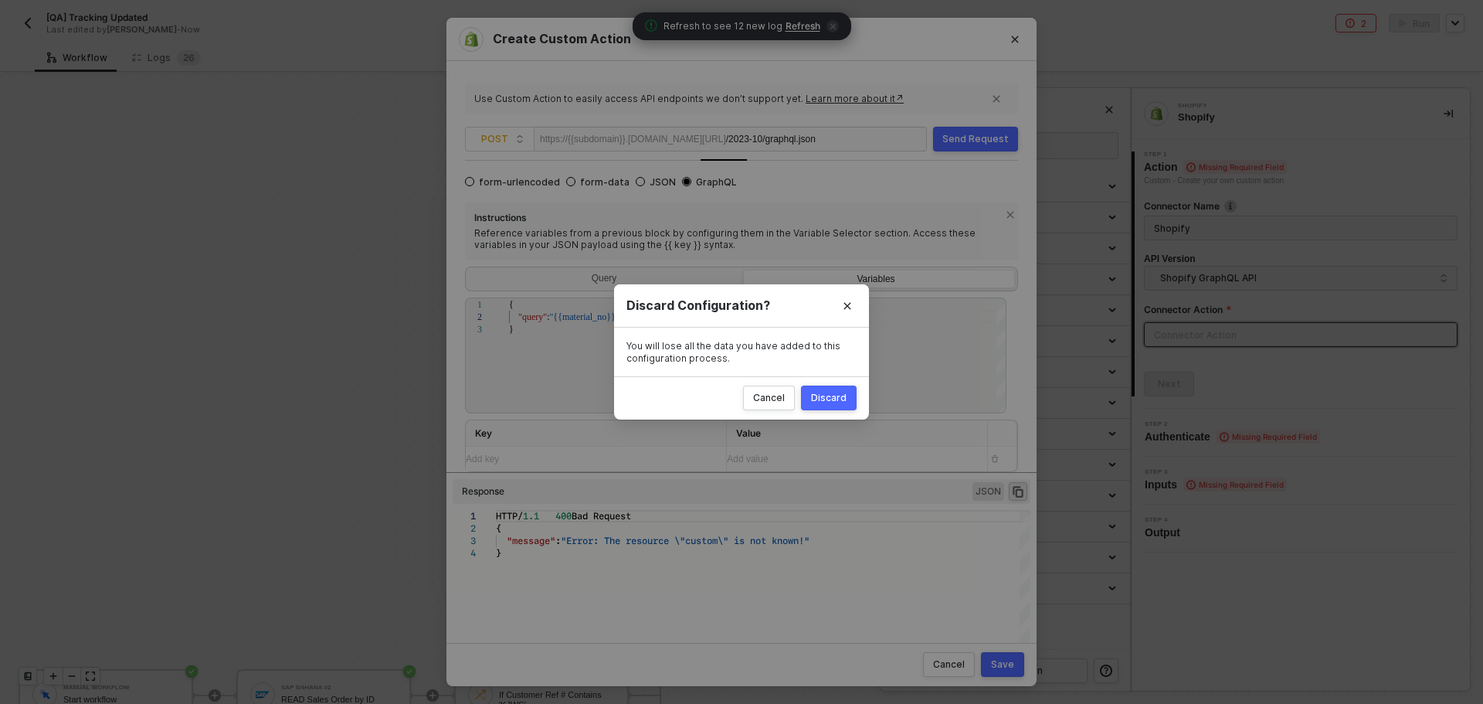
scroll to position [0, 0]
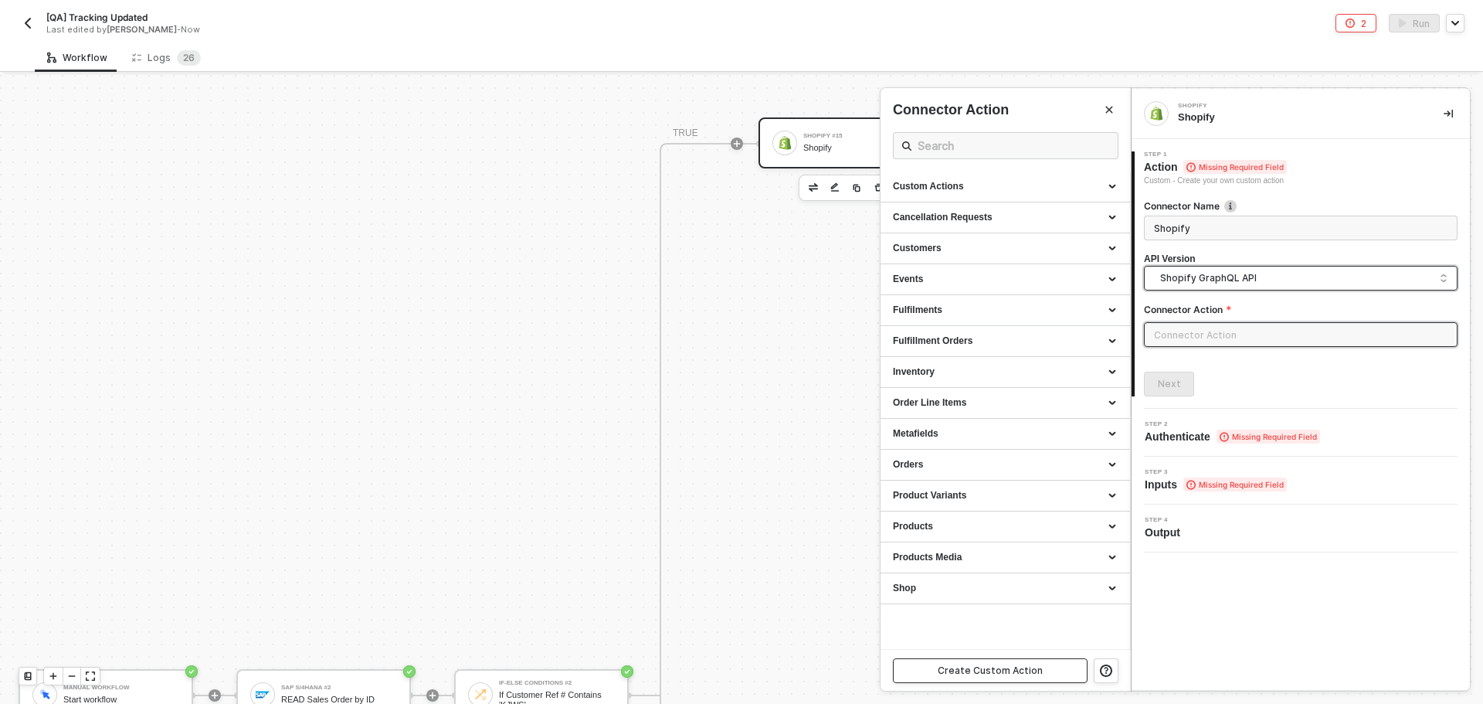
click at [1262, 280] on span "Shopify GraphQL API" at bounding box center [1303, 278] width 287 height 17
click at [1247, 316] on div "Shopify API" at bounding box center [1300, 313] width 287 height 15
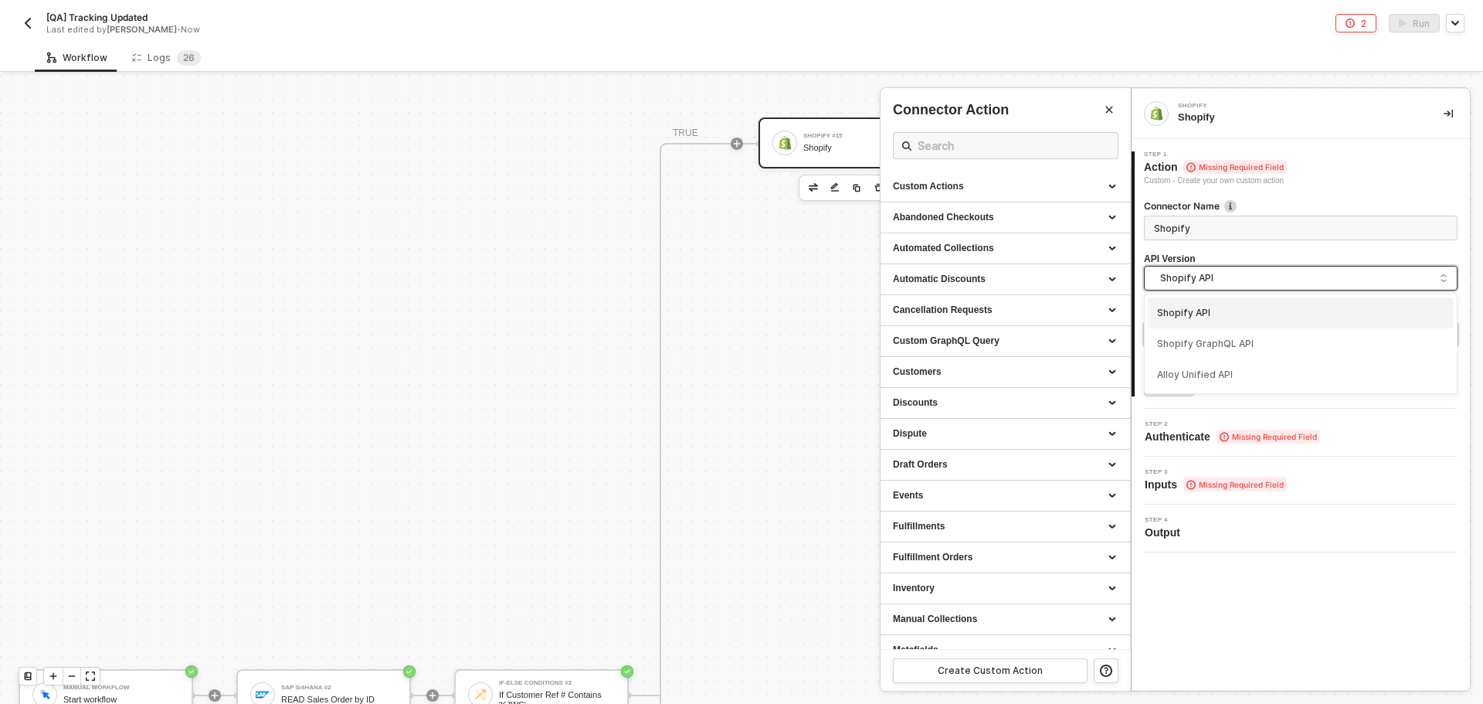
click at [1250, 279] on span "Shopify API" at bounding box center [1303, 278] width 287 height 17
click at [1254, 332] on div "Shopify GraphQL API" at bounding box center [1301, 343] width 306 height 31
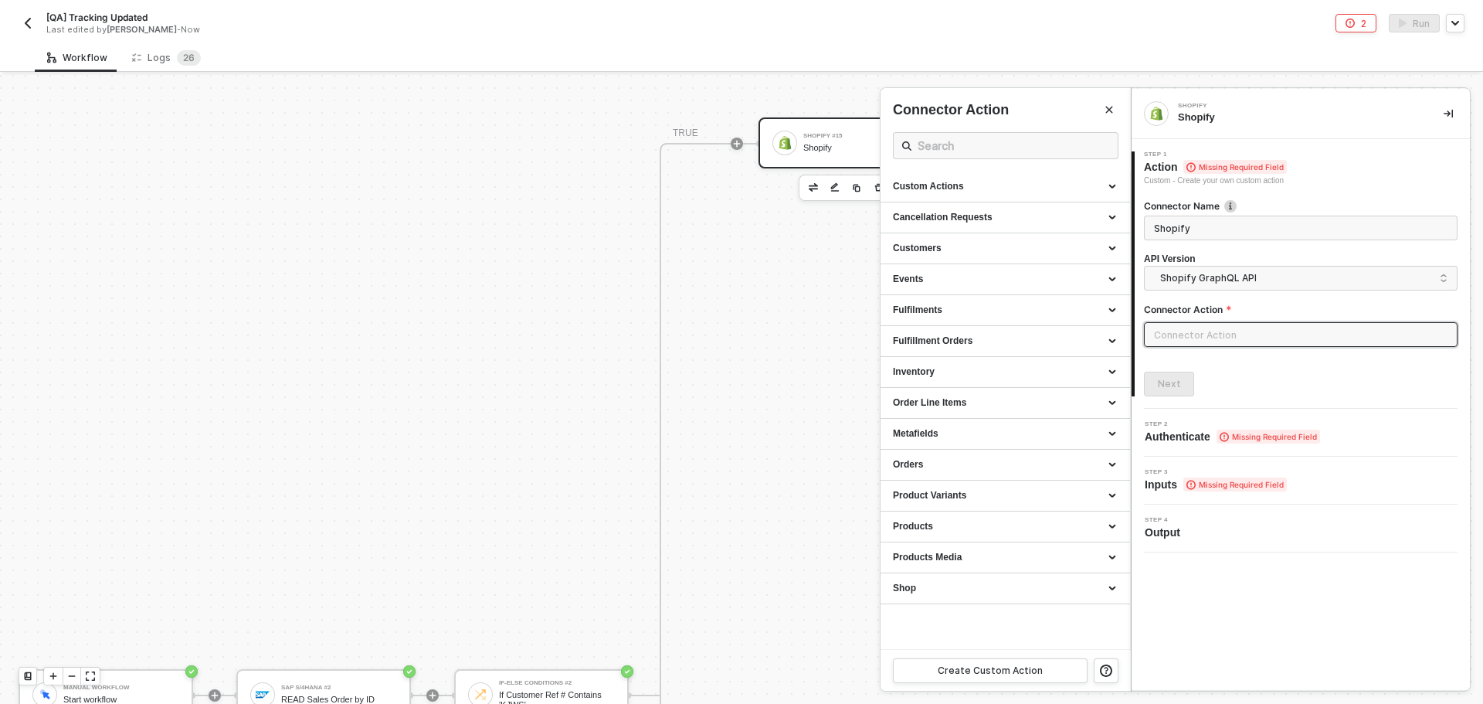
click at [1242, 348] on div at bounding box center [1301, 340] width 314 height 37
click at [1245, 333] on input "text" at bounding box center [1301, 334] width 314 height 25
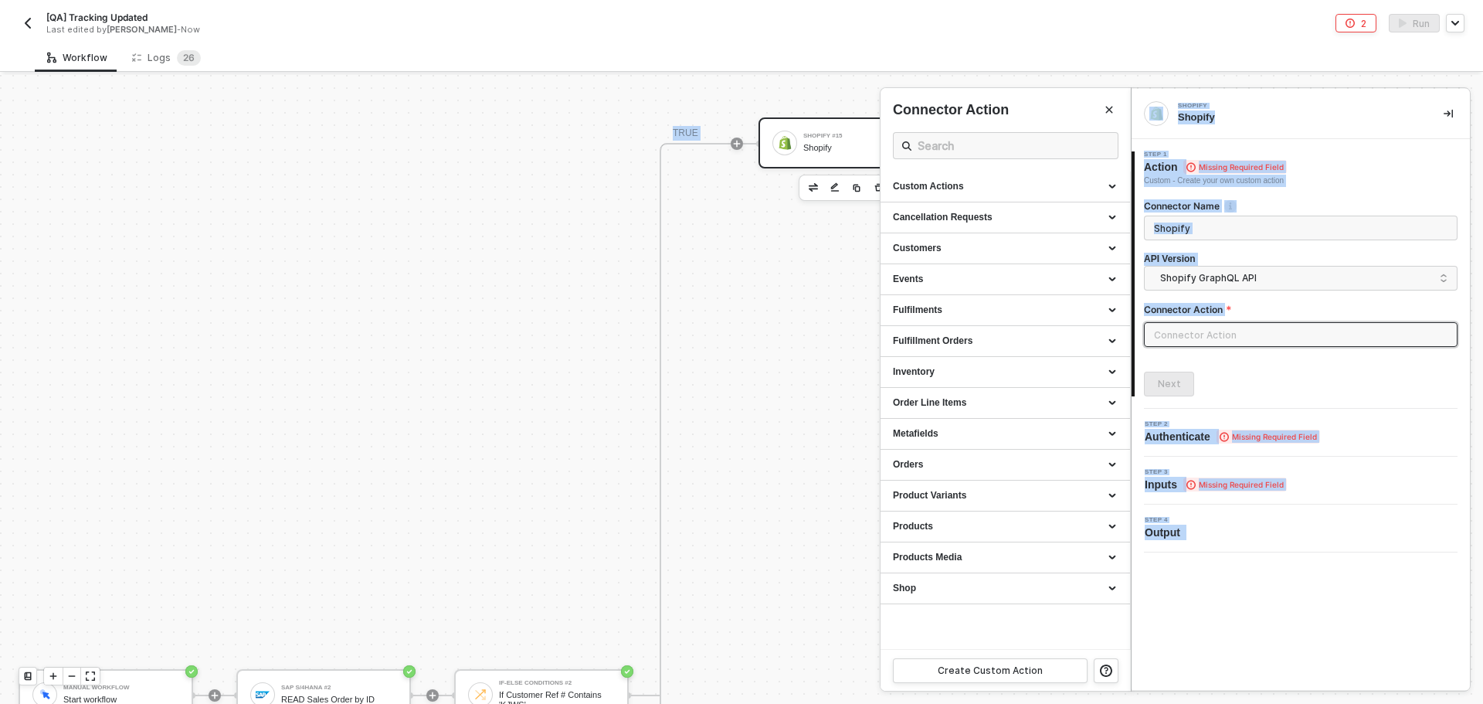
drag, startPoint x: 194, startPoint y: 701, endPoint x: 246, endPoint y: 706, distance: 52.7
click at [246, 703] on html "Alloy [QA] Tracking Updated Last edited by Scott Cogswell - Now 2 Run Workflow …" at bounding box center [741, 352] width 1483 height 704
click at [448, 465] on div at bounding box center [741, 389] width 1483 height 629
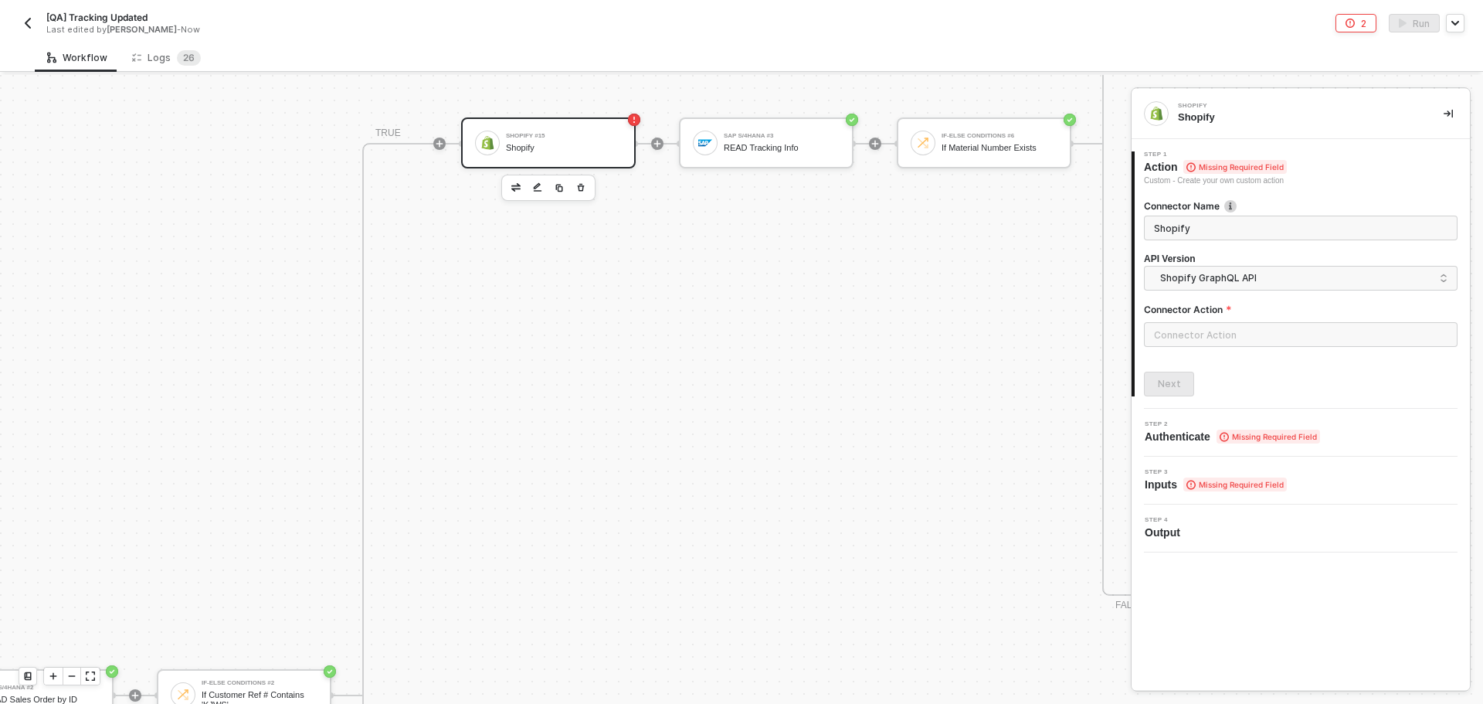
scroll to position [1084, 314]
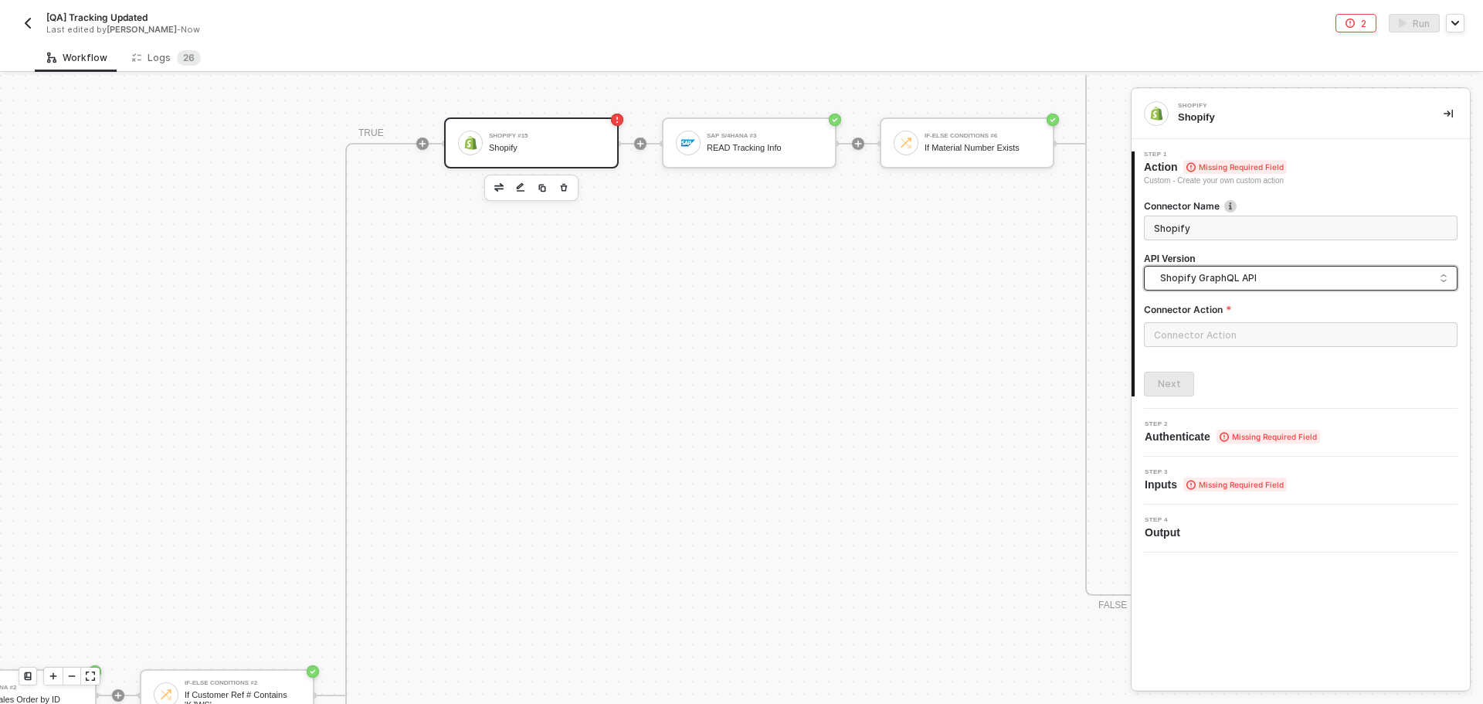
click at [1271, 273] on span "Shopify GraphQL API" at bounding box center [1303, 278] width 287 height 17
click at [1235, 316] on div "Shopify API" at bounding box center [1300, 313] width 287 height 15
click at [1203, 333] on input "text" at bounding box center [1301, 334] width 314 height 25
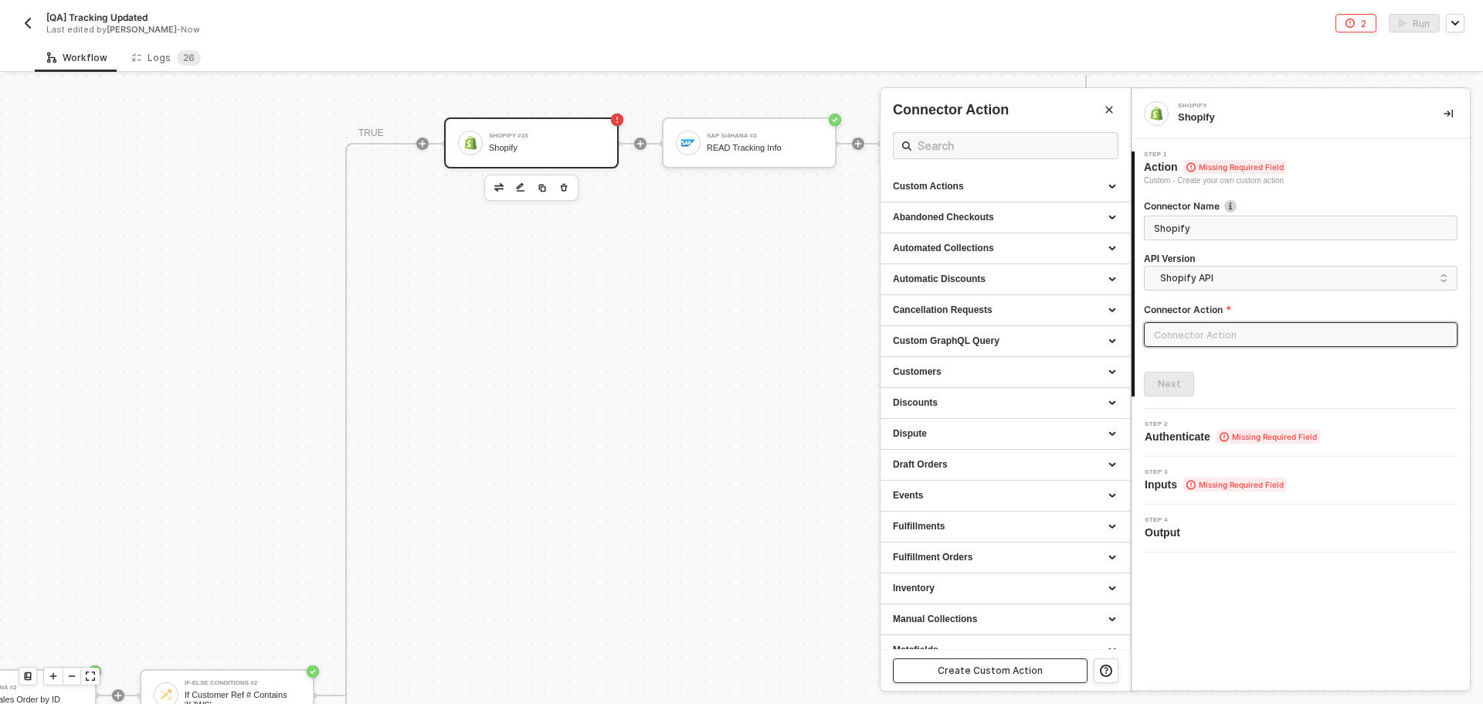
click at [967, 670] on div "Create Custom Action" at bounding box center [990, 670] width 105 height 12
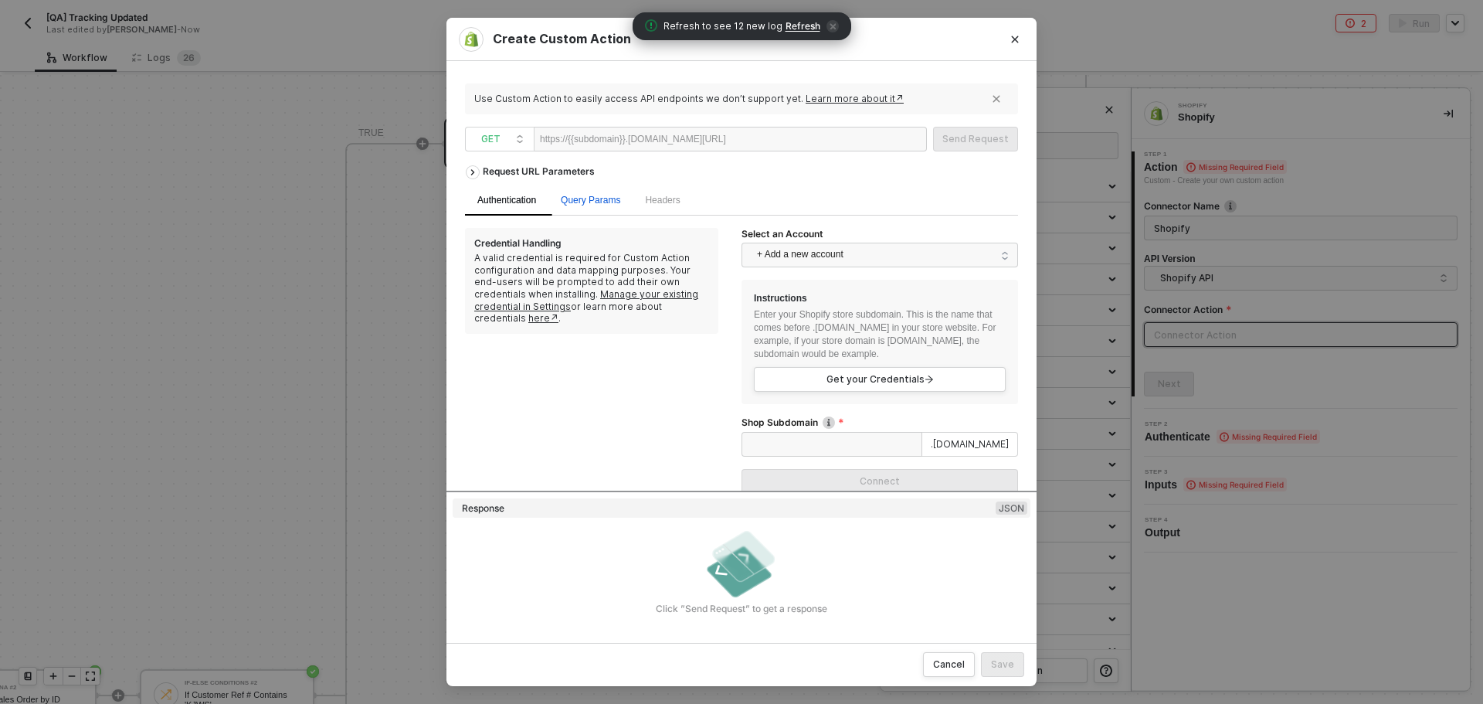
click at [598, 205] on span "Query Params" at bounding box center [590, 200] width 59 height 11
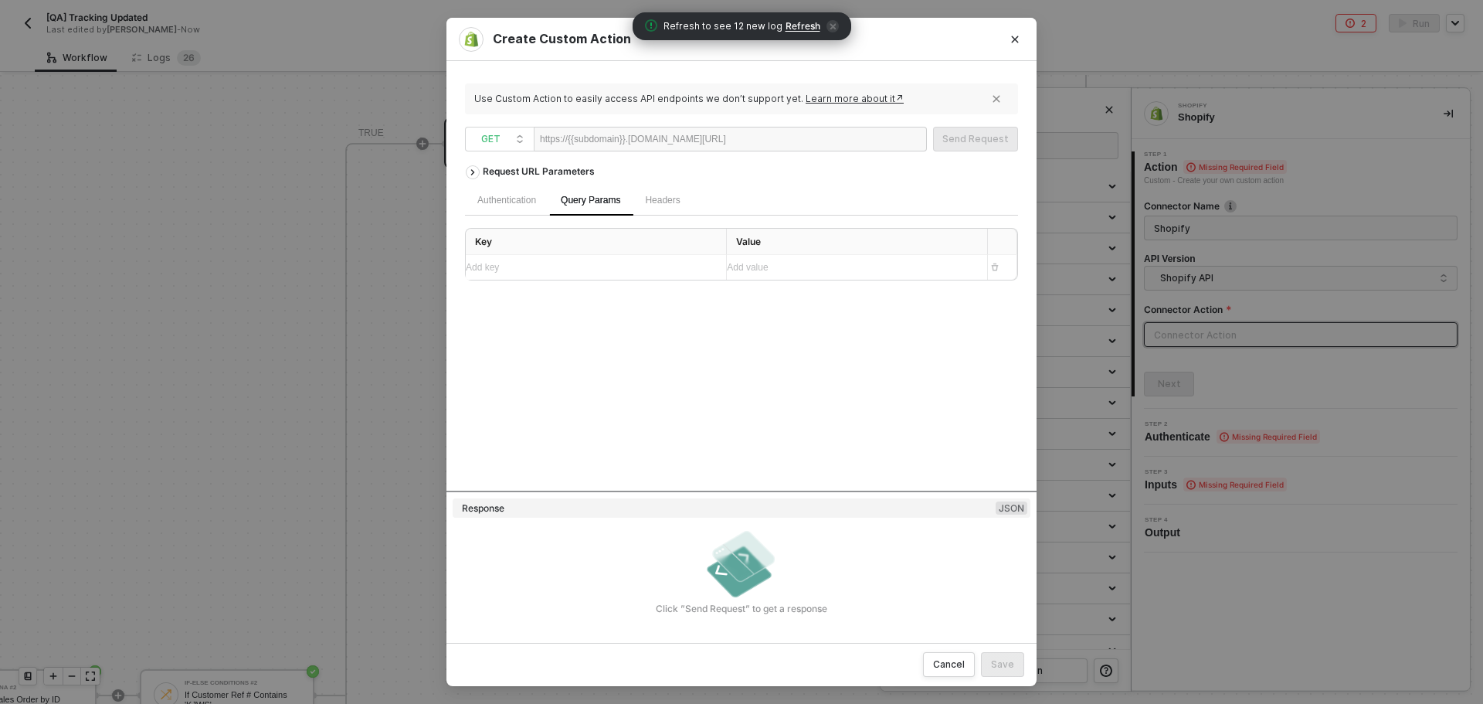
click at [508, 210] on div "Authentication" at bounding box center [506, 200] width 83 height 30
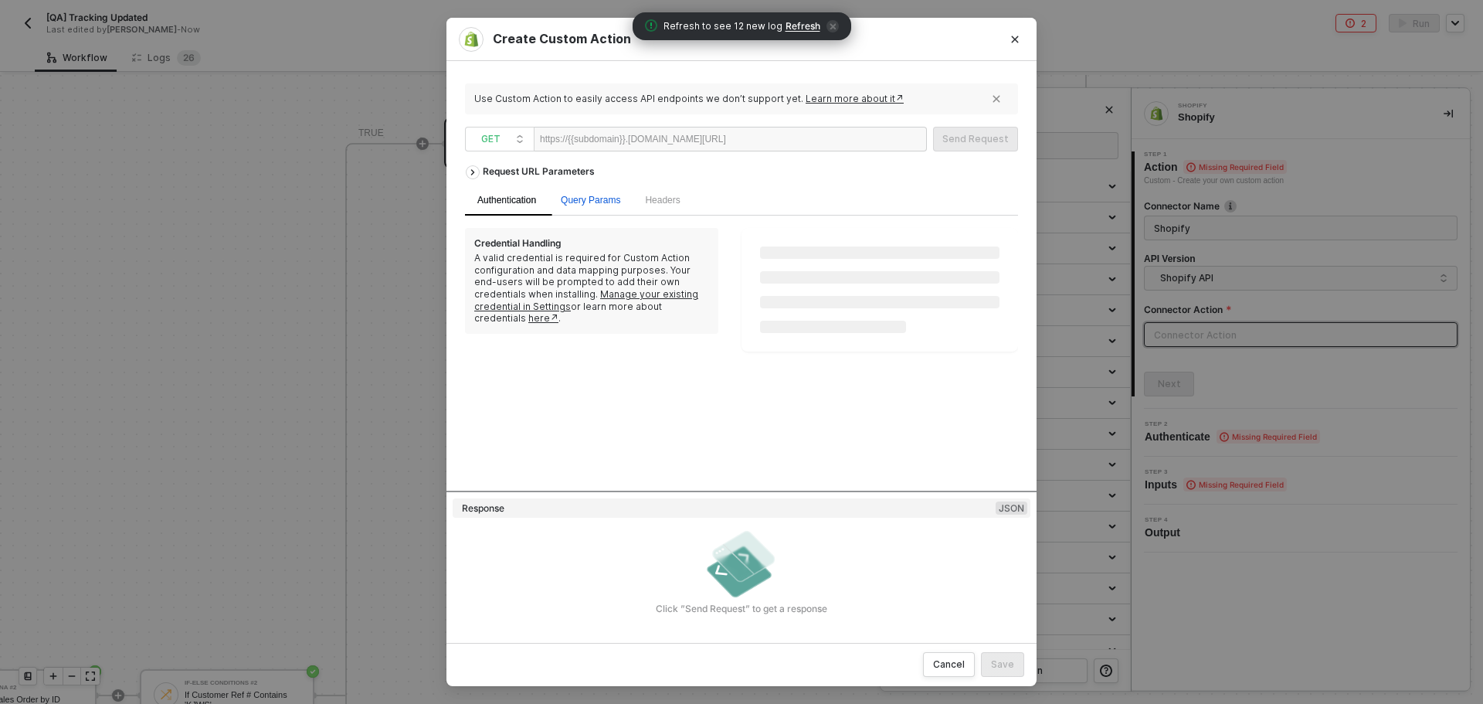
click at [617, 207] on div "Query Params" at bounding box center [590, 200] width 59 height 15
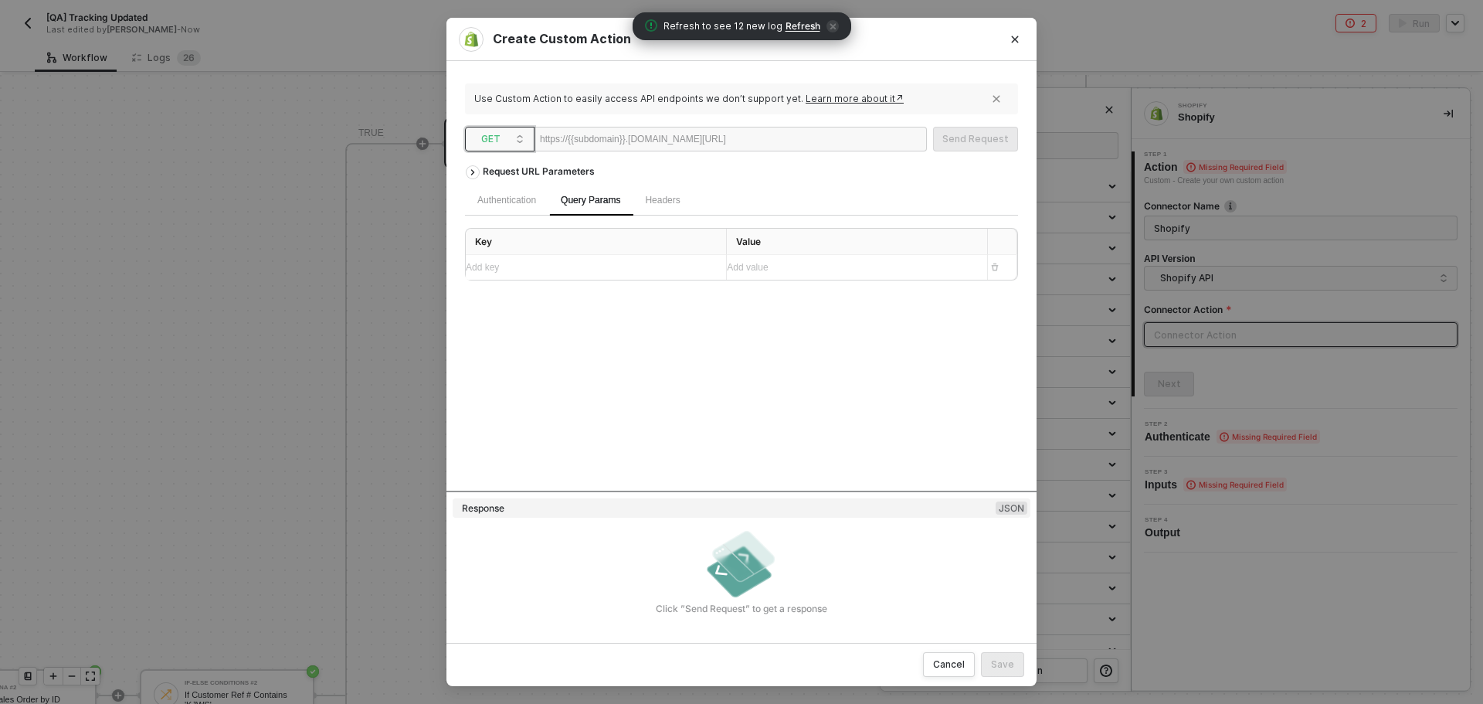
click at [492, 140] on span "GET" at bounding box center [502, 138] width 43 height 23
click at [516, 189] on div "POST" at bounding box center [499, 194] width 57 height 19
click at [796, 144] on div at bounding box center [773, 139] width 95 height 25
click at [712, 197] on span "Body" at bounding box center [715, 200] width 21 height 11
click at [682, 231] on label "GraphQL" at bounding box center [709, 237] width 55 height 12
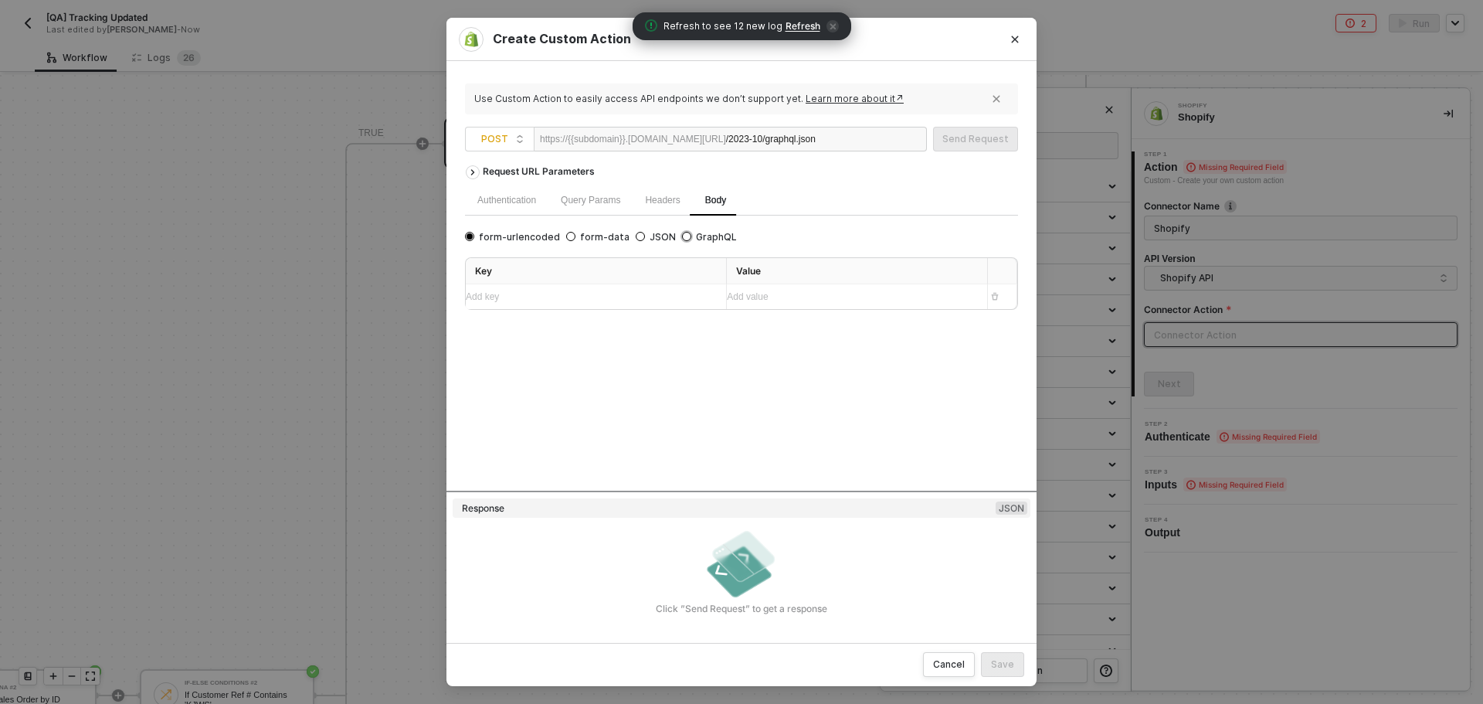
click at [682, 232] on input "GraphQL" at bounding box center [686, 236] width 9 height 9
radio input "true"
radio input "false"
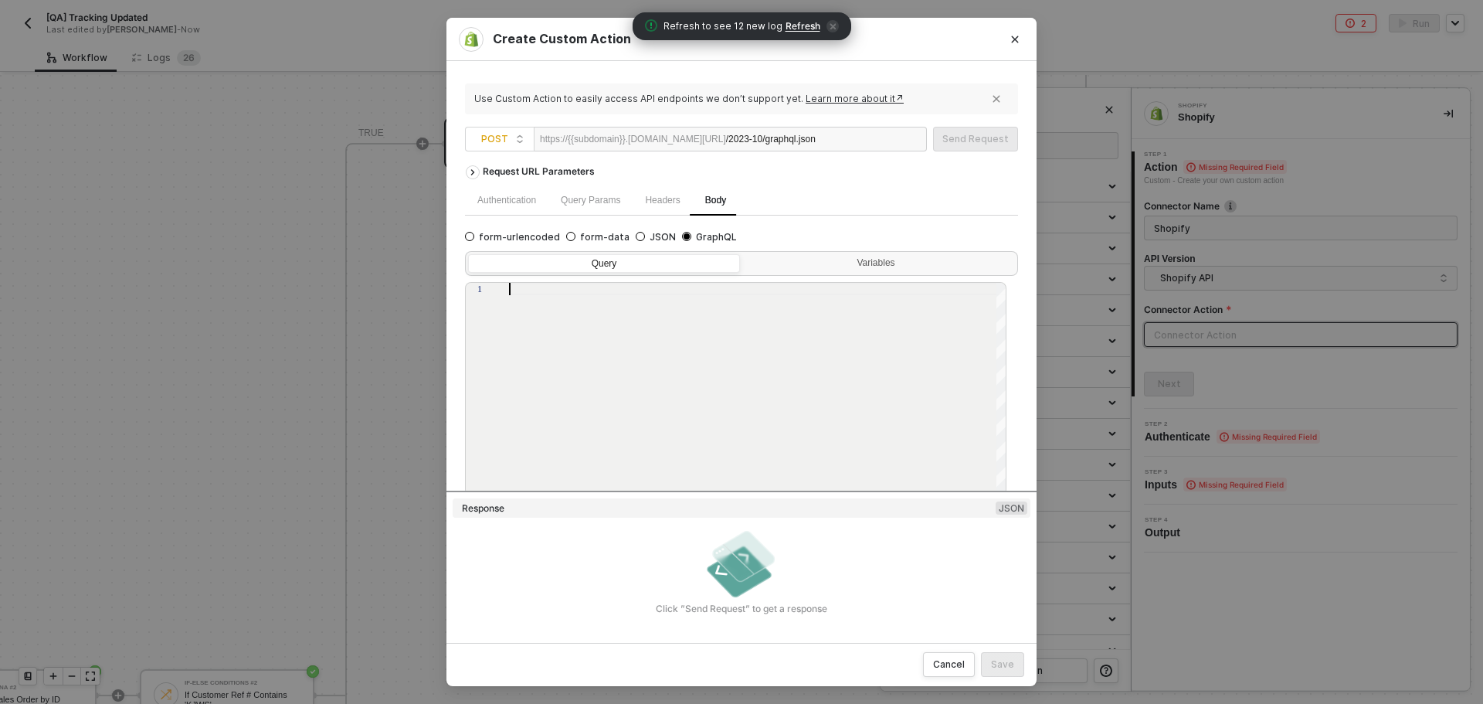
click at [670, 323] on div at bounding box center [758, 389] width 498 height 213
paste textarea "id } } } } }"
type textarea "id } } } } }"
click at [821, 267] on div "Variables" at bounding box center [878, 263] width 252 height 12
click at [743, 254] on input "Variables" at bounding box center [743, 254] width 0 height 0
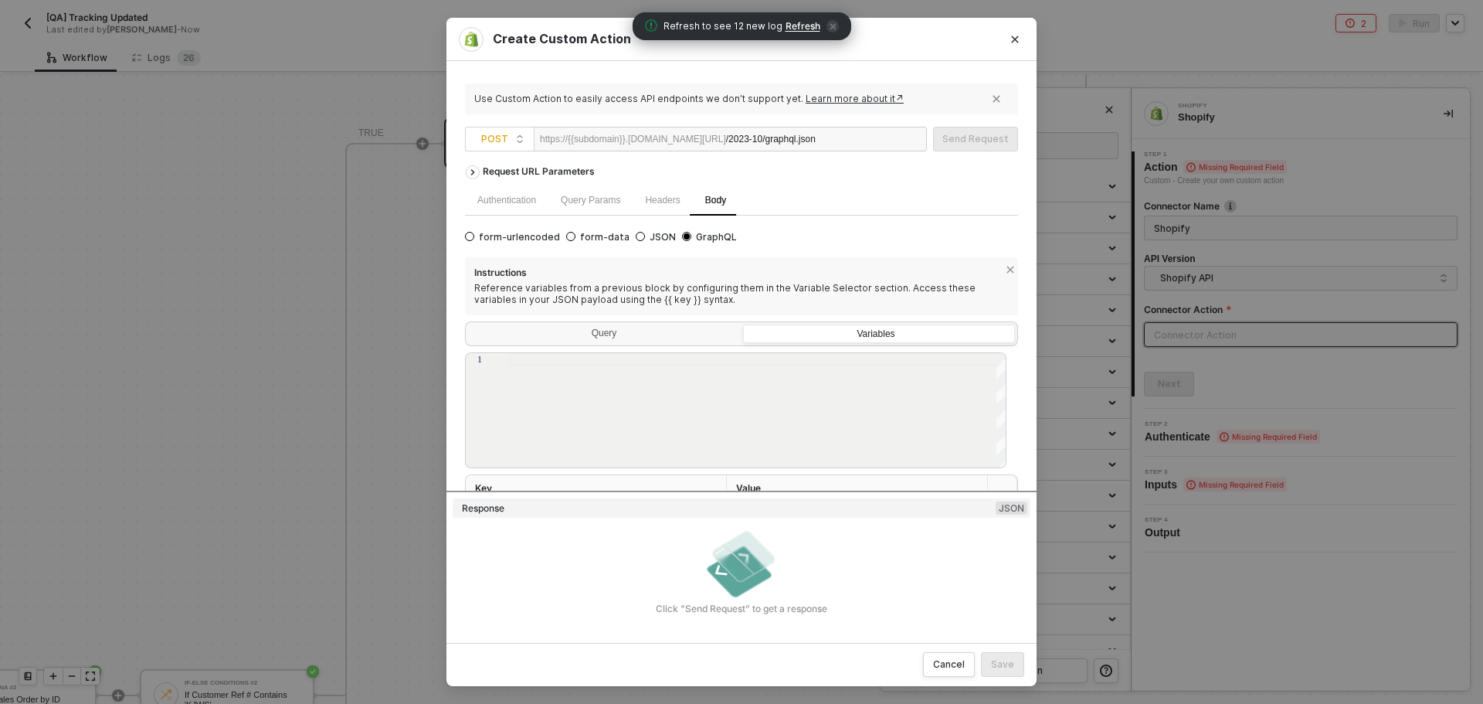
click at [790, 381] on div at bounding box center [758, 411] width 498 height 116
click at [927, 395] on div "{ "query" : "{{material_no}} " }" at bounding box center [758, 423] width 498 height 141
type textarea "{ "query":"{{material_no}}" }"
click at [505, 198] on div "Authentication" at bounding box center [506, 200] width 59 height 15
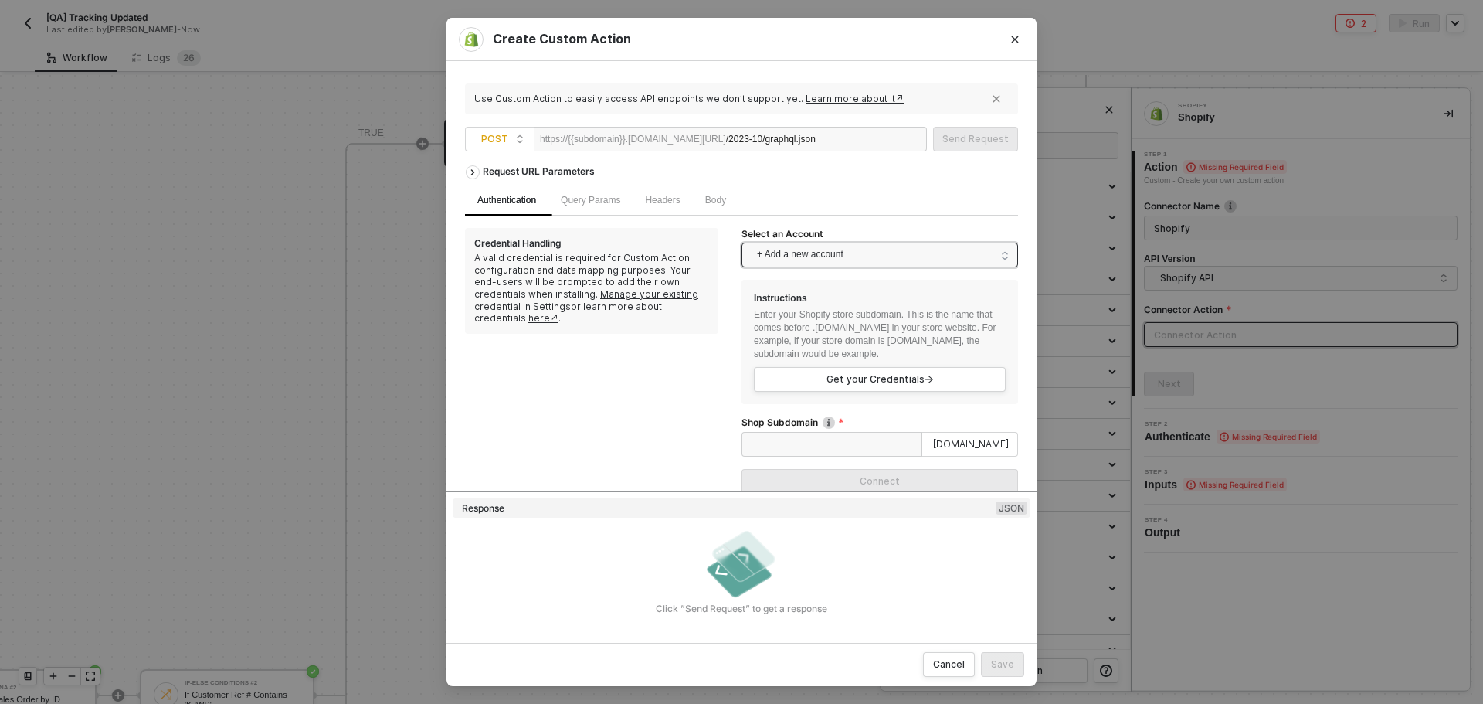
click at [906, 258] on span "+ Add a new account" at bounding box center [883, 255] width 252 height 25
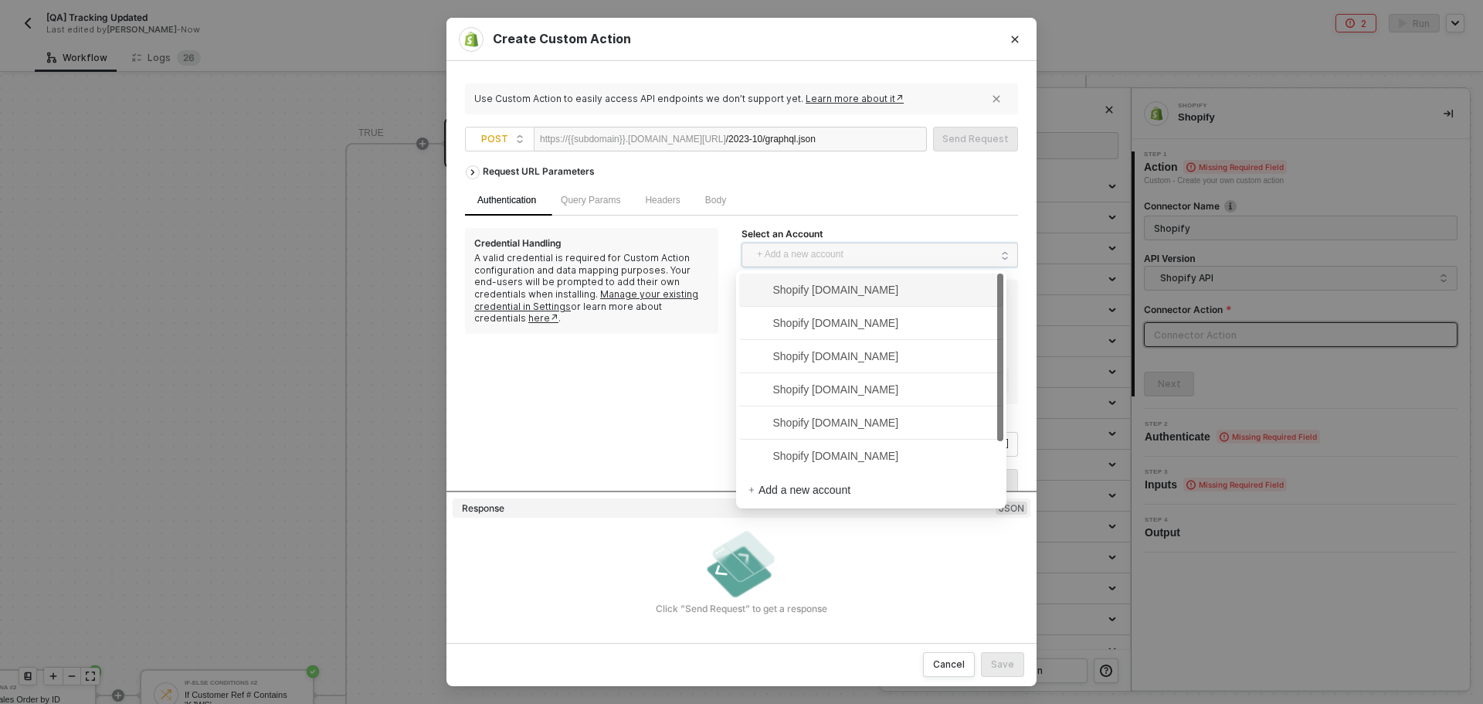
click at [883, 296] on span "Shopify kjrests-com.myshopify.com" at bounding box center [823, 289] width 151 height 17
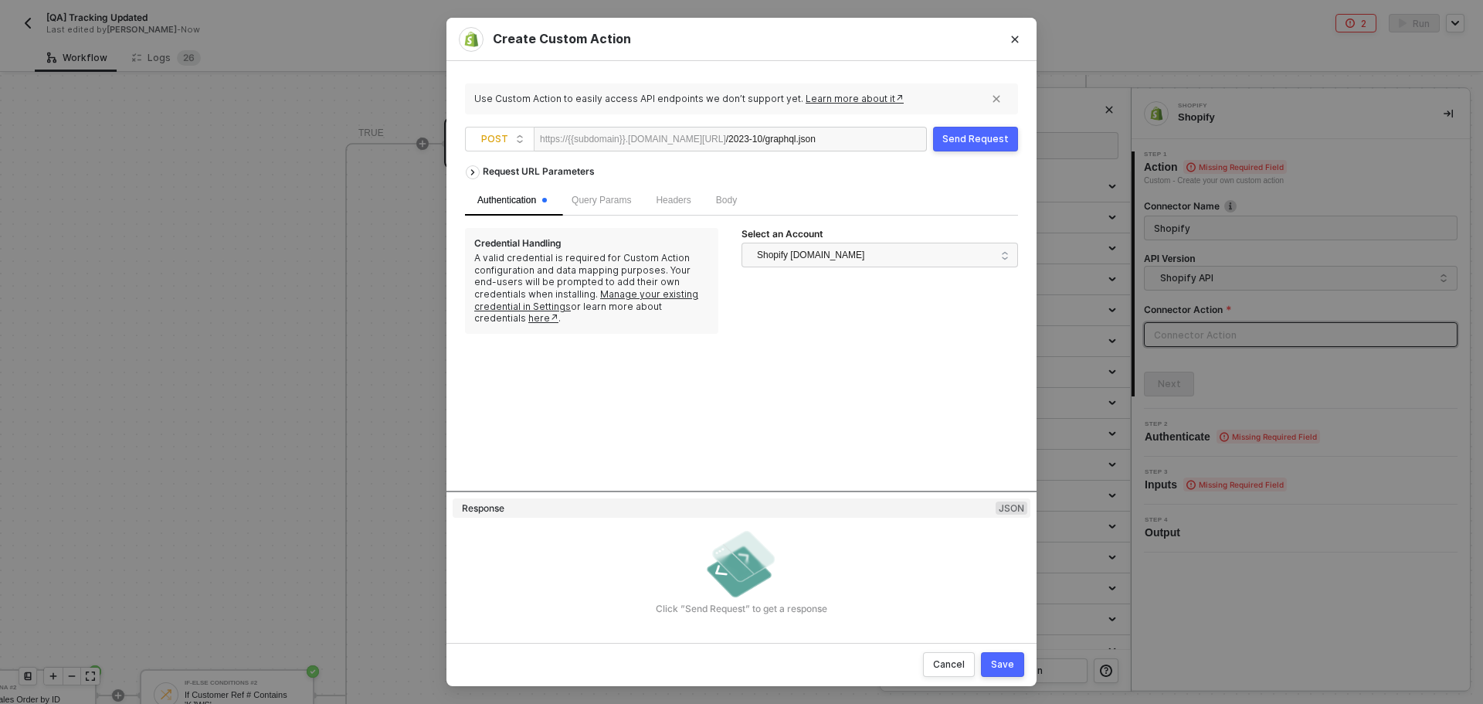
click at [982, 148] on button "Send Request" at bounding box center [975, 139] width 85 height 25
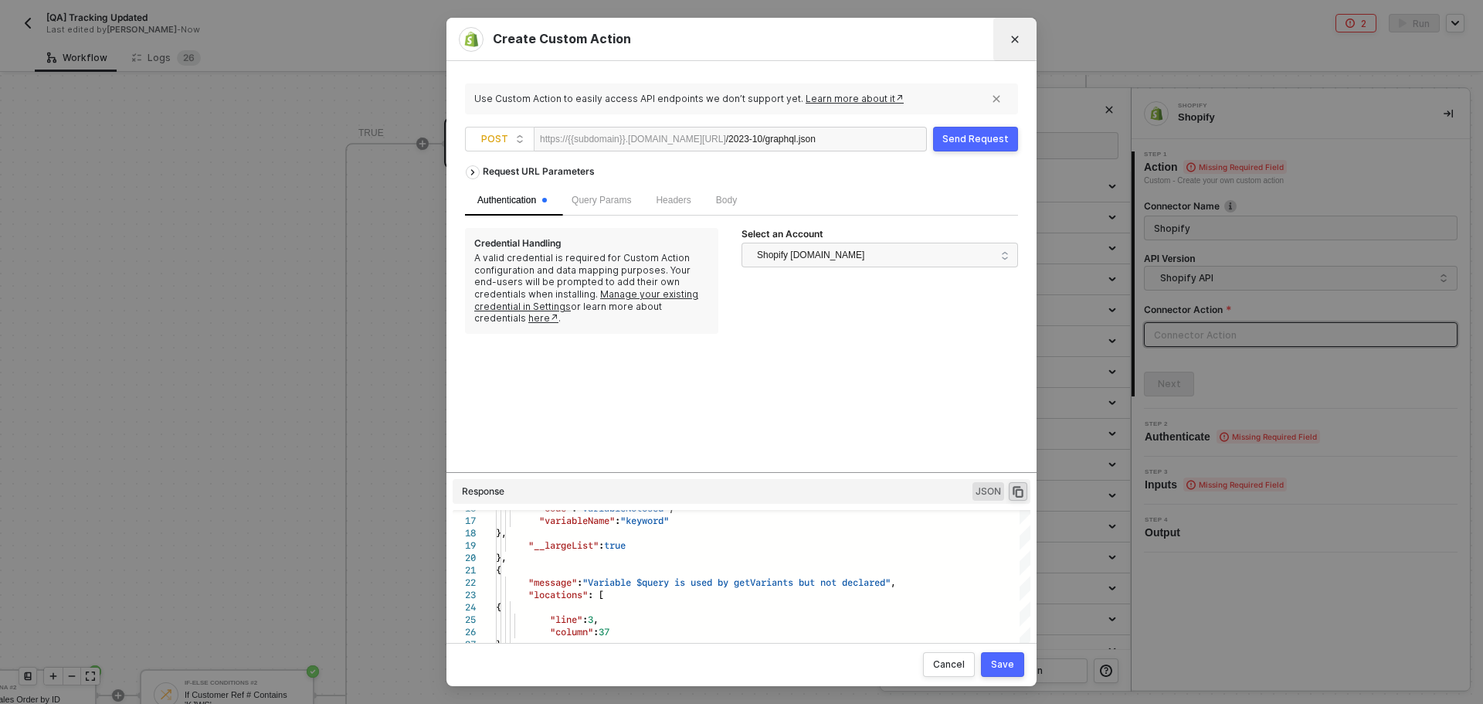
click at [1013, 44] on button "Close" at bounding box center [1015, 39] width 25 height 25
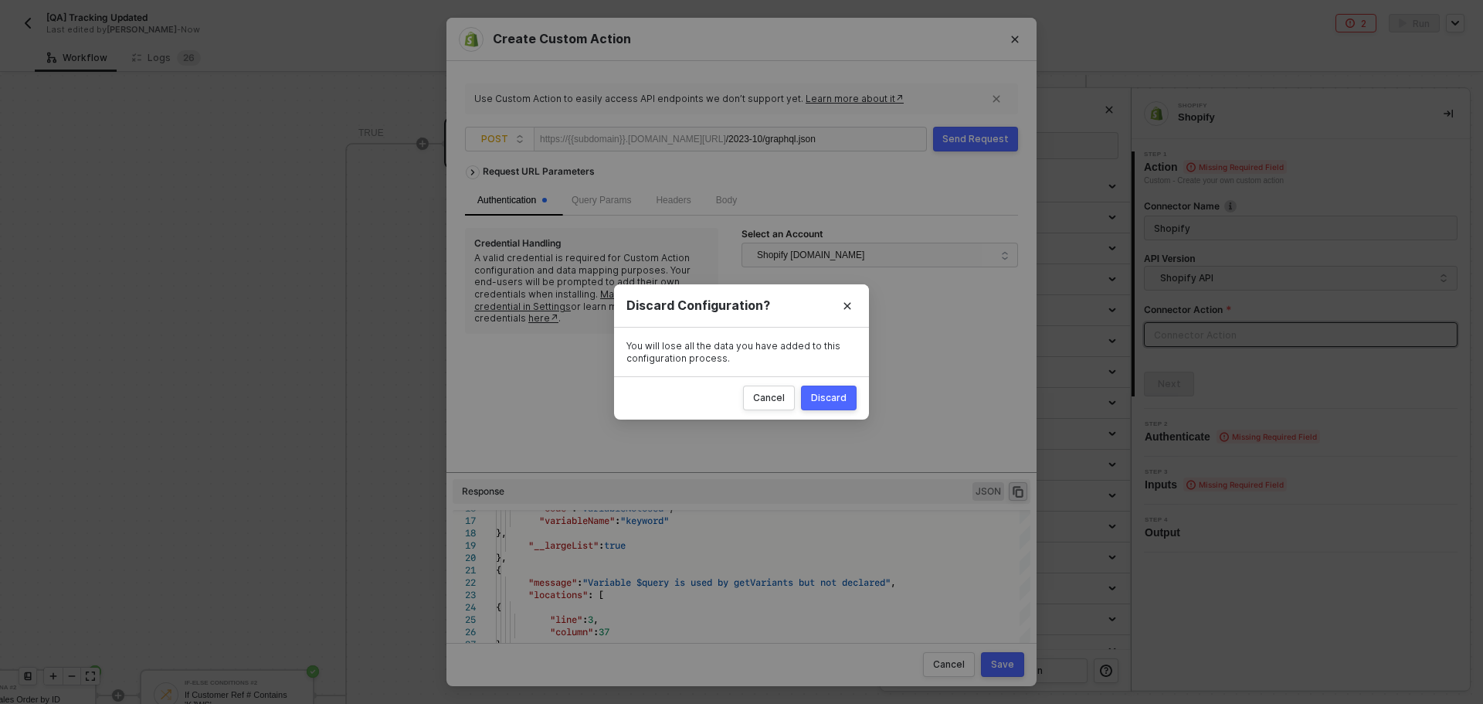
click at [838, 393] on div "Discard" at bounding box center [829, 398] width 36 height 12
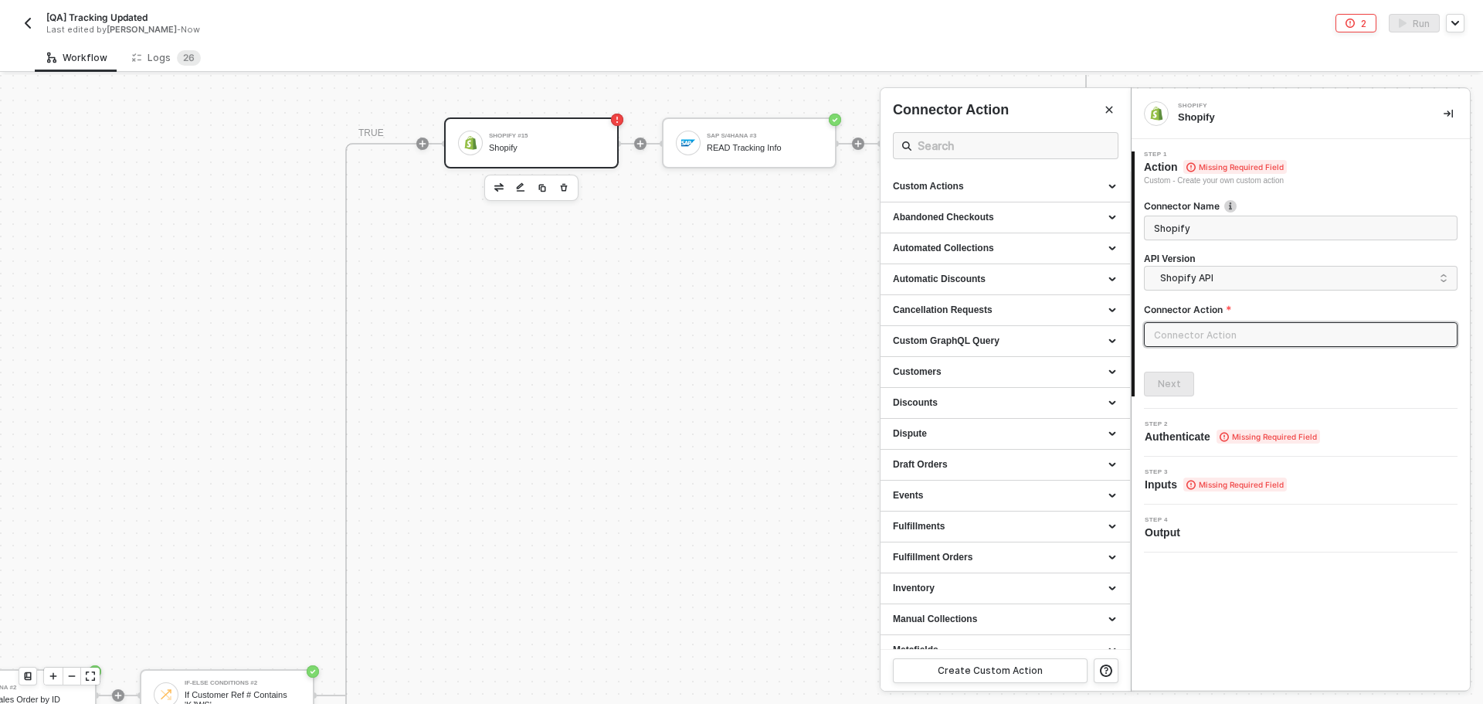
click at [565, 182] on div at bounding box center [741, 389] width 1483 height 629
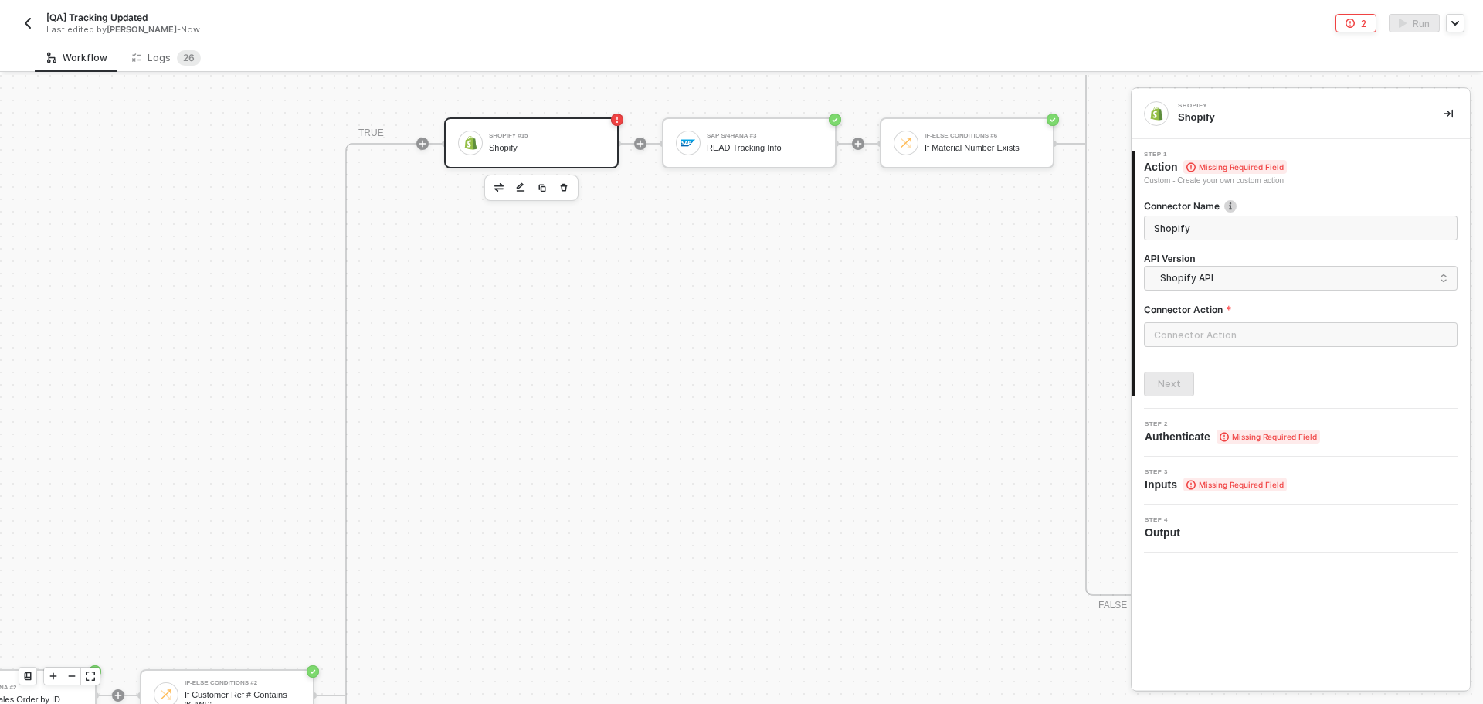
click at [569, 192] on button "button" at bounding box center [564, 187] width 19 height 19
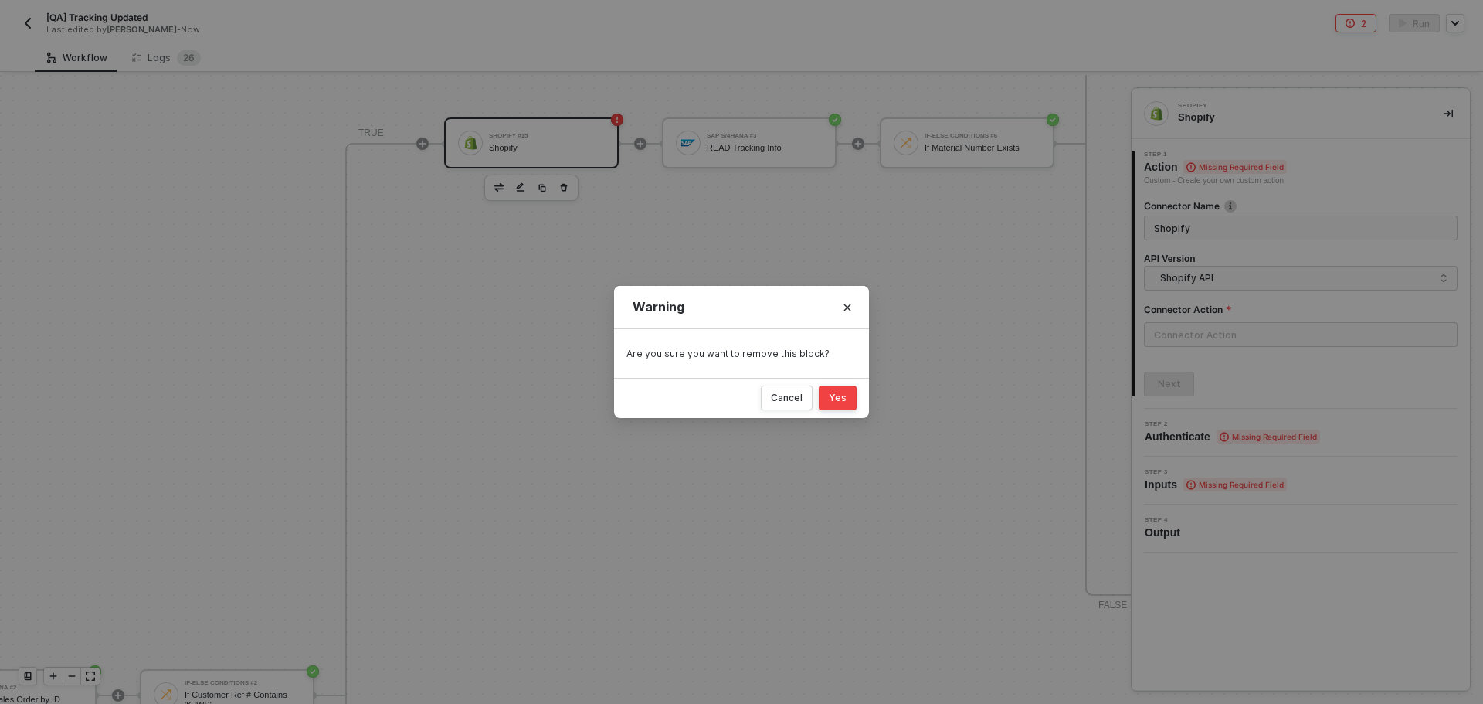
click at [836, 396] on div "Yes" at bounding box center [838, 398] width 18 height 12
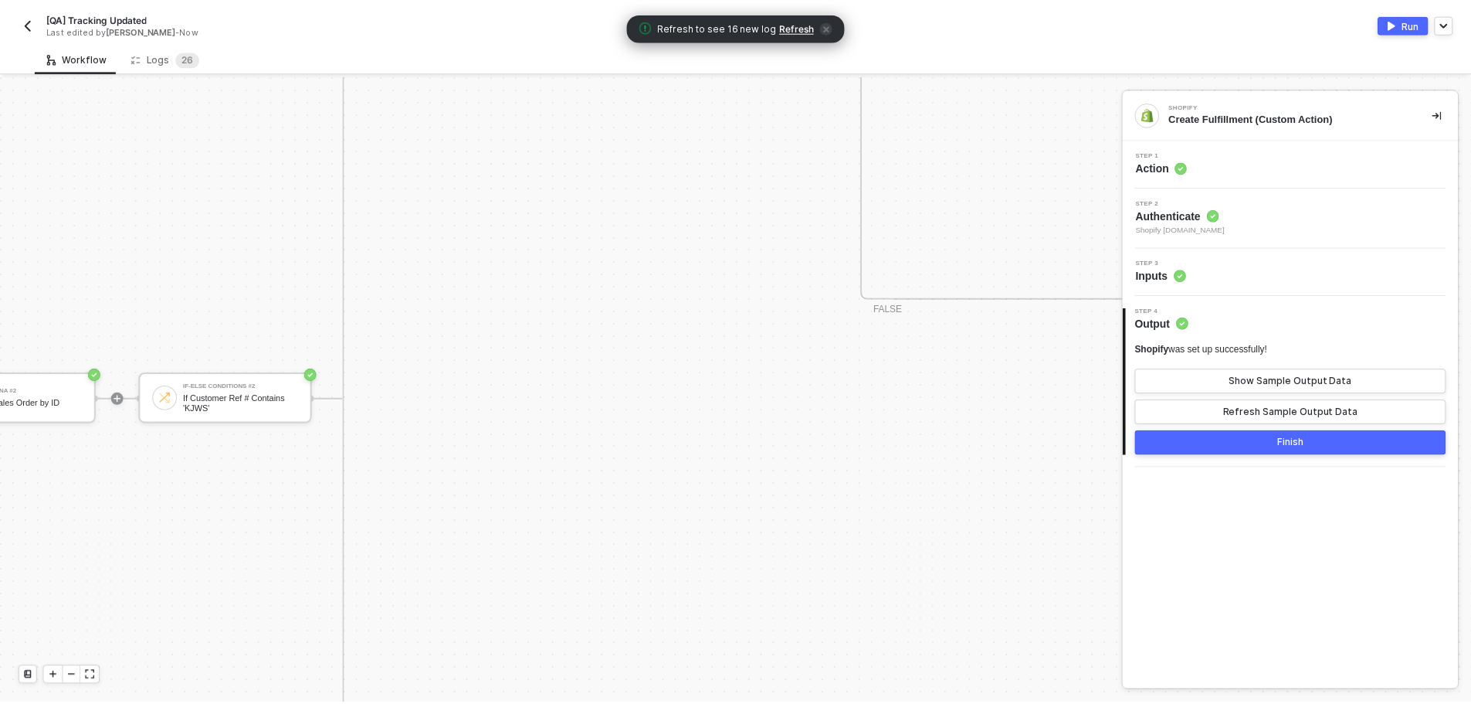
scroll to position [1393, 314]
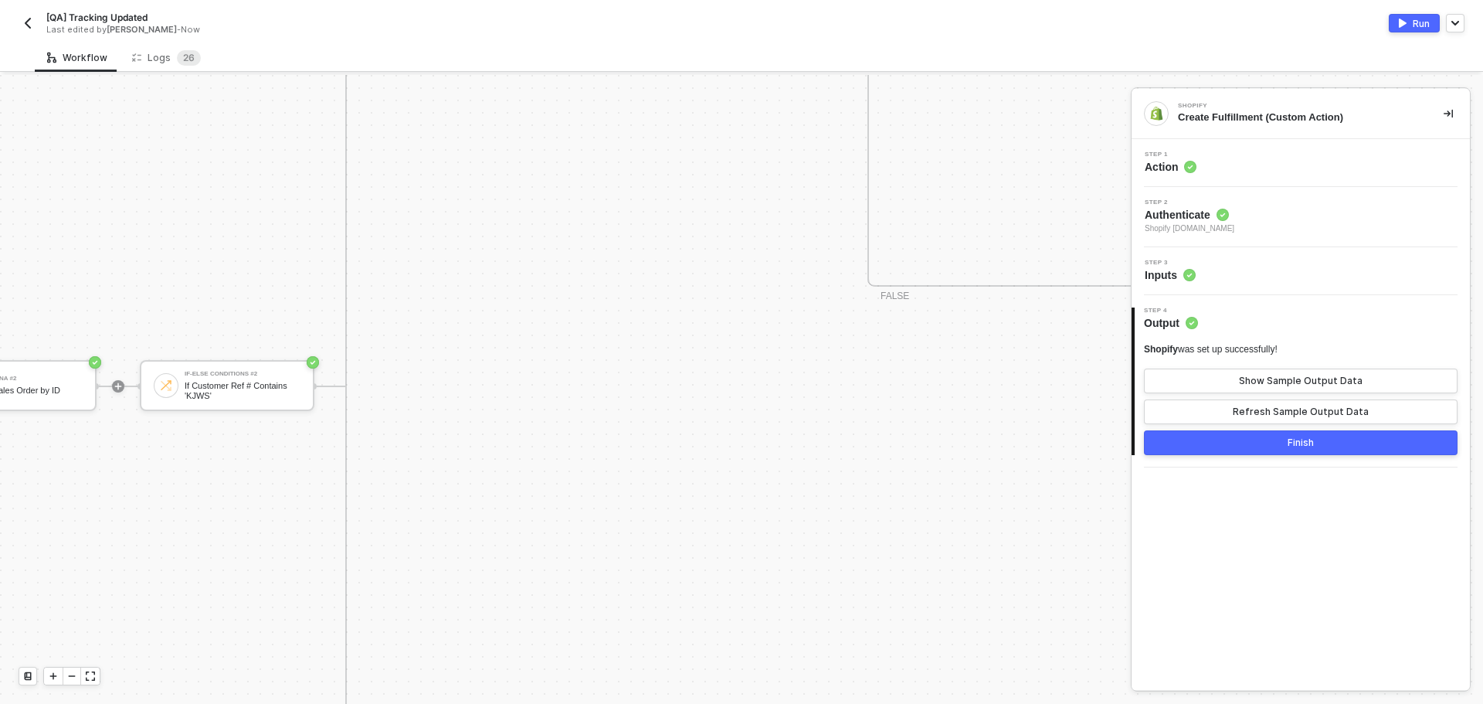
click at [185, 72] on div "Workflow Logs 2 6 Manual Workflow Start workflow SAP S/4HANA #2 READ Sales Orde…" at bounding box center [741, 373] width 1483 height 660
click at [183, 58] on span "2" at bounding box center [185, 58] width 5 height 12
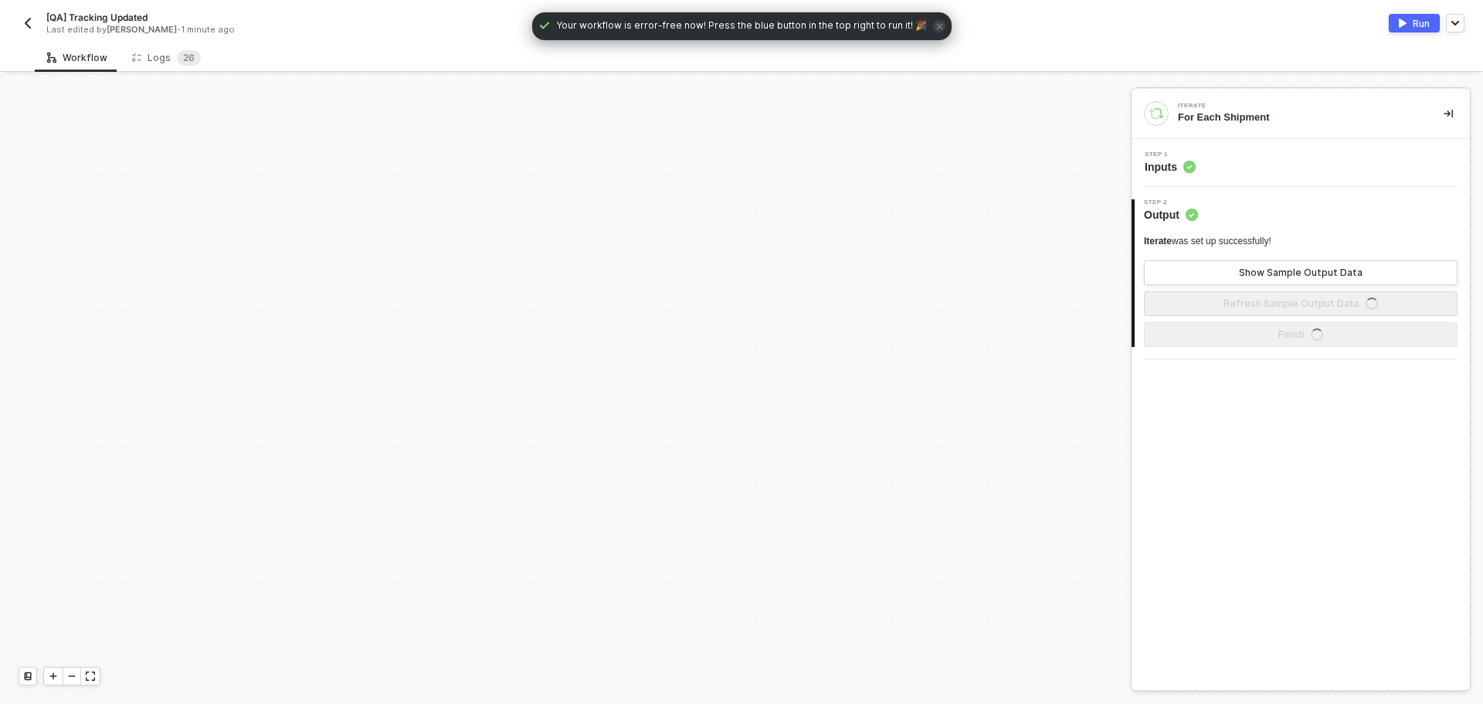
scroll to position [852, 0]
click at [171, 60] on div "Logs 2 6" at bounding box center [166, 57] width 69 height 15
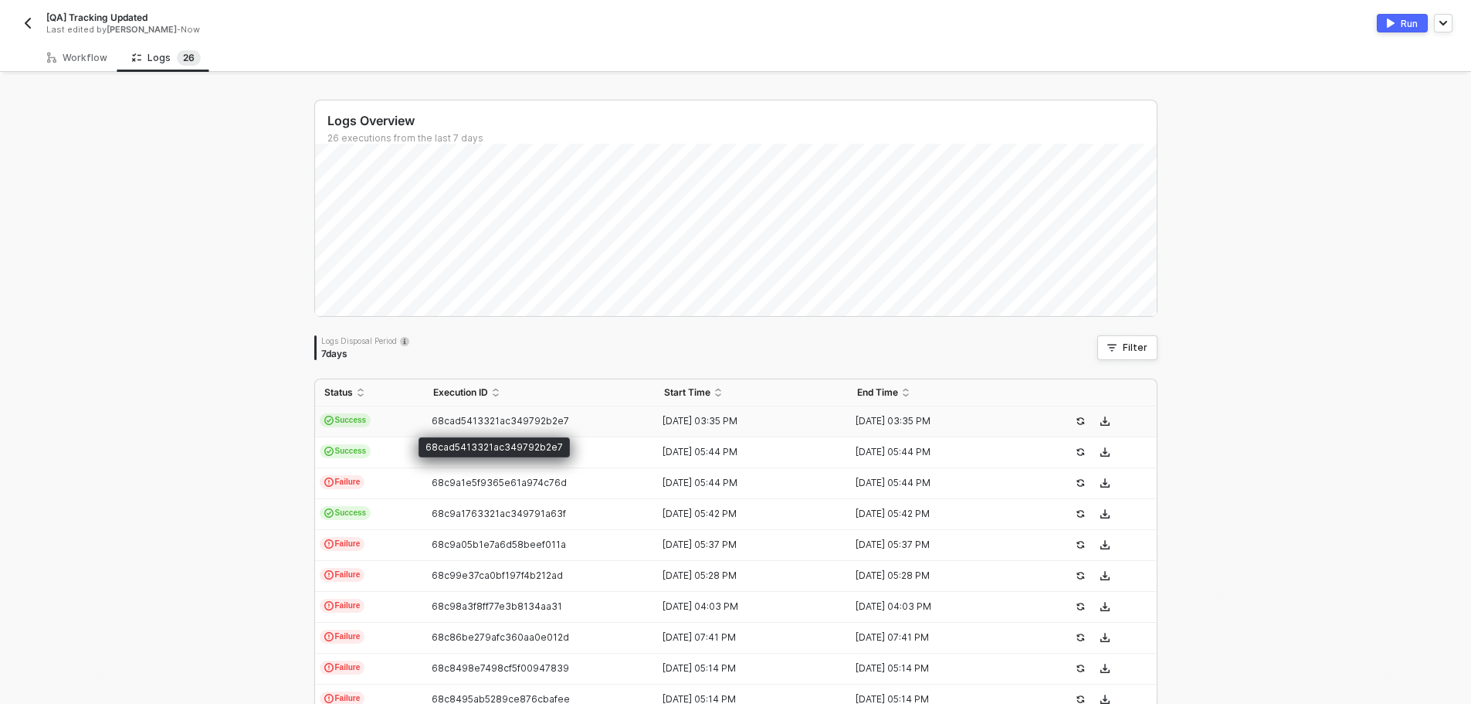
click at [432, 422] on span "68cad5413321ac349792b2e7" at bounding box center [500, 421] width 137 height 12
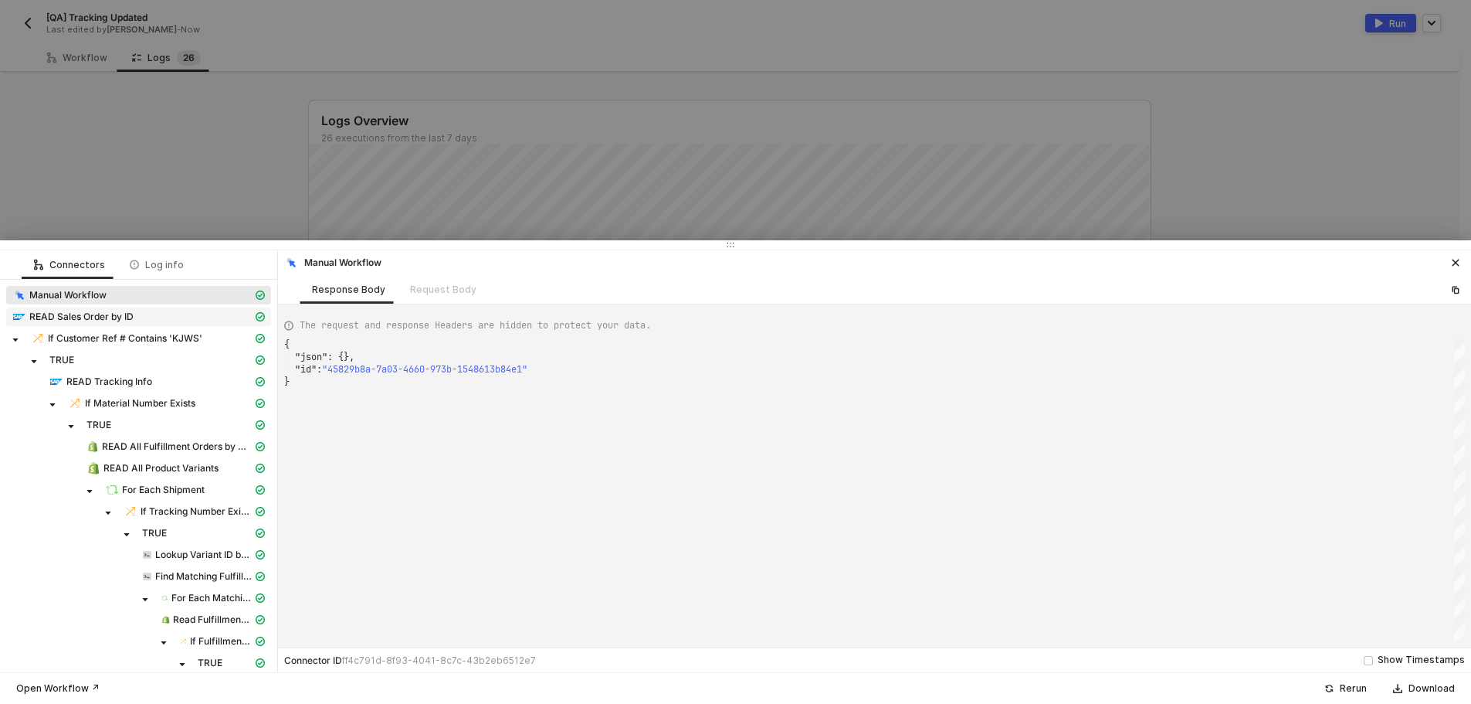
click at [173, 322] on div "READ Sales Order by ID" at bounding box center [132, 317] width 240 height 14
type textarea "{ "json": { "salesOrder": { "__metadata": { "id": "[URL][DOMAIN_NAME]", "uri": …"
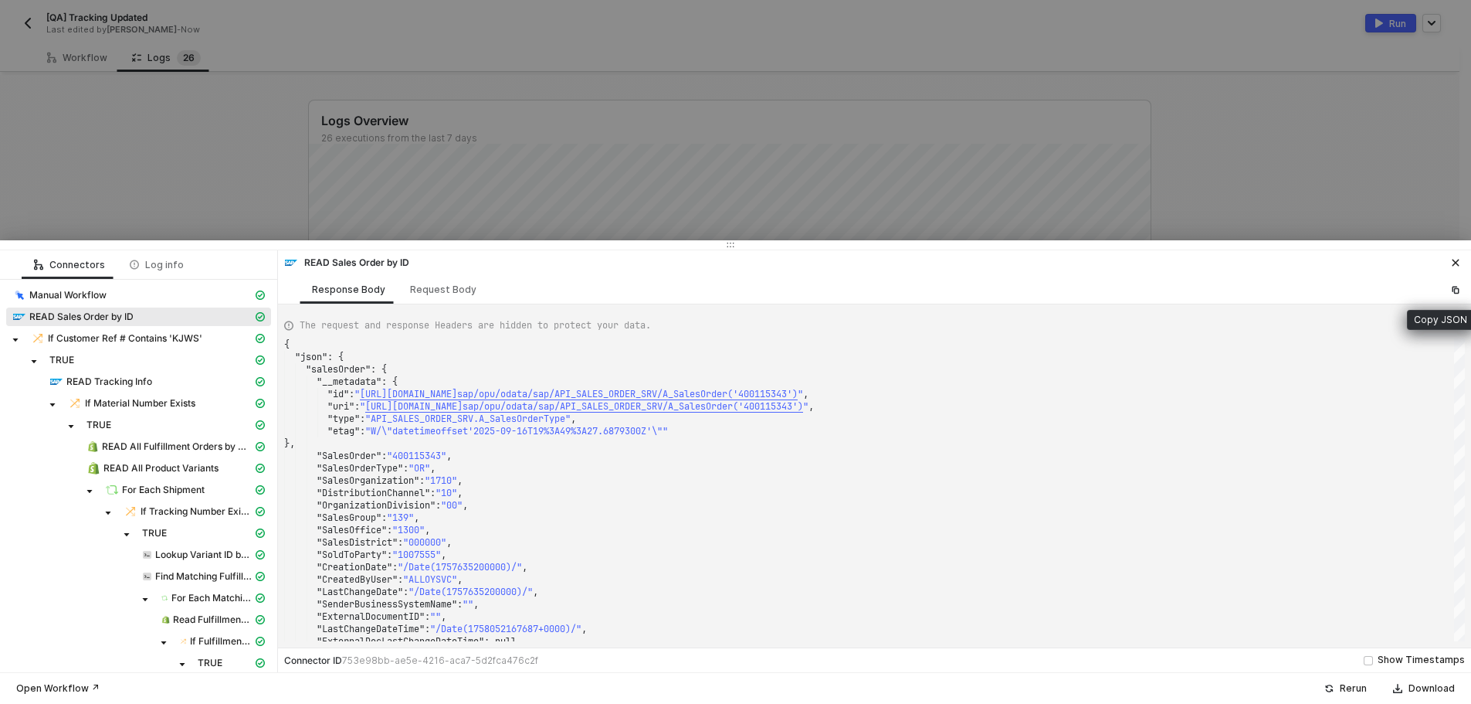
click at [1455, 294] on icon "icon-copy-paste" at bounding box center [1455, 289] width 9 height 9
click at [226, 117] on div at bounding box center [735, 352] width 1471 height 704
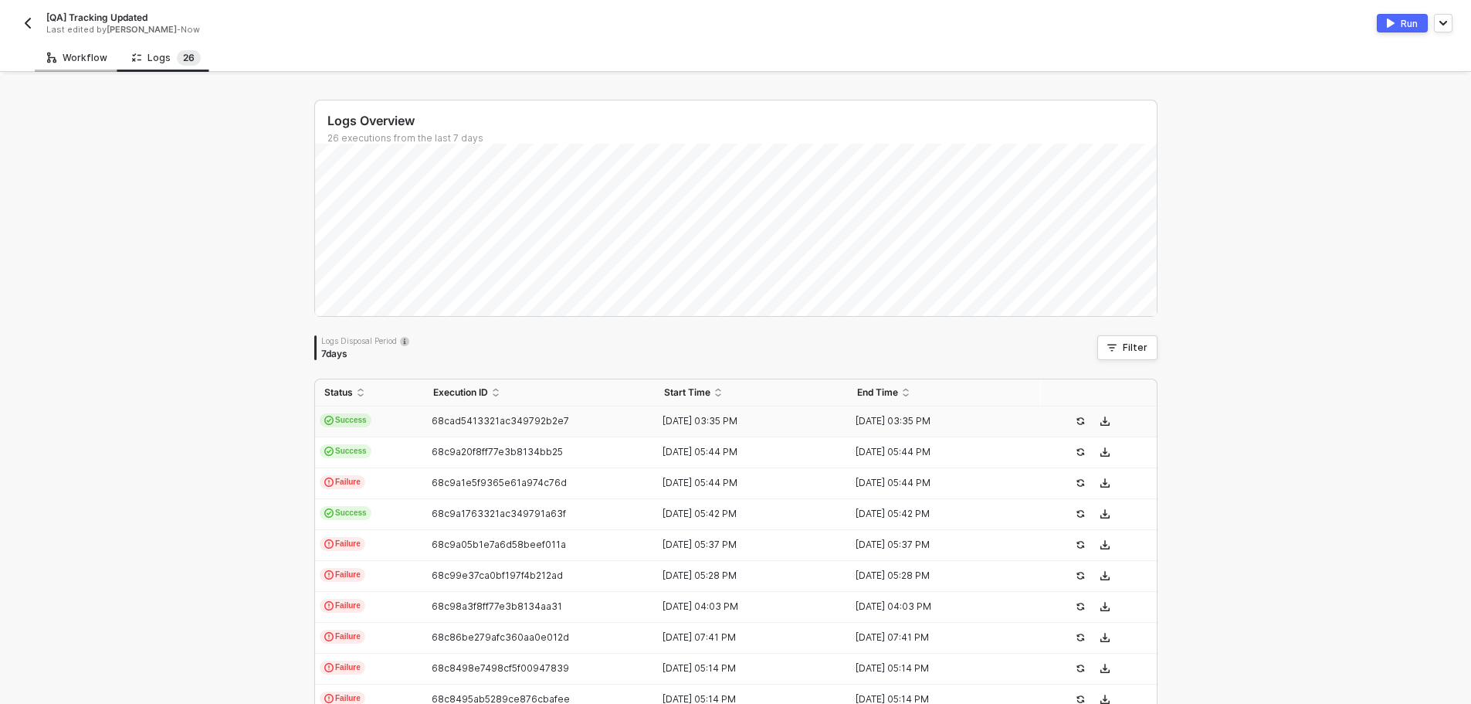
click at [64, 55] on div "Workflow" at bounding box center [77, 58] width 60 height 12
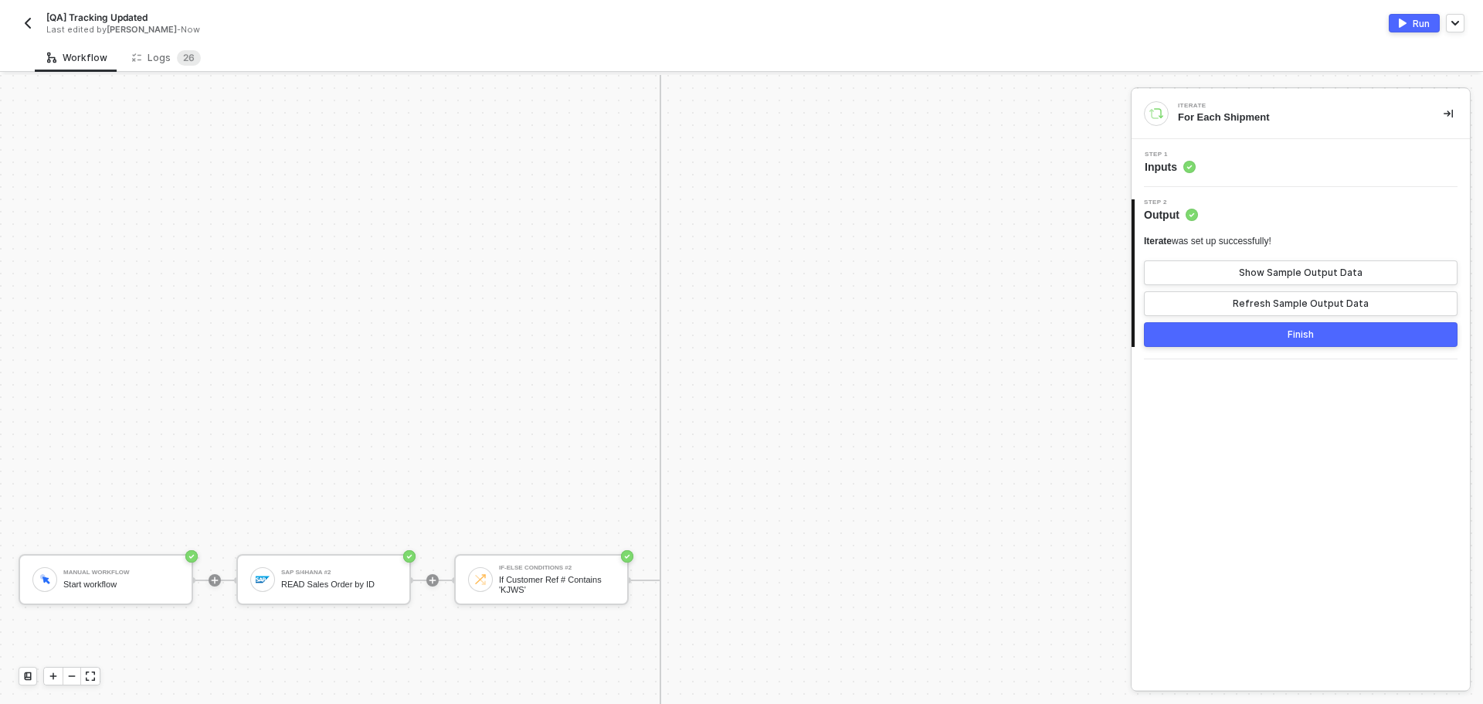
scroll to position [1315, 0]
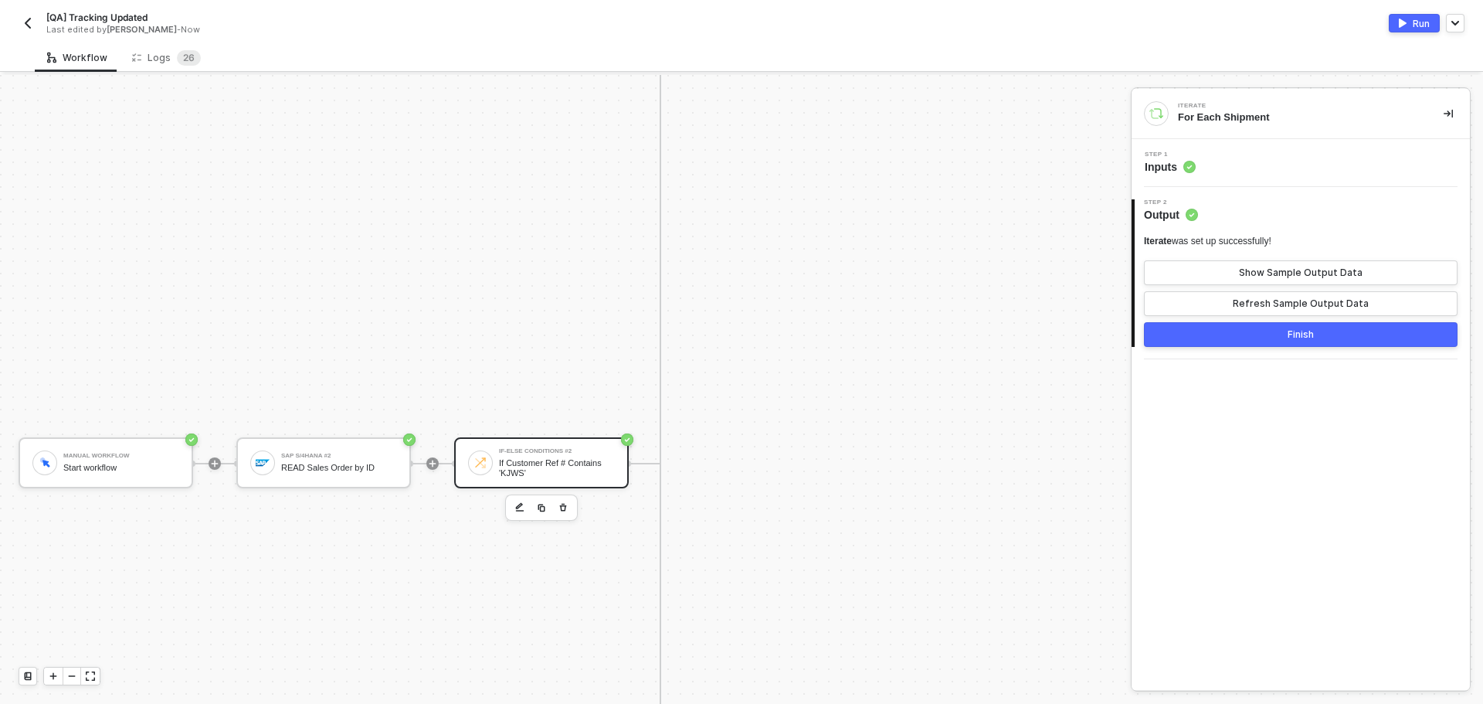
click at [524, 460] on div "If Customer Ref # Contains 'KJWS'" at bounding box center [557, 467] width 116 height 19
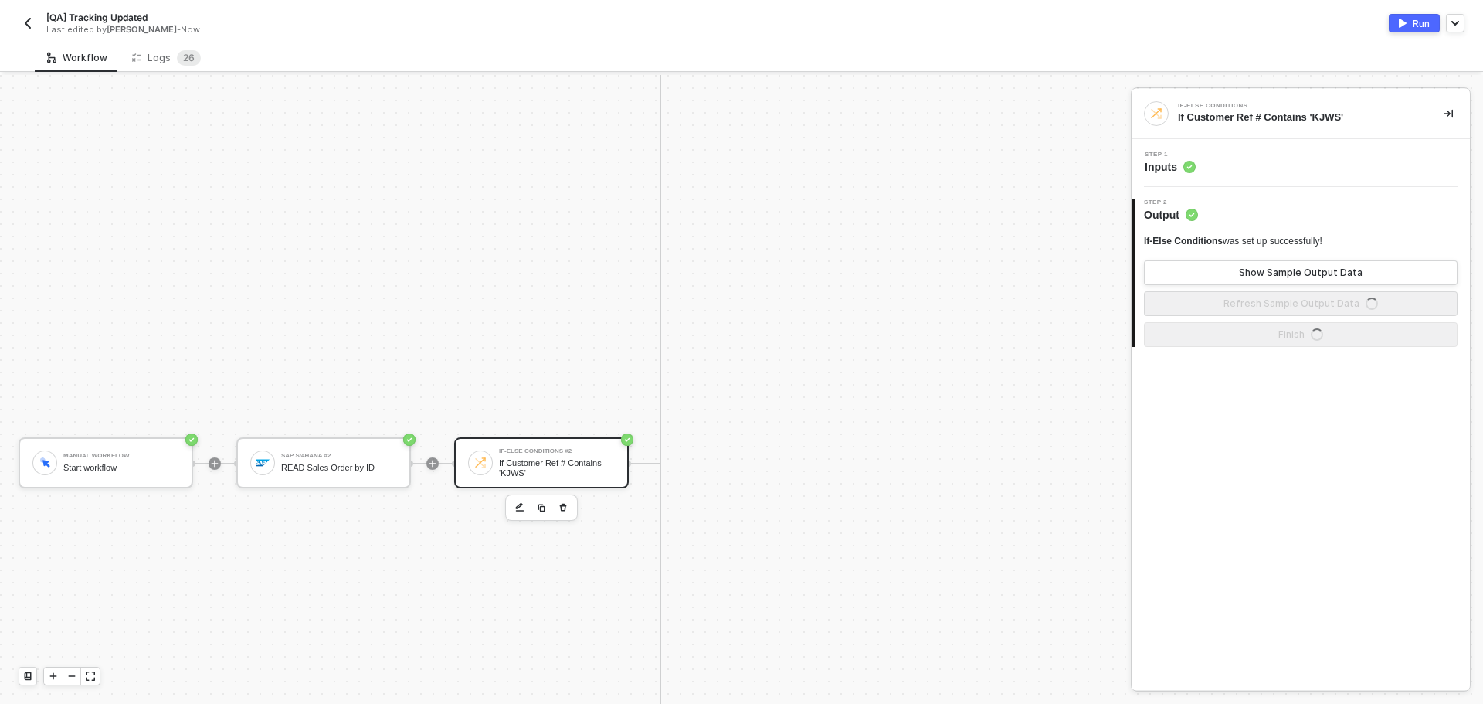
click at [1289, 163] on div "Step 1 Inputs" at bounding box center [1302, 162] width 334 height 23
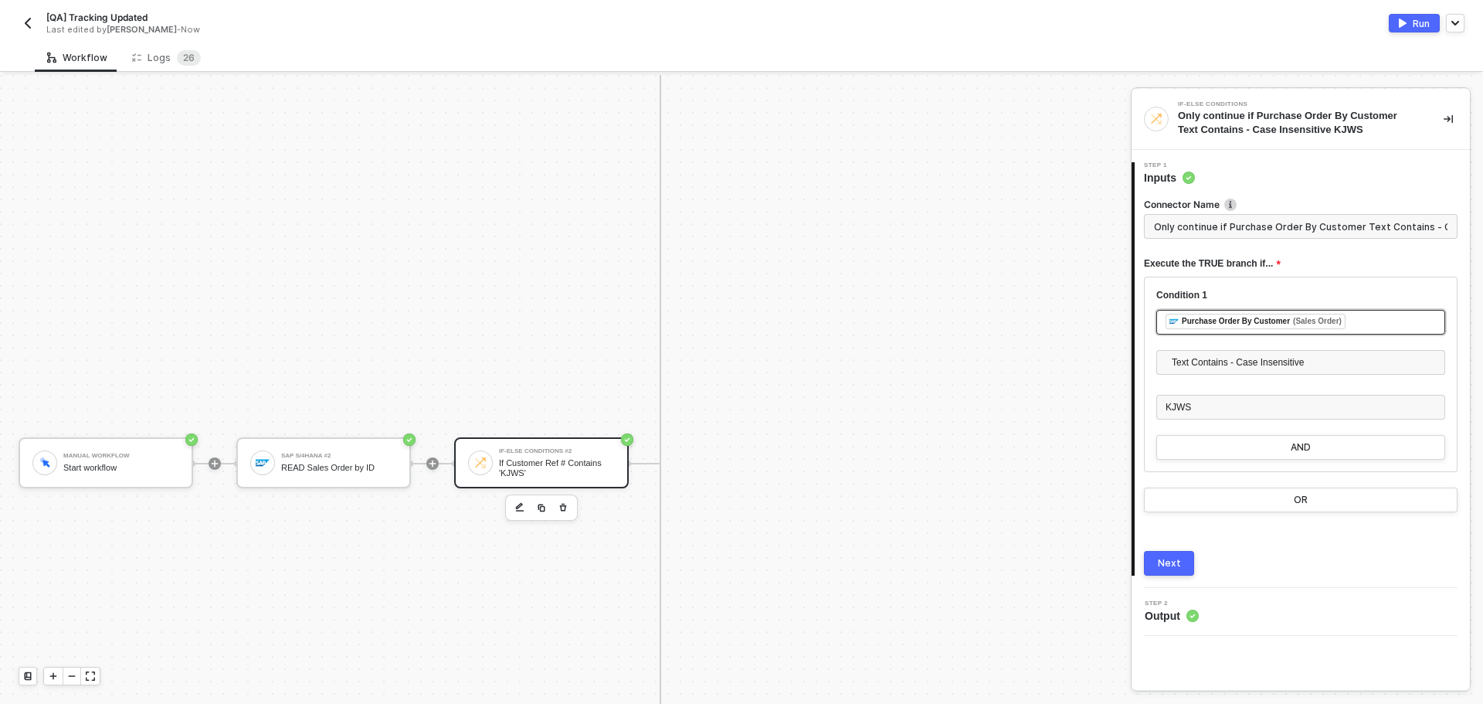
click at [1370, 314] on div "﻿ ﻿ Purchase Order By Customer (Sales Order) ﻿" at bounding box center [1301, 322] width 270 height 17
click at [1023, 182] on div "SAP S/4HANA #2 READ Sales Order by ID" at bounding box center [998, 194] width 211 height 25
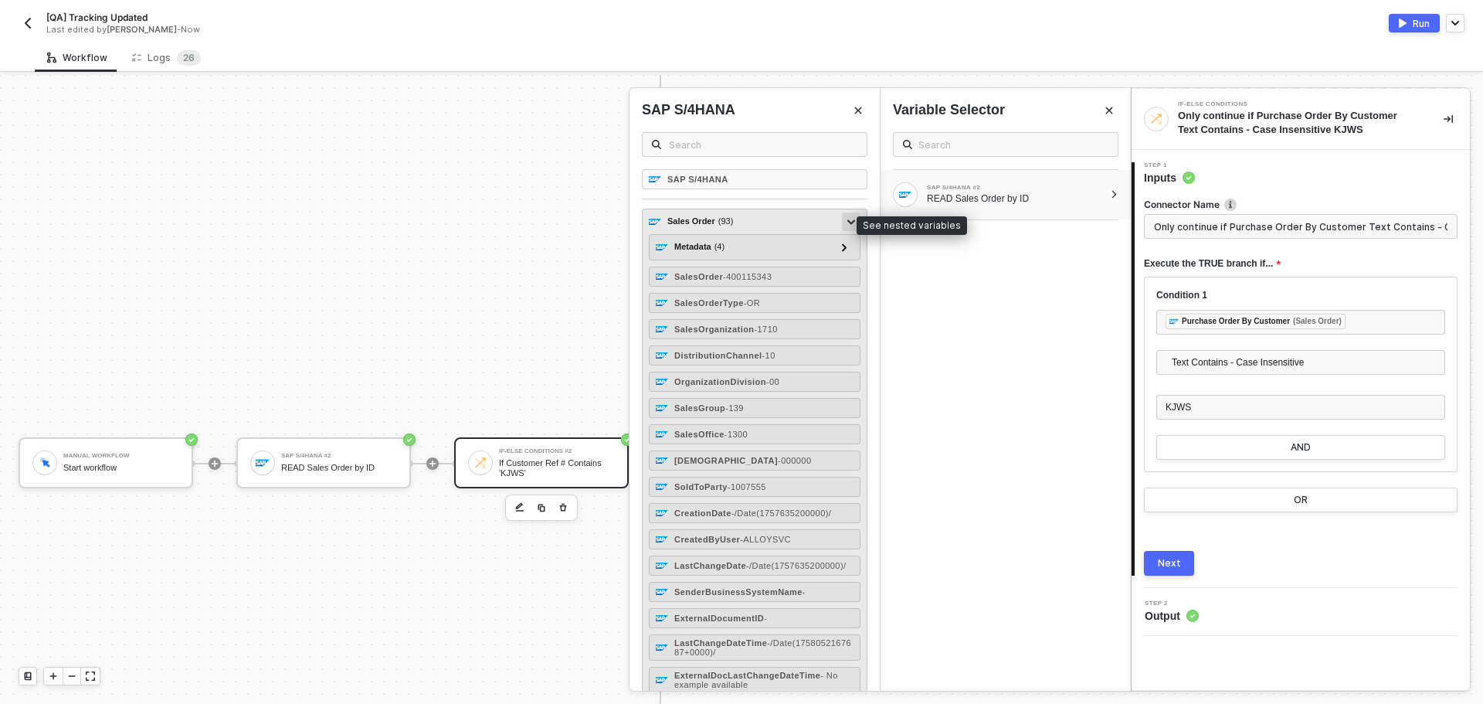
click at [847, 226] on div at bounding box center [851, 220] width 8 height 17
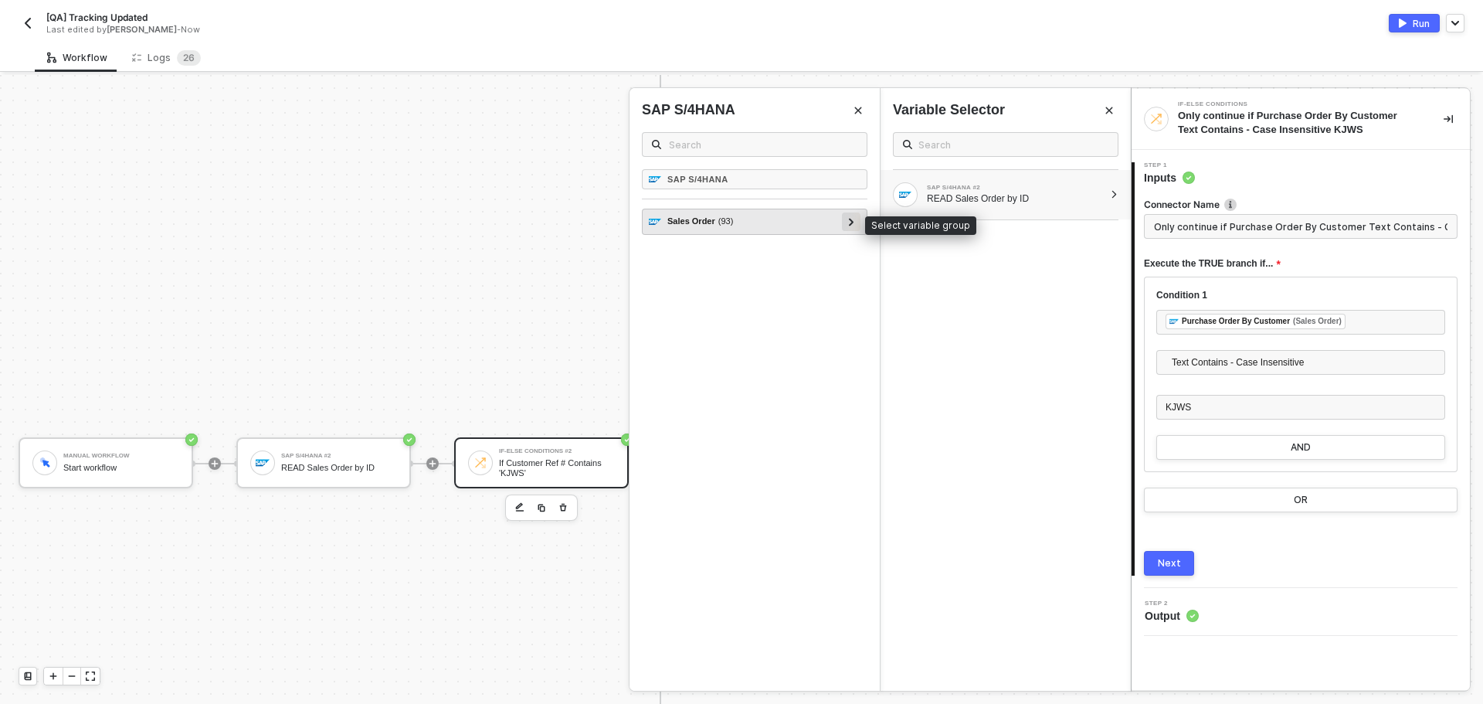
click at [837, 226] on div "Sales Order ( 93 )" at bounding box center [745, 221] width 193 height 19
type input "Only continue if Sales Order Text Contains - Case Insensitive KJWS"
click at [853, 219] on icon at bounding box center [851, 222] width 5 height 8
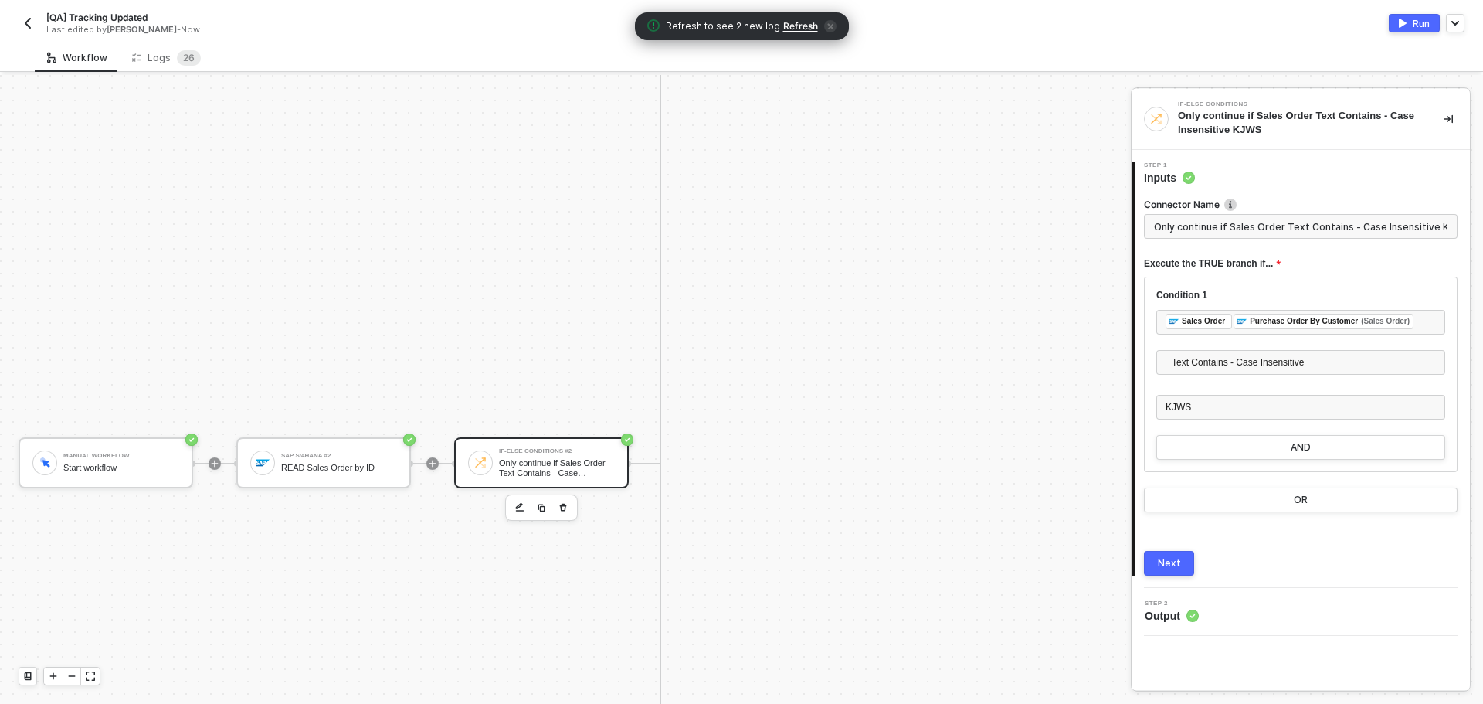
click at [547, 463] on div "Only continue if Sales Order Text Contains - Case Insensitive KJWS" at bounding box center [557, 467] width 116 height 19
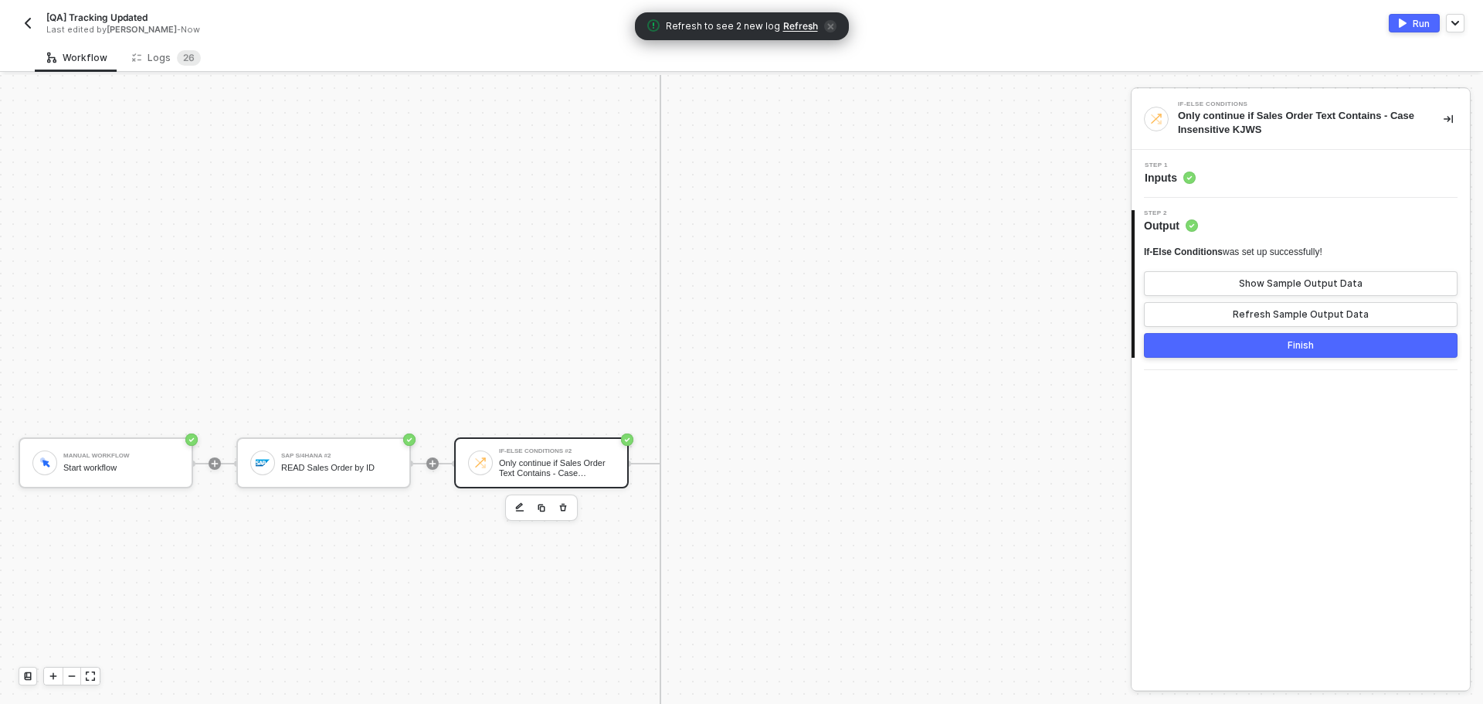
click at [1318, 175] on div "Step 1 Inputs" at bounding box center [1302, 173] width 334 height 23
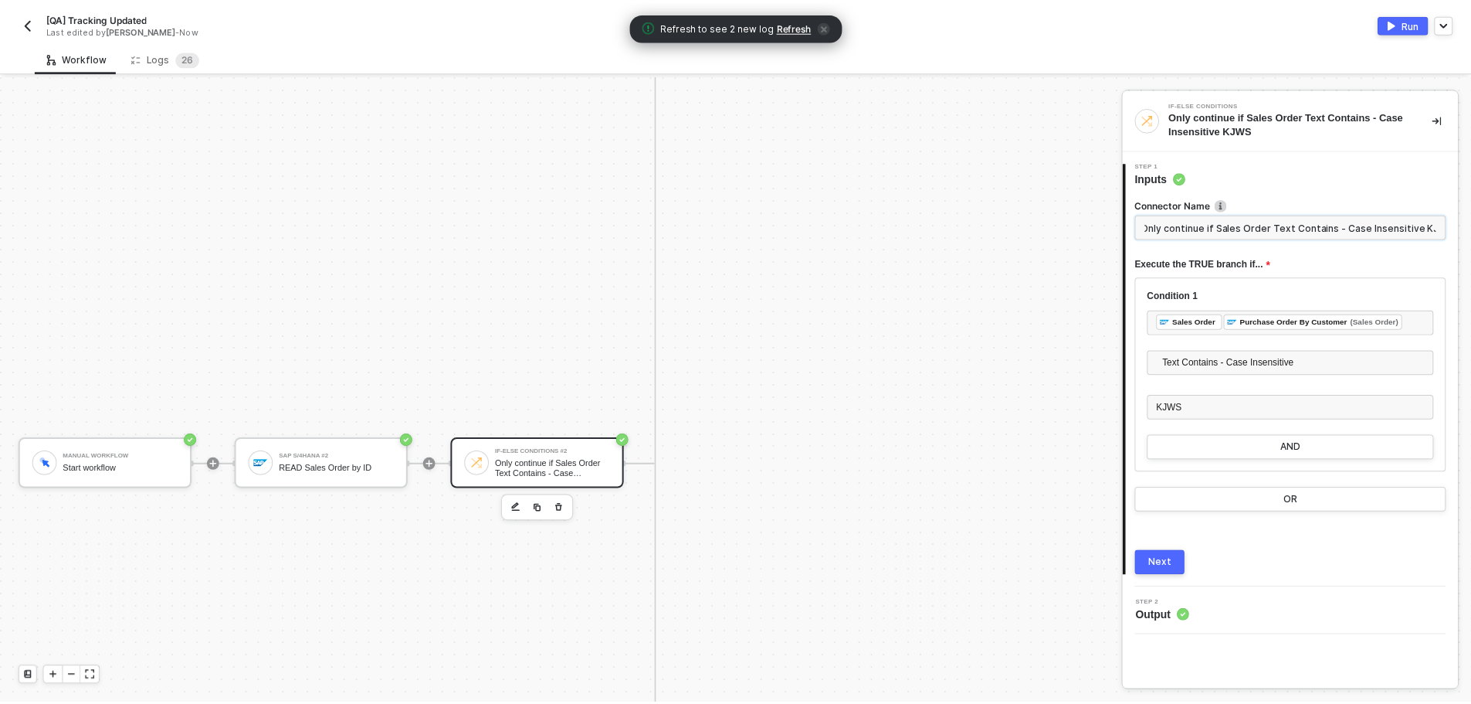
scroll to position [0, 0]
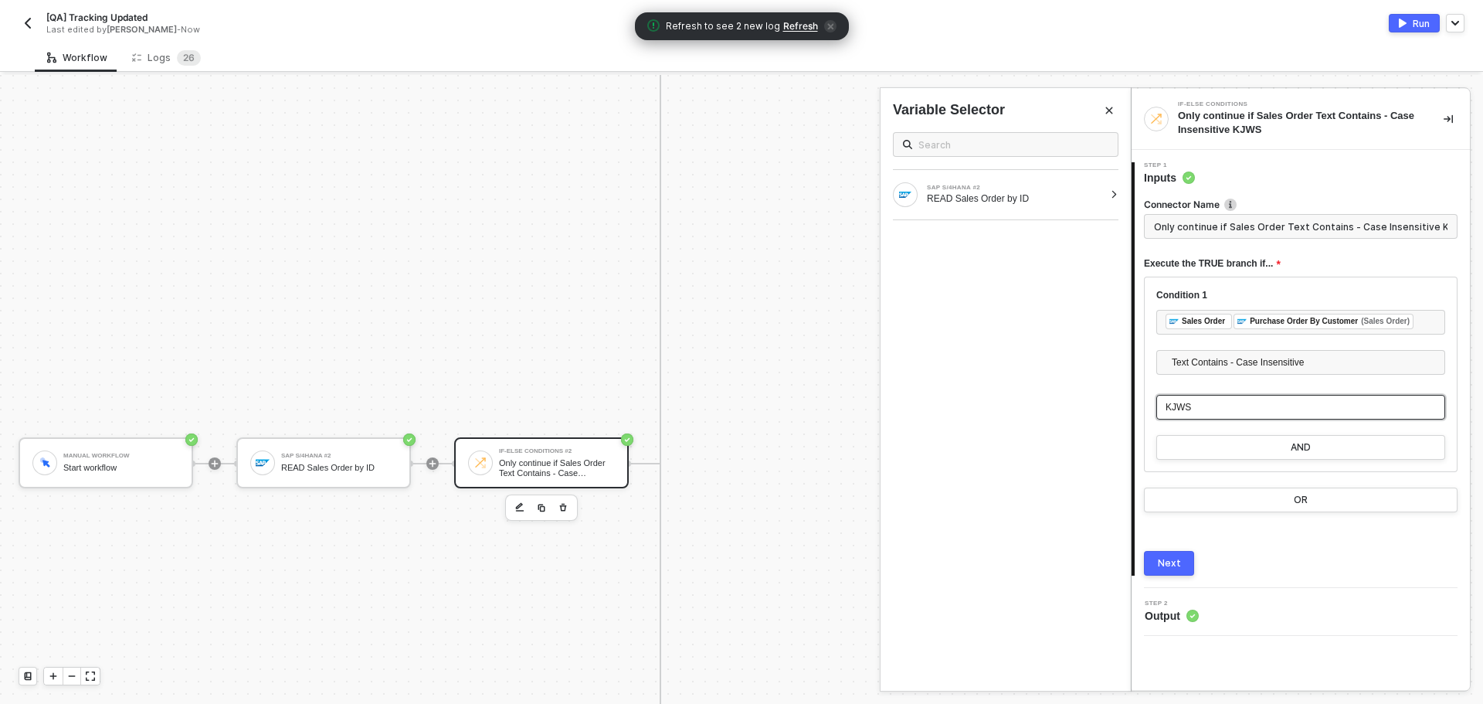
click at [1213, 411] on div "KJWS" at bounding box center [1301, 407] width 270 height 15
copy span "KJWS"
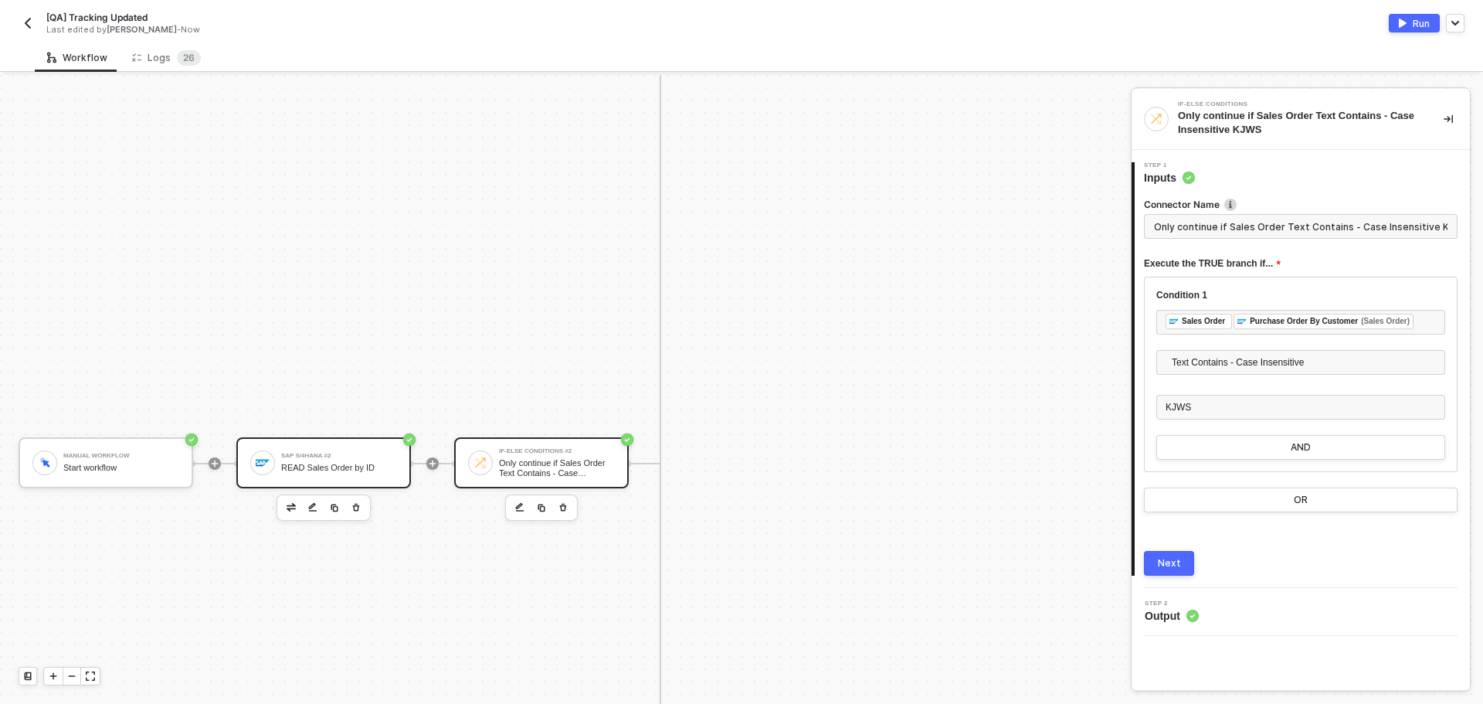
click at [310, 456] on div "SAP S/4HANA #2" at bounding box center [339, 456] width 116 height 6
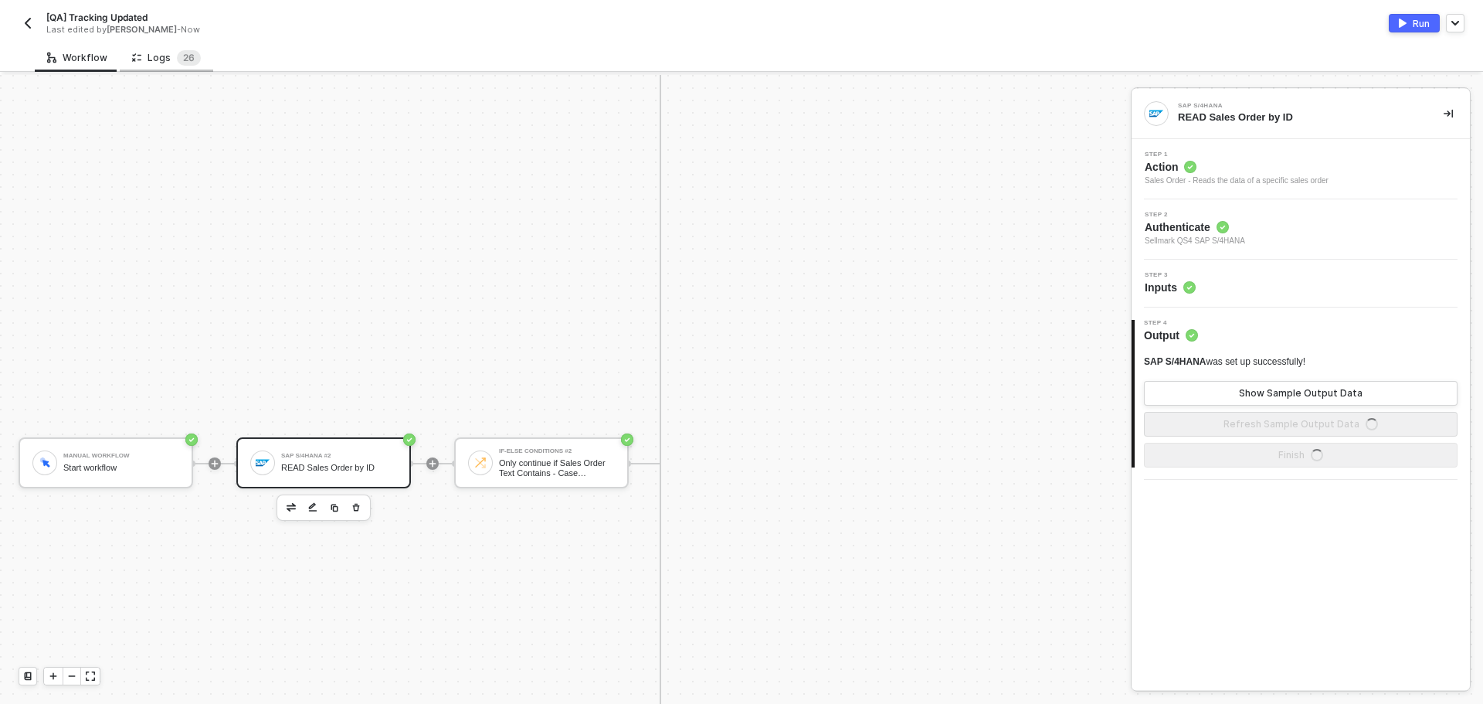
click at [168, 57] on div "Logs 2 6" at bounding box center [166, 57] width 69 height 15
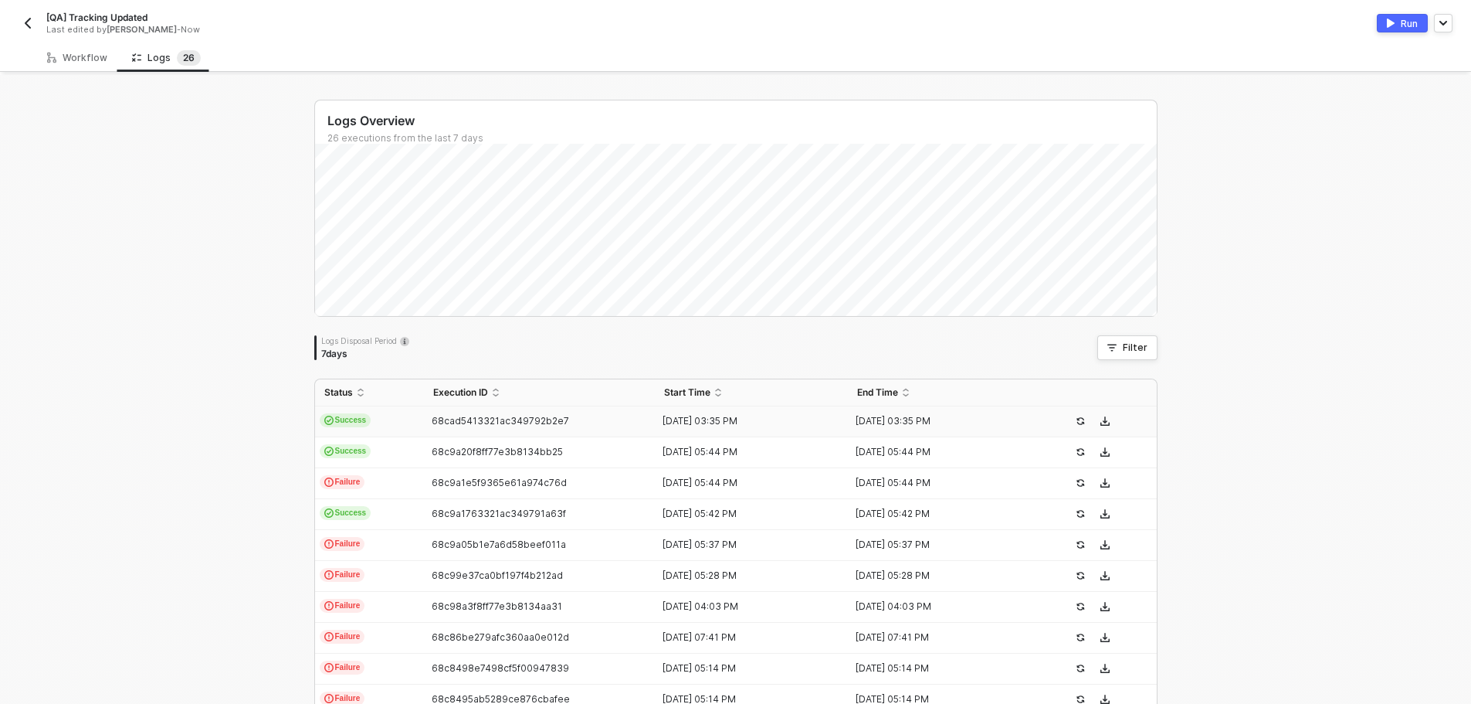
click at [461, 416] on span "68cad5413321ac349792b2e7" at bounding box center [500, 421] width 137 height 12
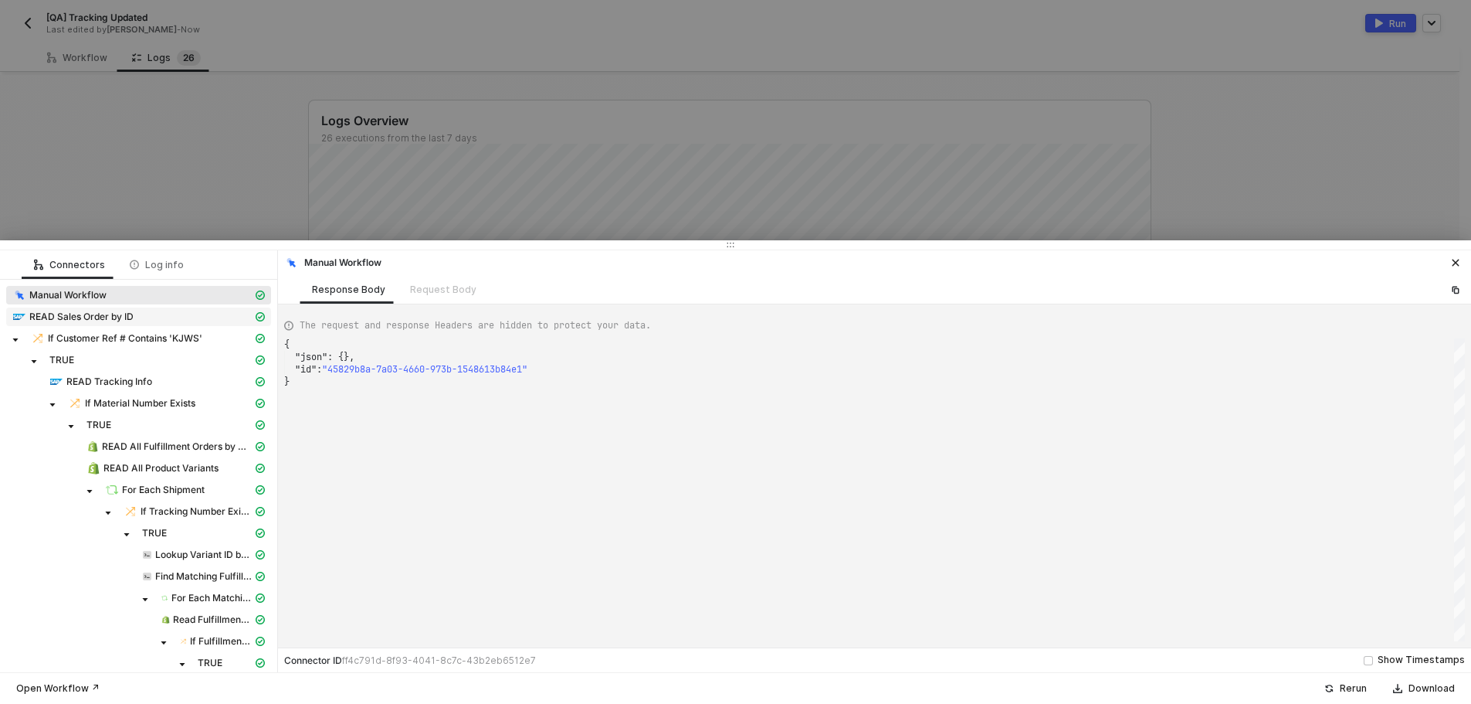
click at [153, 314] on div "READ Sales Order by ID" at bounding box center [132, 317] width 240 height 14
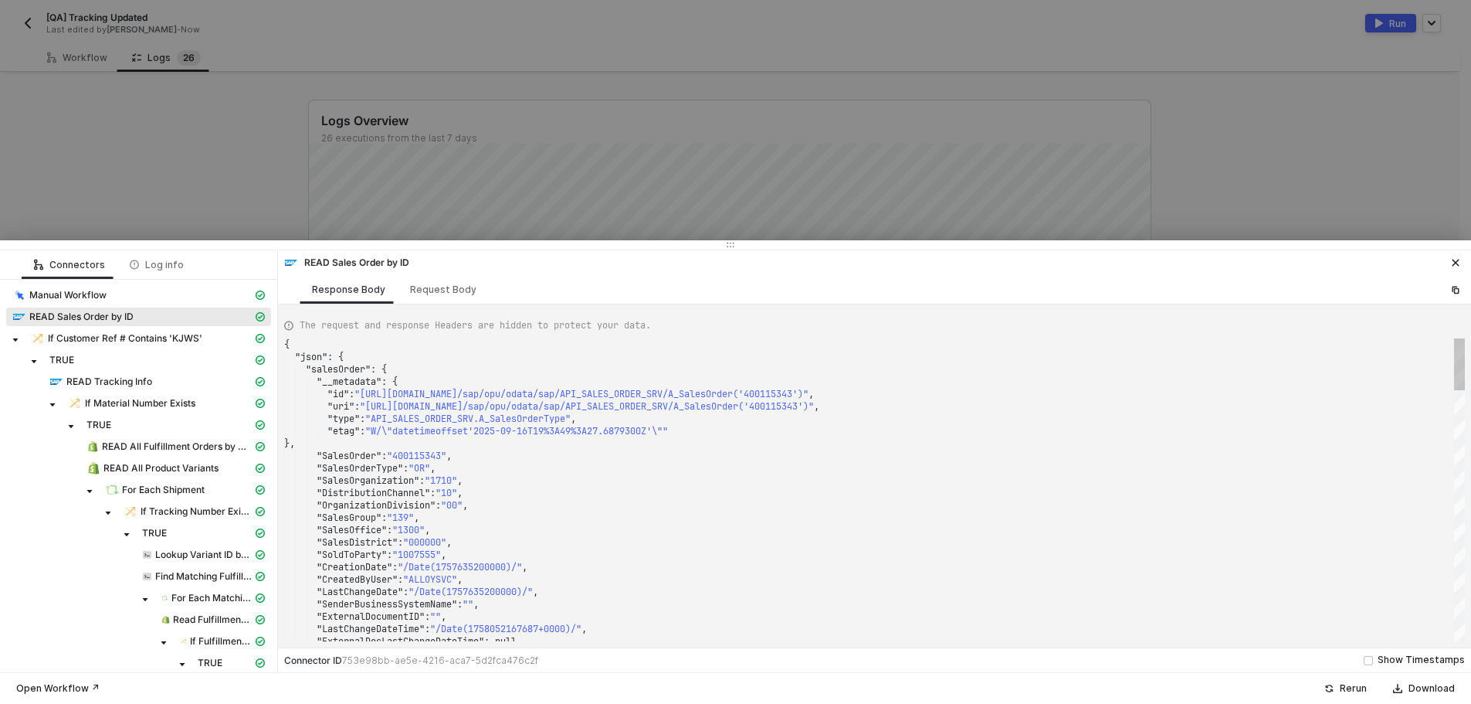
click at [596, 478] on div ""SalesOrganization" : "1710" ," at bounding box center [874, 480] width 1181 height 12
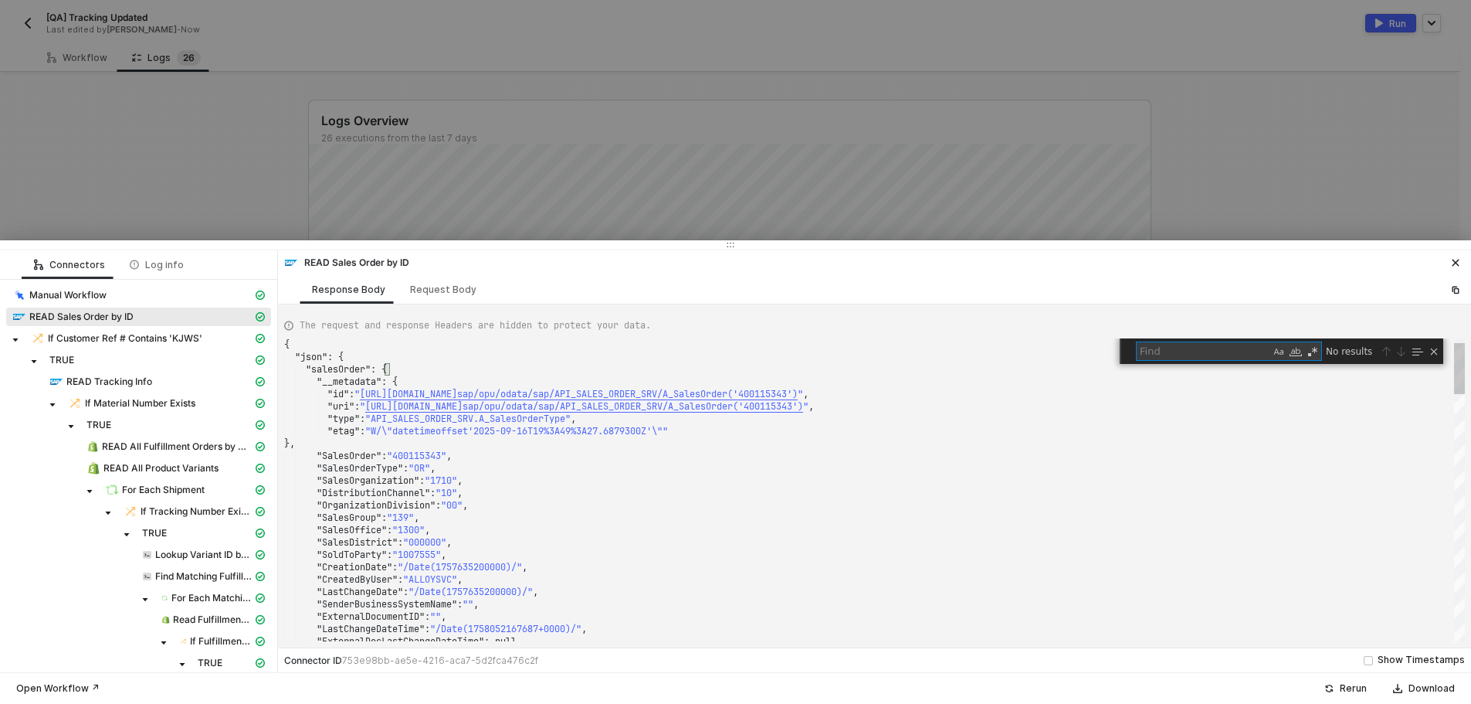
type textarea ""LastChangeDate": "/Date(1757635200000)/", "SenderBusinessSystemName": "", "Ext…"
type textarea "m"
type textarea ""CustomerPurchaseOrderSuplmnt": "", "ServicesRenderedDate": null, "to_BillingPl…"
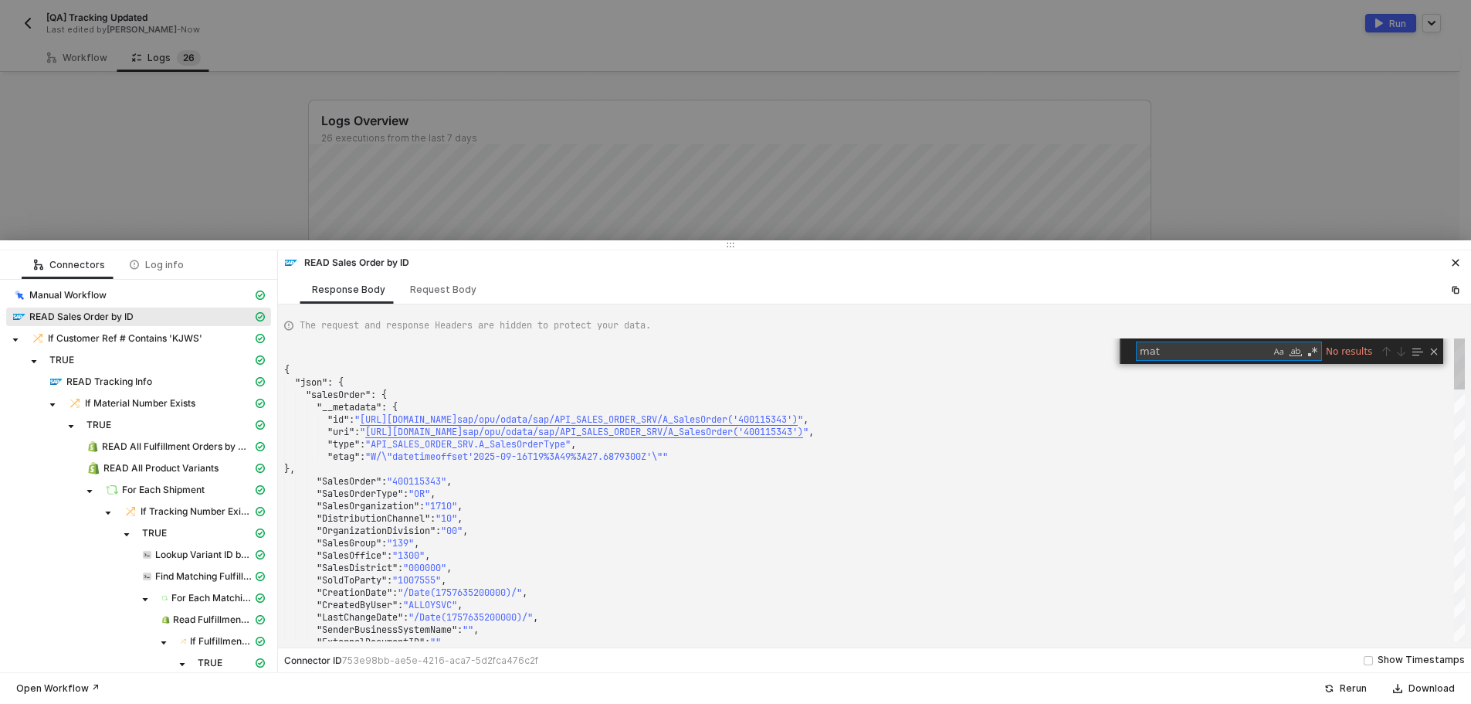
type textarea "ma"
type textarea ""LastChangeDate": "/Date(1757635200000)/", "SenderBusinessSystemName": "", "Ext…"
type textarea "m"
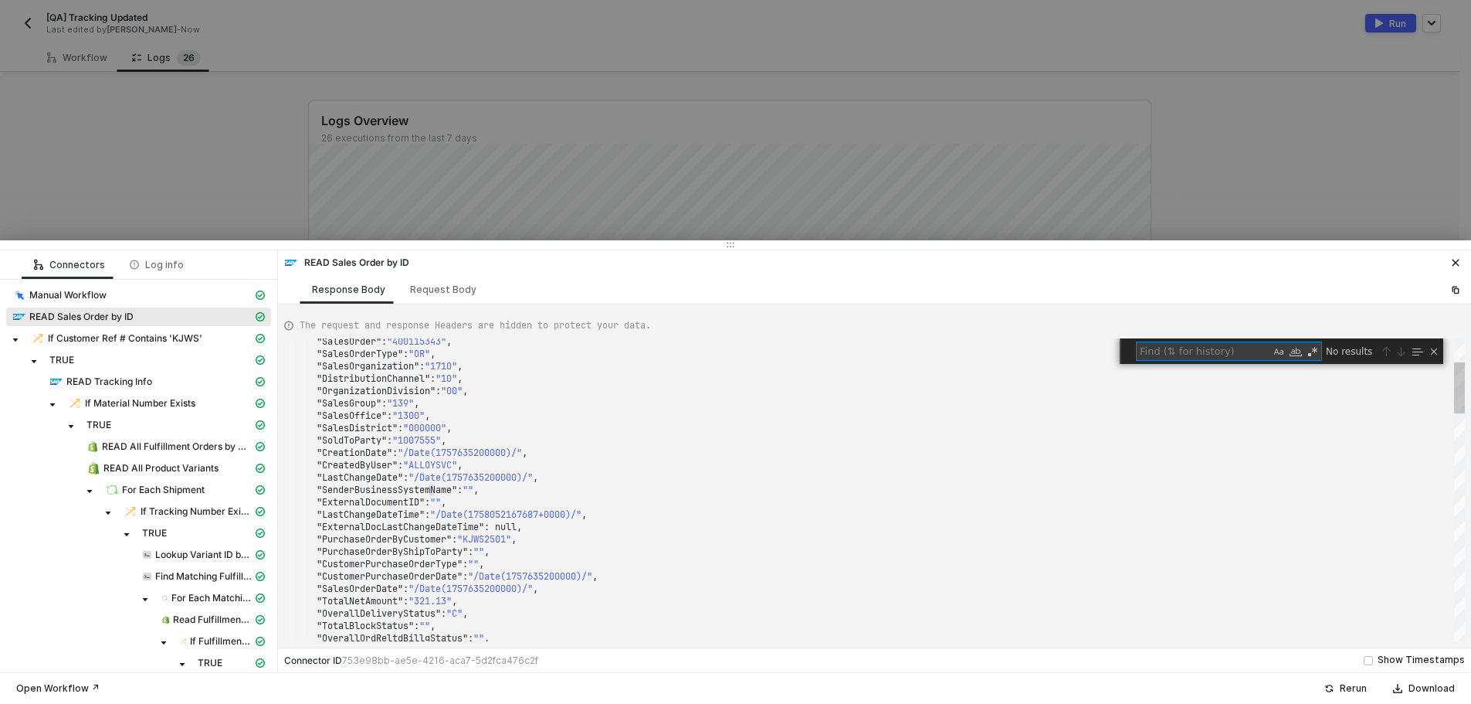
type textarea "m"
type textarea ""CustomerPurchaseOrderSuplmnt": "", "ServicesRenderedDate": null, "to_BillingPl…"
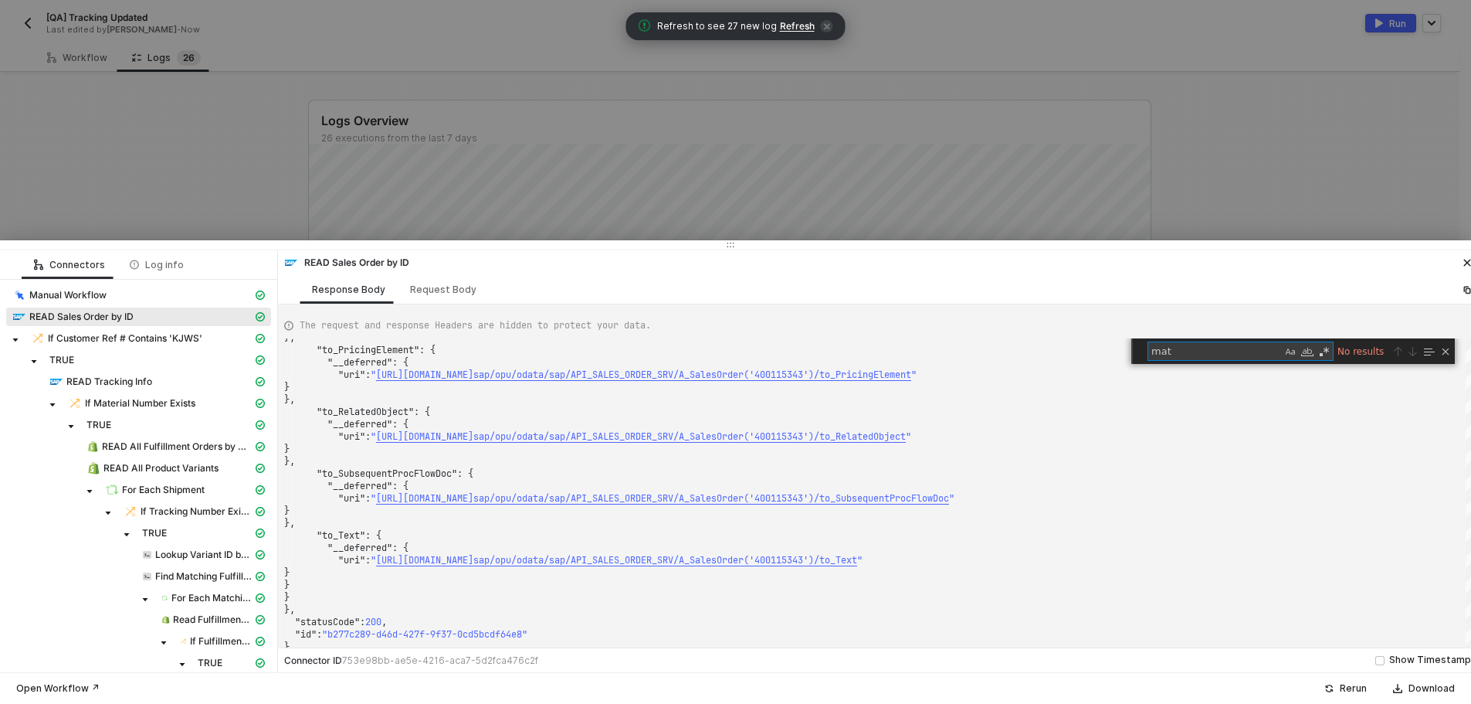
type textarea "mat"
click at [214, 188] on div at bounding box center [735, 352] width 1471 height 704
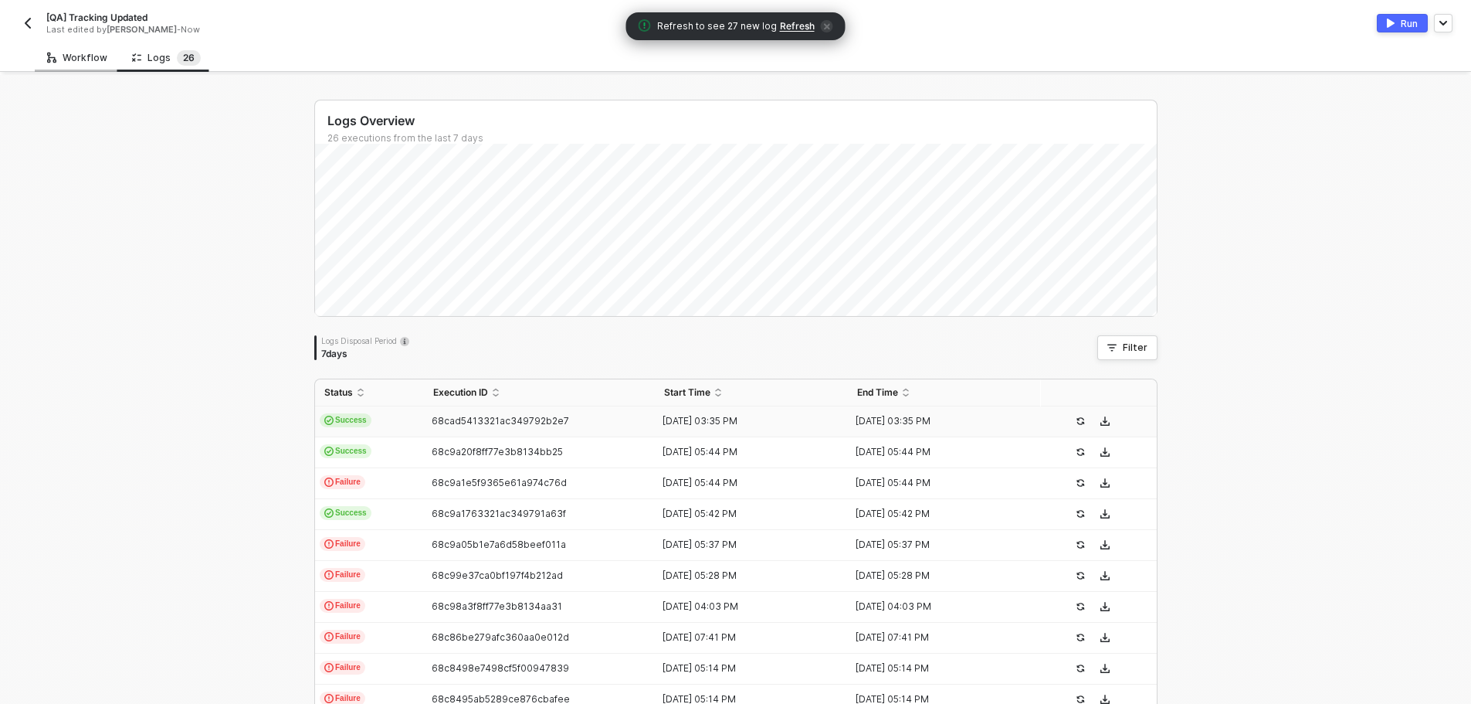
click at [83, 57] on div "Workflow" at bounding box center [77, 58] width 60 height 12
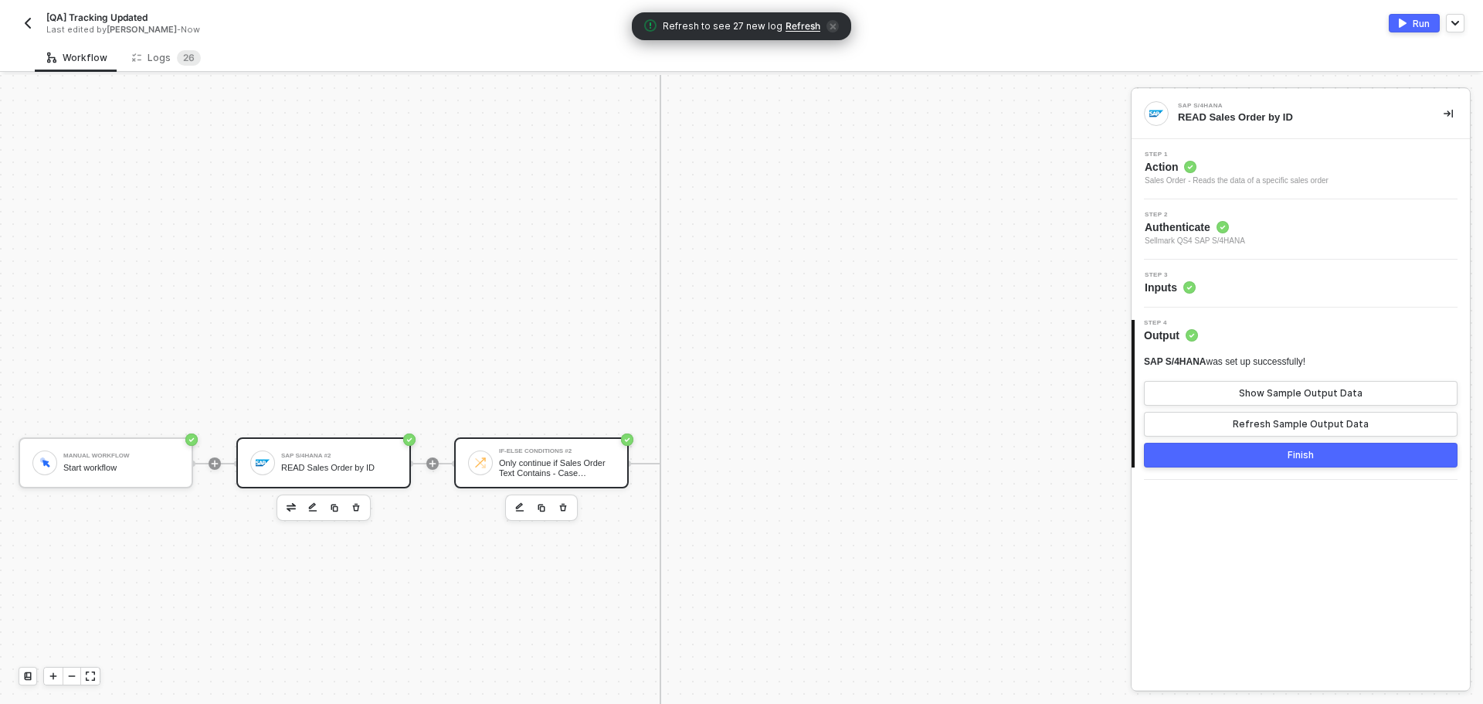
click at [522, 450] on div "If-Else Conditions #2" at bounding box center [557, 451] width 116 height 6
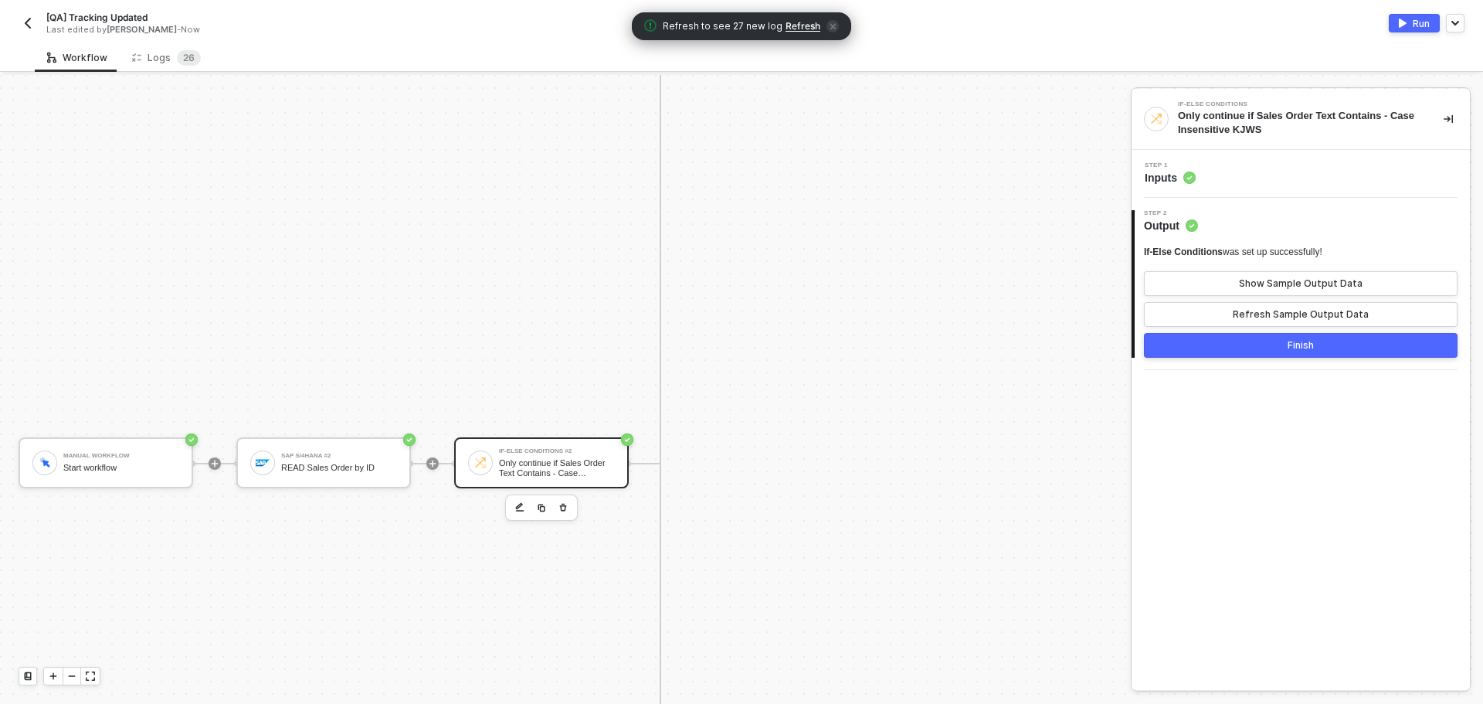
click at [1293, 183] on div "Step 1 Inputs" at bounding box center [1302, 173] width 334 height 23
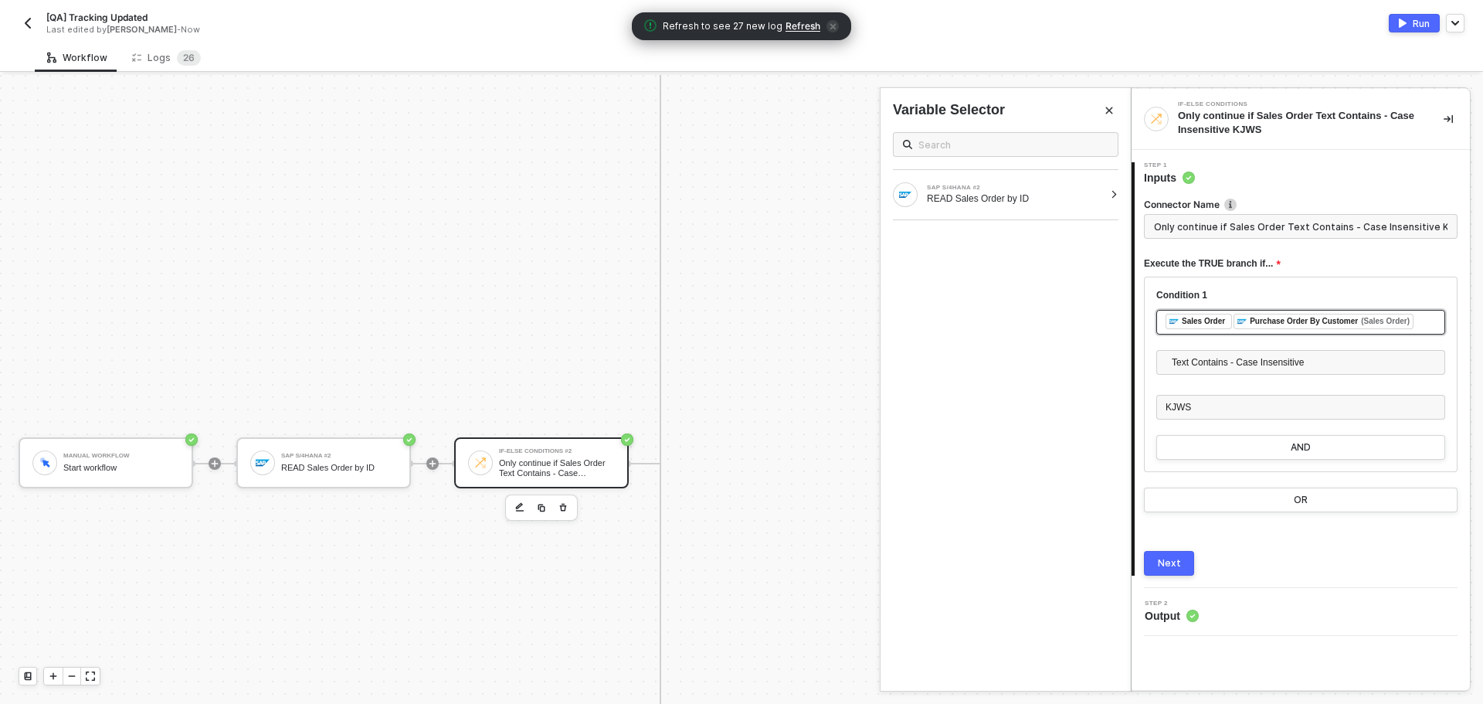
click at [1420, 319] on div "﻿ ﻿ Sales Order ﻿ ﻿ Purchase Order By Customer (Sales Order) ﻿" at bounding box center [1301, 322] width 270 height 17
click at [1010, 191] on div "SAP S/4HANA #2 READ Sales Order by ID" at bounding box center [1015, 195] width 177 height 20
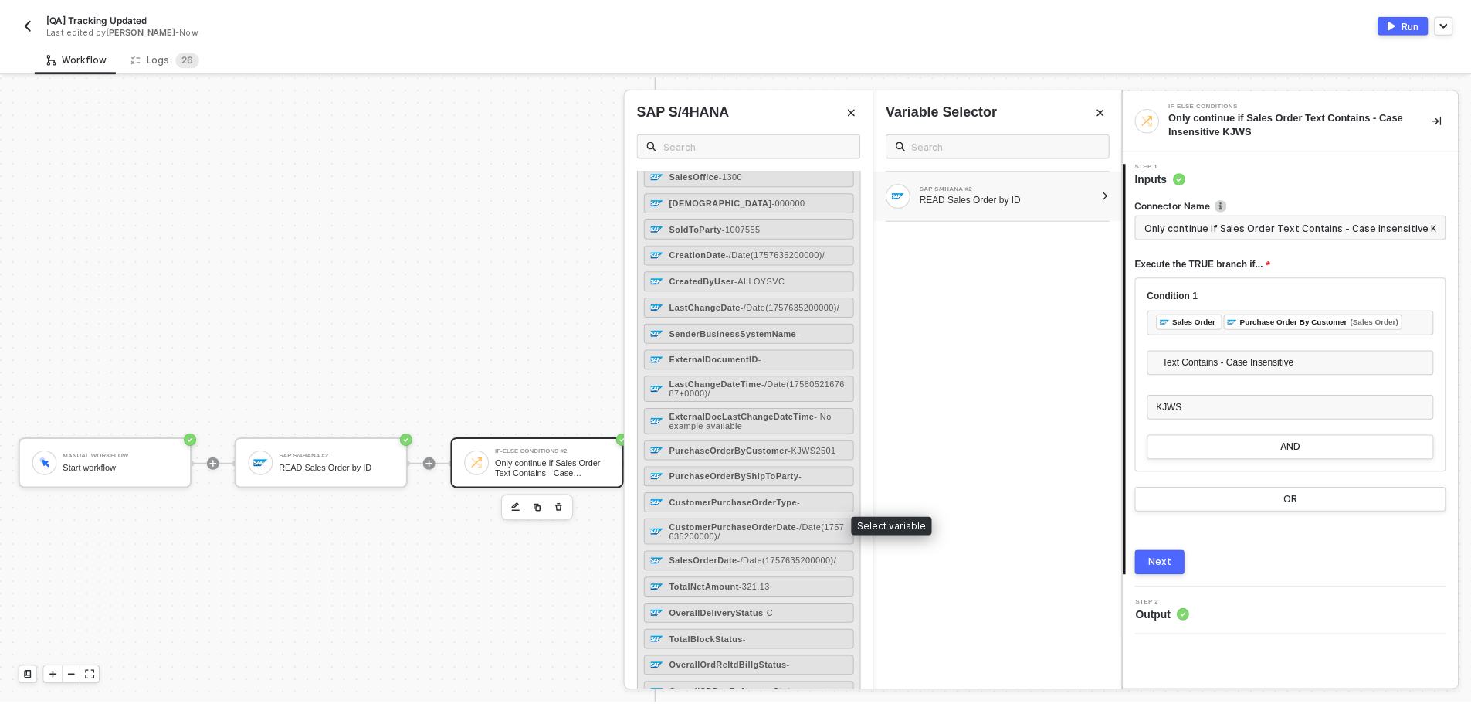
scroll to position [185, 0]
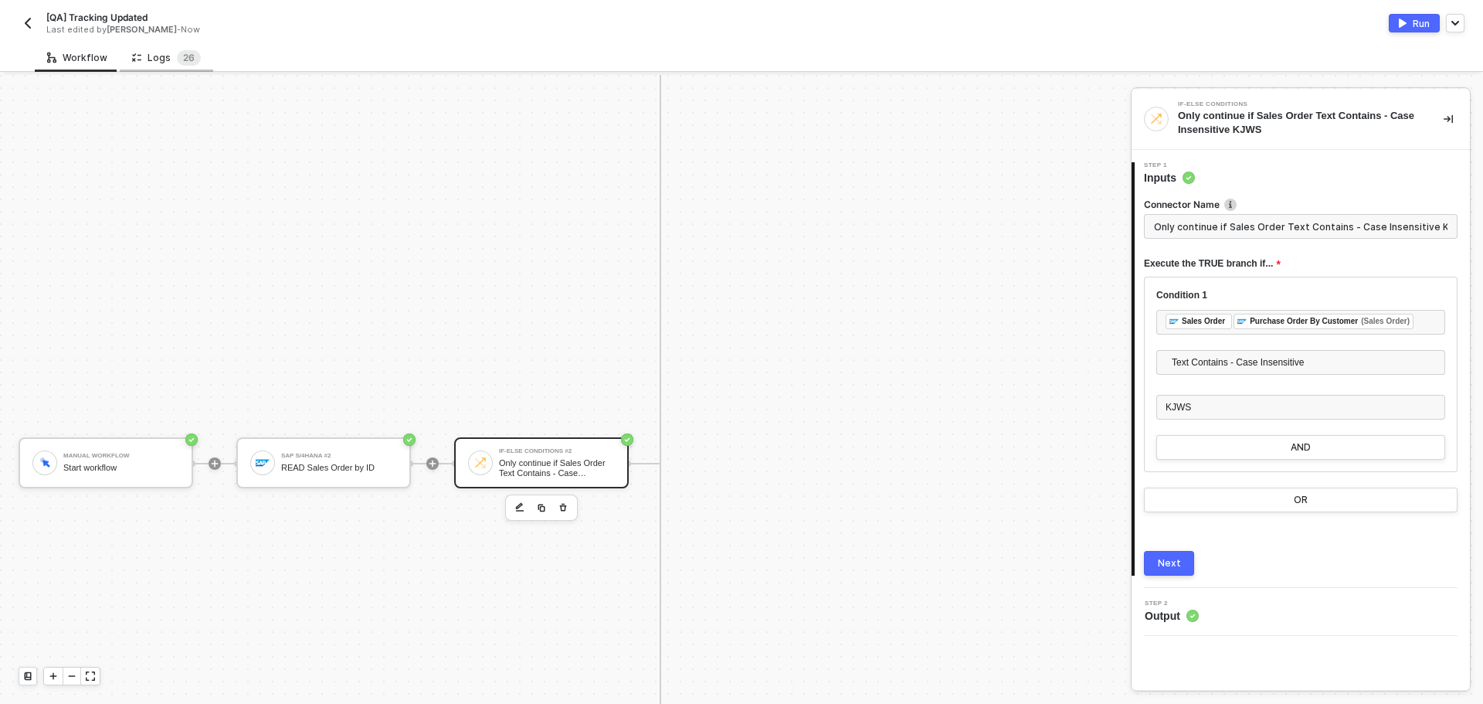
click at [153, 58] on div "Logs 2 6" at bounding box center [166, 57] width 69 height 15
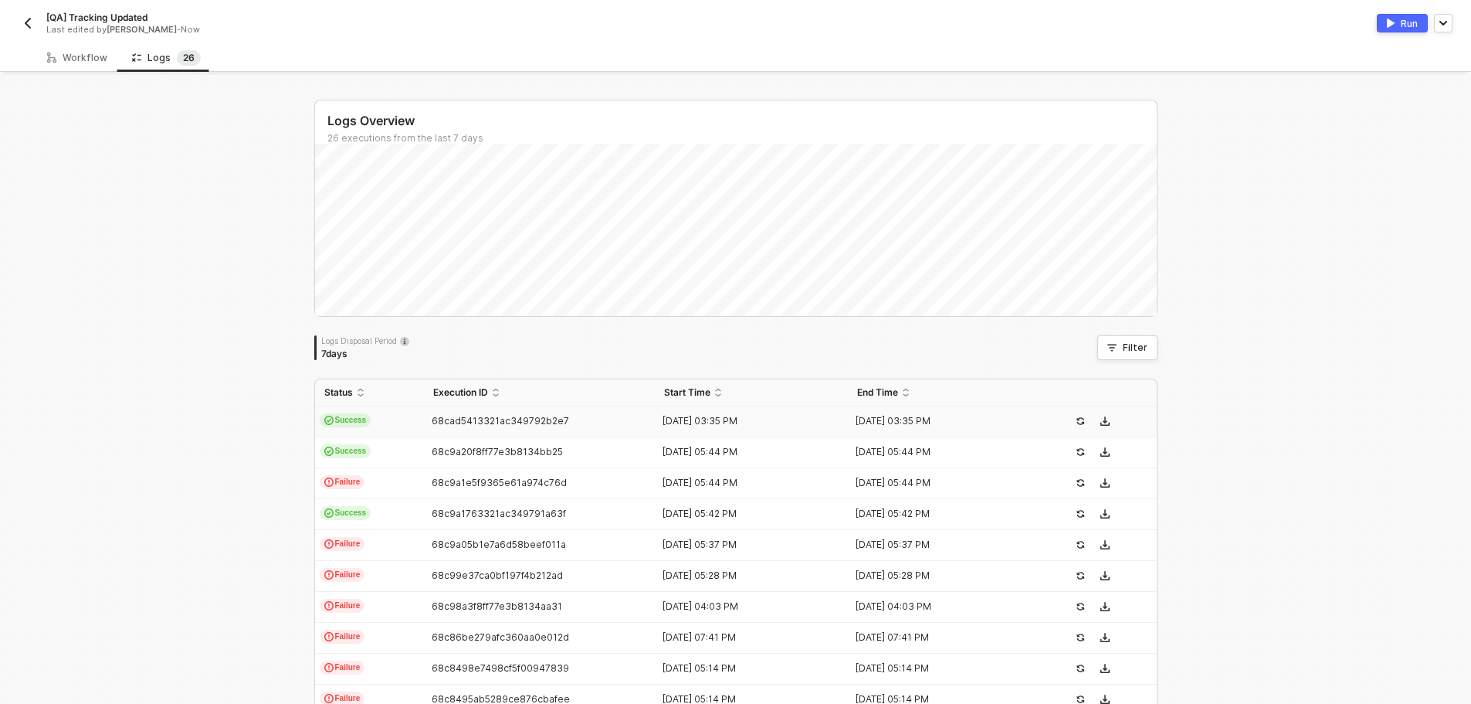
click at [433, 432] on td "68cad5413321ac349792b2e7" at bounding box center [540, 421] width 232 height 31
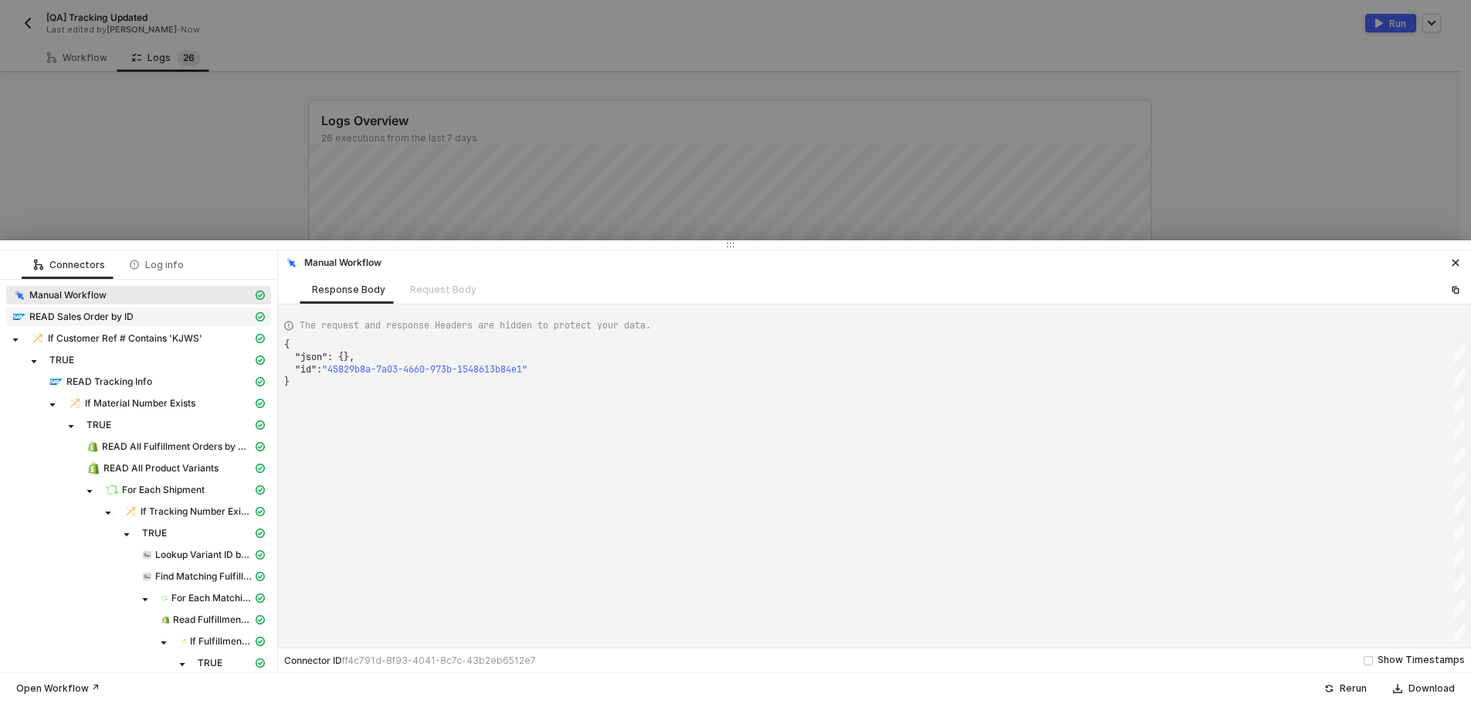
click at [179, 317] on div "READ Sales Order by ID" at bounding box center [132, 317] width 240 height 14
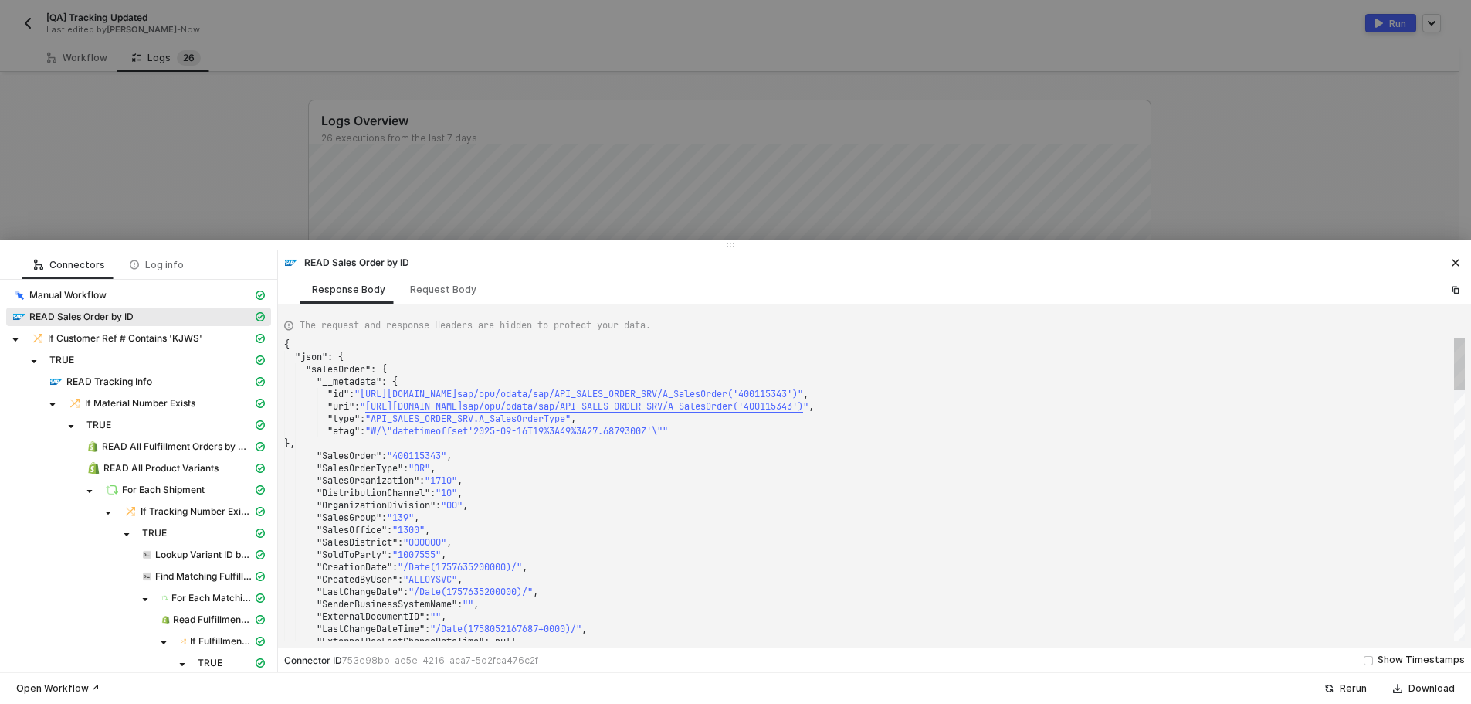
type textarea ""SalesOrderType": "OR", "SalesOrganization": "1710", "DistributionChannel": "10…"
click at [619, 477] on div ""SalesOrganization" : "1710" ," at bounding box center [874, 480] width 1181 height 12
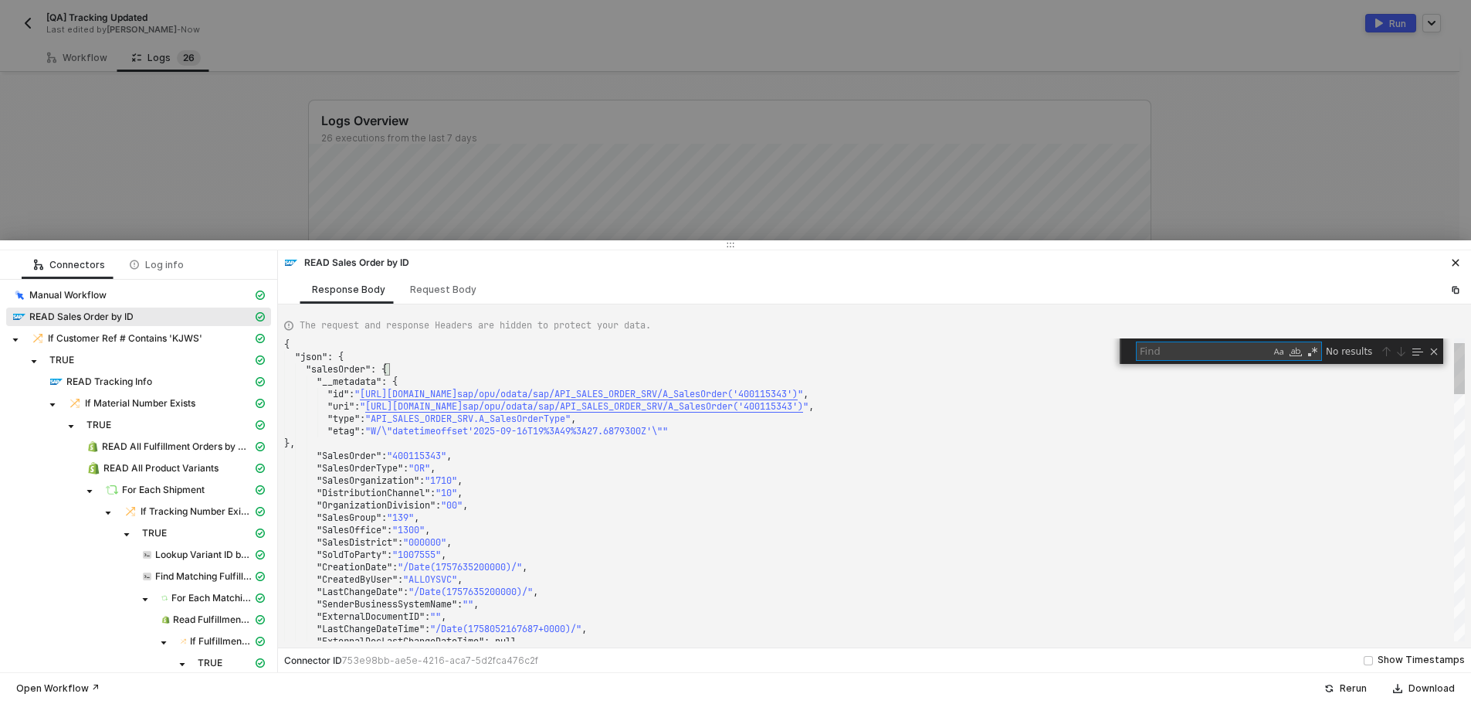
type textarea "p"
type textarea ""LastChangeDate": "/Date(1757635200000)/", "SenderBusinessSystemName": "", "Ext…"
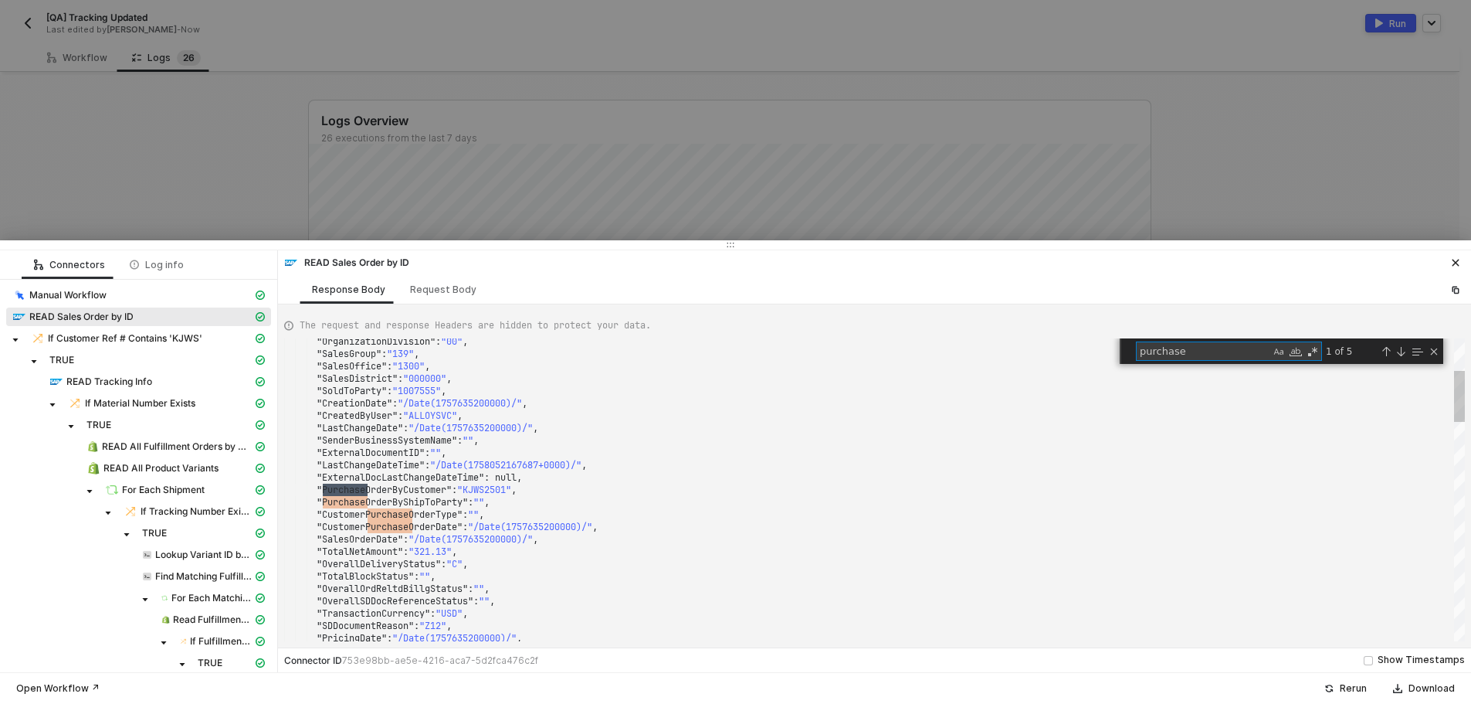
type textarea "purchase"
click at [235, 158] on div at bounding box center [735, 352] width 1471 height 704
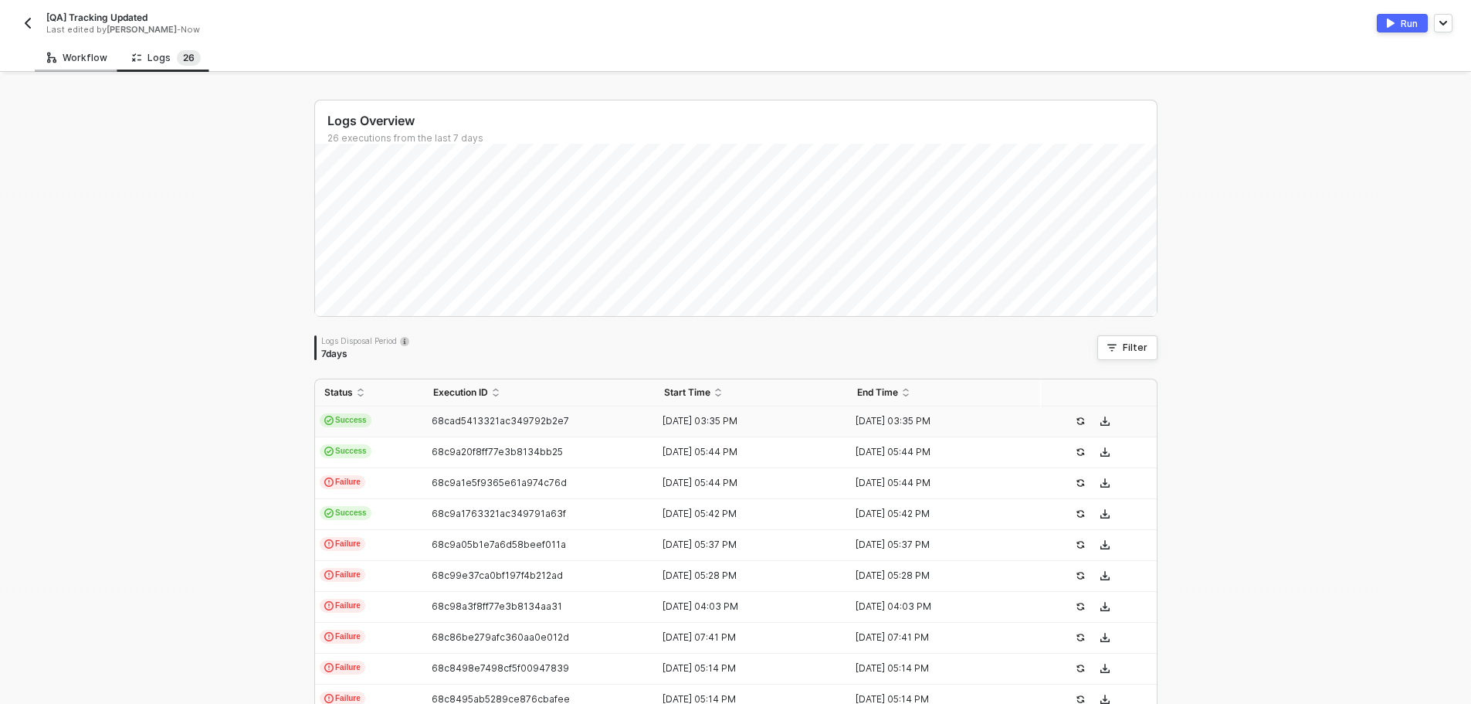
click at [80, 60] on div "Workflow" at bounding box center [77, 58] width 60 height 12
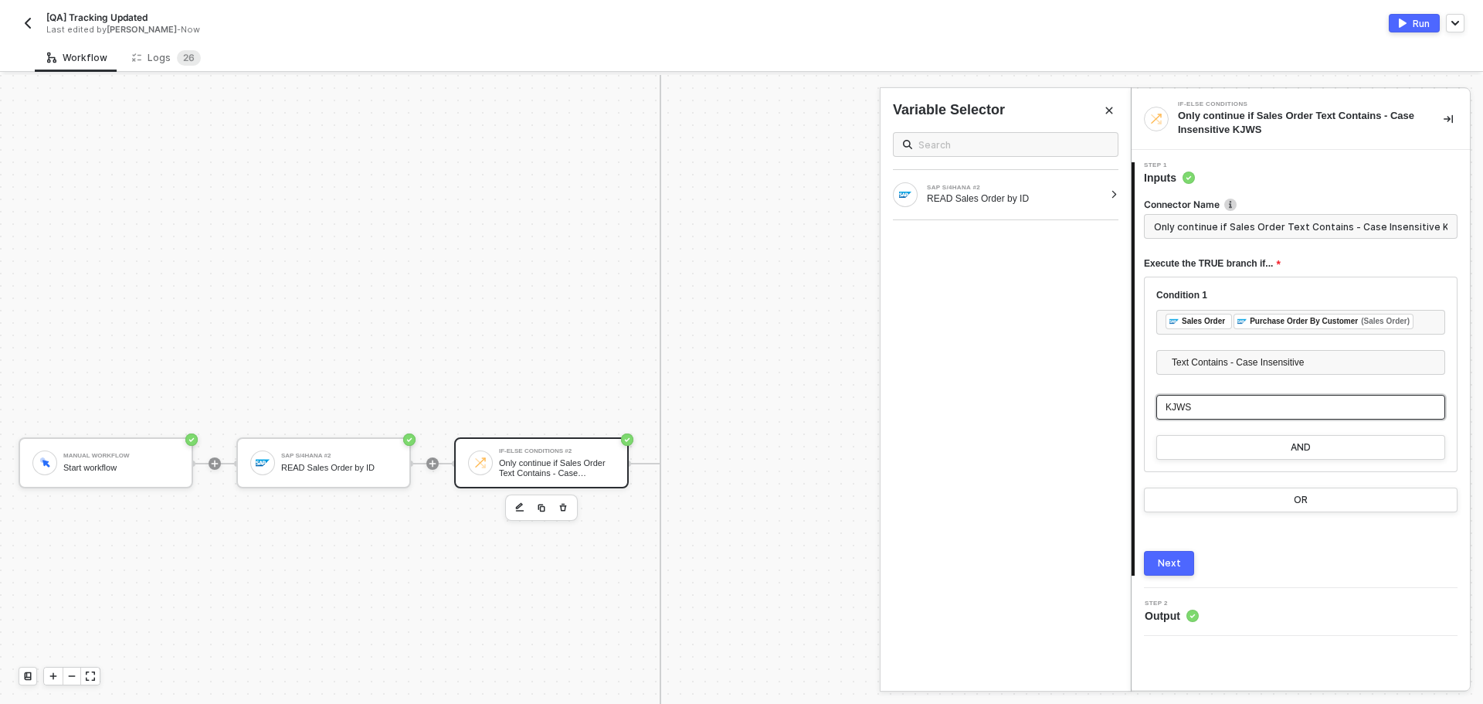
click at [1213, 403] on div "KJWS" at bounding box center [1301, 407] width 270 height 15
copy span "KJWS"
click at [183, 61] on span "2" at bounding box center [185, 58] width 5 height 12
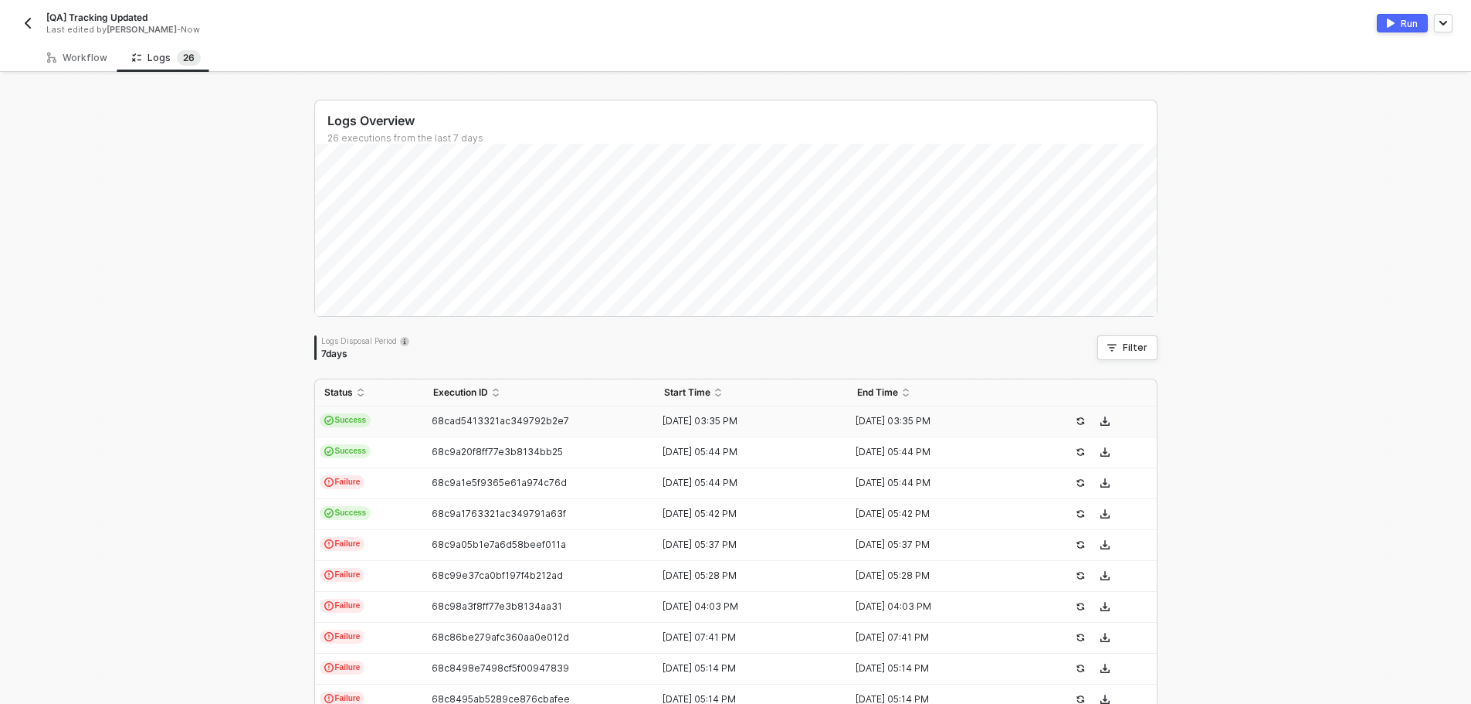
click at [531, 422] on span "68cad5413321ac349792b2e7" at bounding box center [500, 421] width 137 height 12
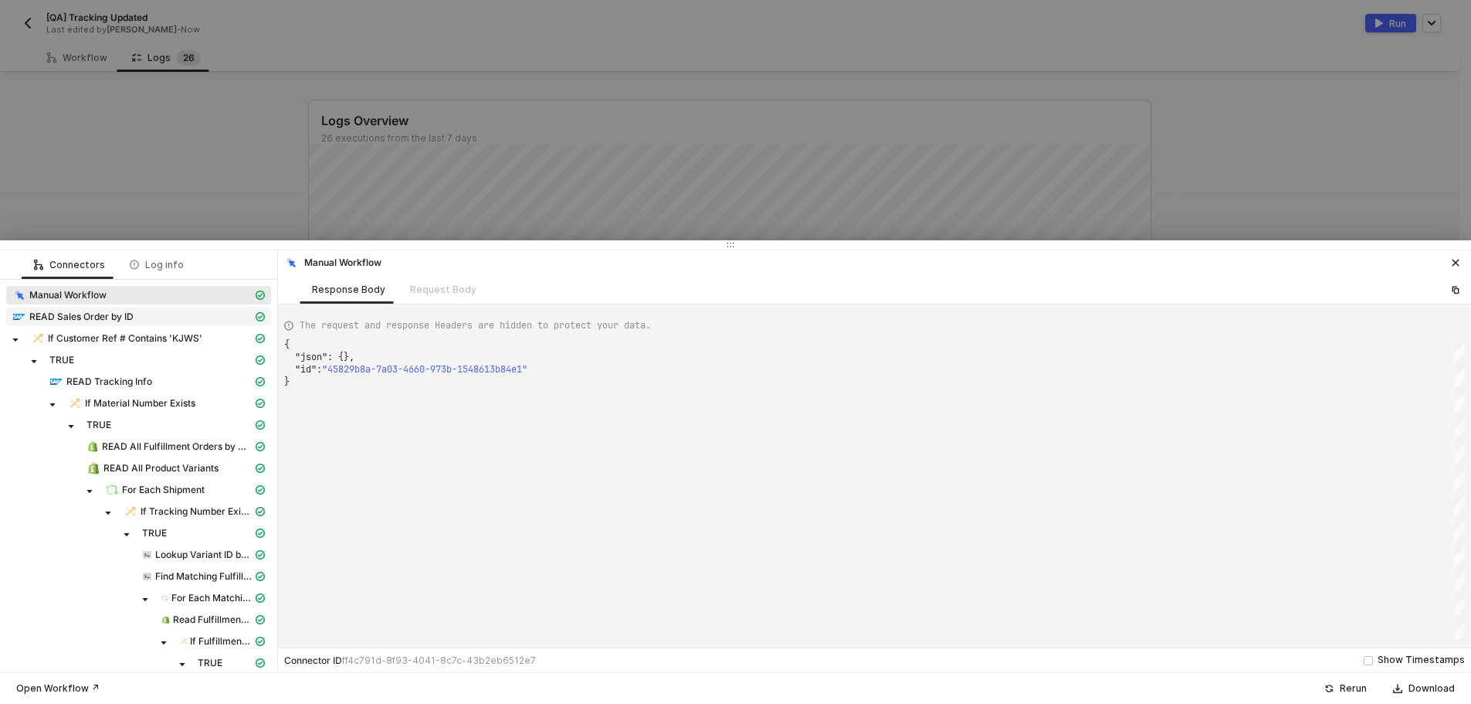
click at [195, 321] on div "READ Sales Order by ID" at bounding box center [132, 317] width 240 height 14
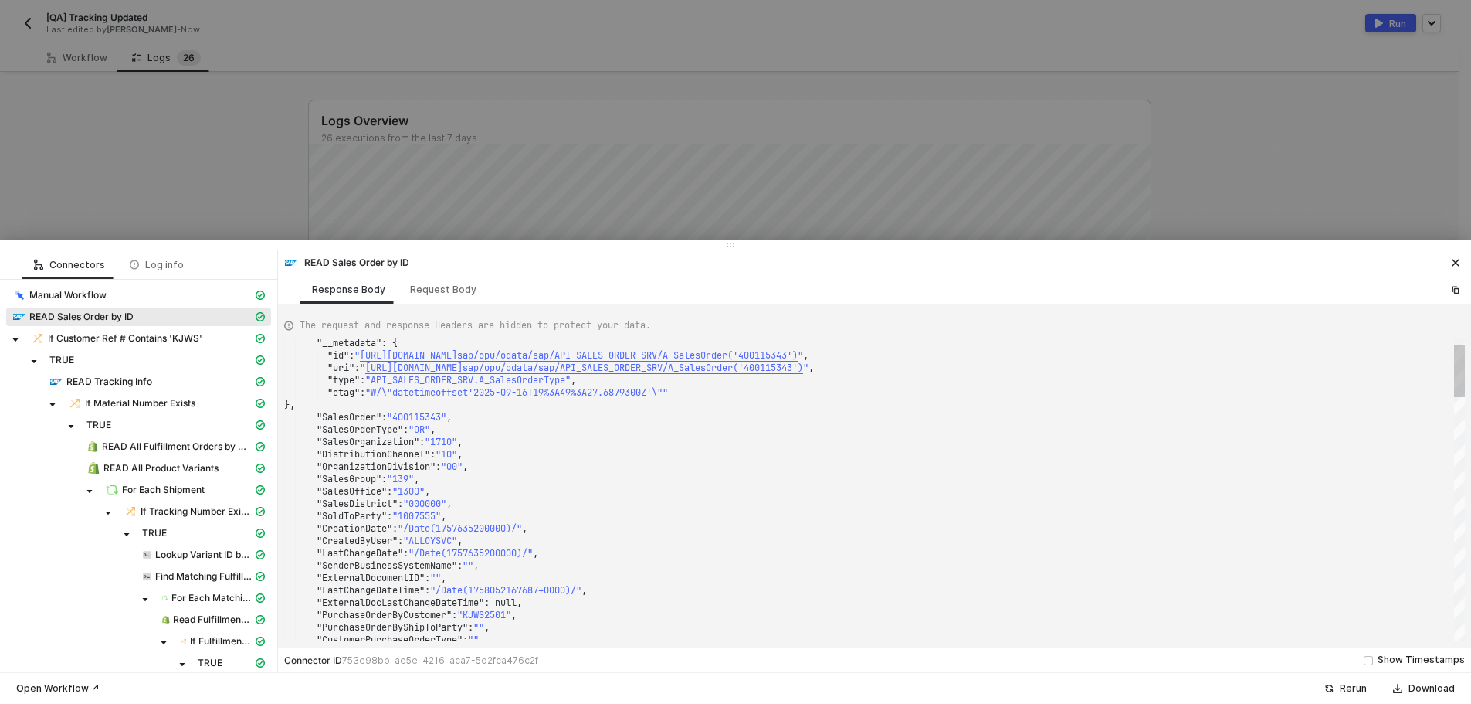
type textarea ""LastChangeDate": "/Date(1757635200000)/", "SenderBusinessSystemName": "", "Ext…"
click at [499, 613] on span ""KJWS2501"" at bounding box center [484, 615] width 54 height 12
drag, startPoint x: 506, startPoint y: 623, endPoint x: 488, endPoint y: 608, distance: 23.0
click at [484, 608] on span ""ExternalDocLastChangeDateTime"" at bounding box center [401, 602] width 168 height 12
click at [490, 614] on span ""KJWS2501"" at bounding box center [484, 615] width 54 height 12
